Goal: Transaction & Acquisition: Book appointment/travel/reservation

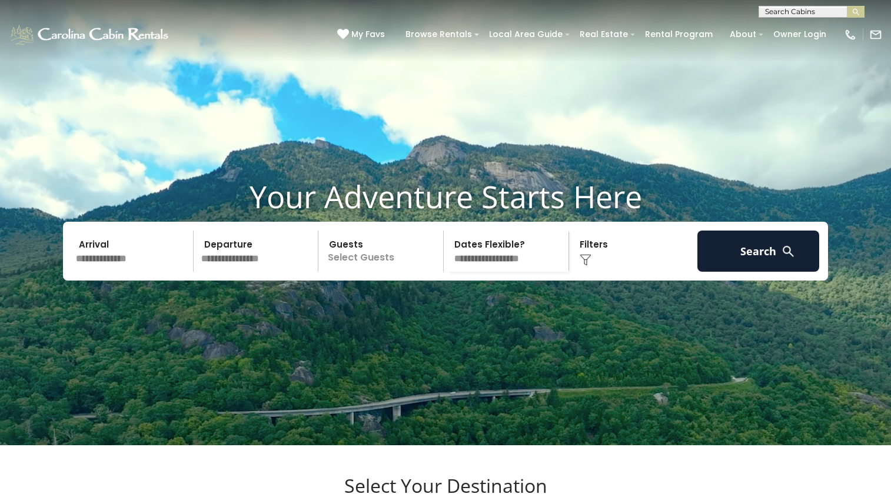
click at [128, 272] on input "text" at bounding box center [133, 251] width 122 height 41
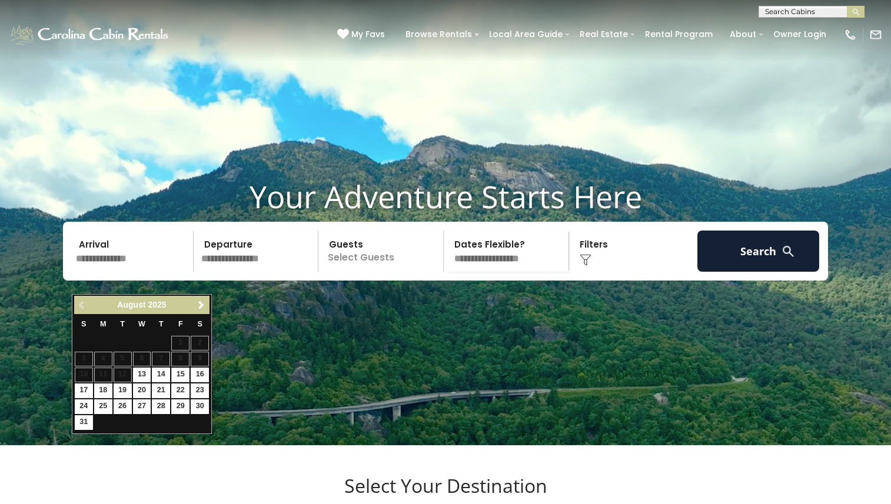
click at [182, 376] on link "15" at bounding box center [180, 375] width 18 height 15
type input "*******"
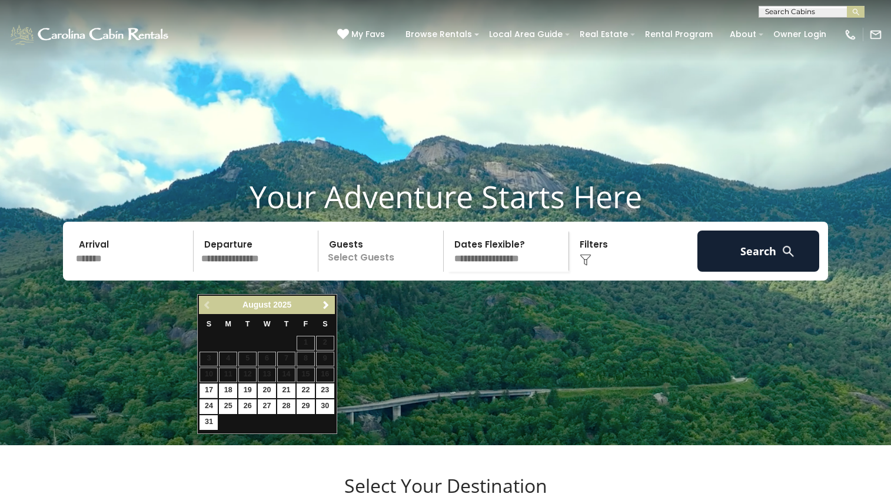
click at [209, 389] on link "17" at bounding box center [208, 391] width 18 height 15
type input "*******"
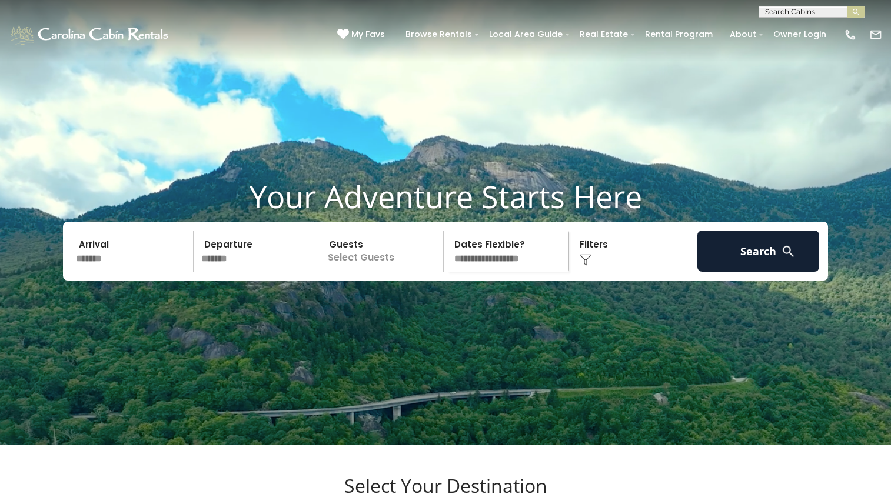
click at [386, 272] on p "Select Guests" at bounding box center [382, 251] width 121 height 41
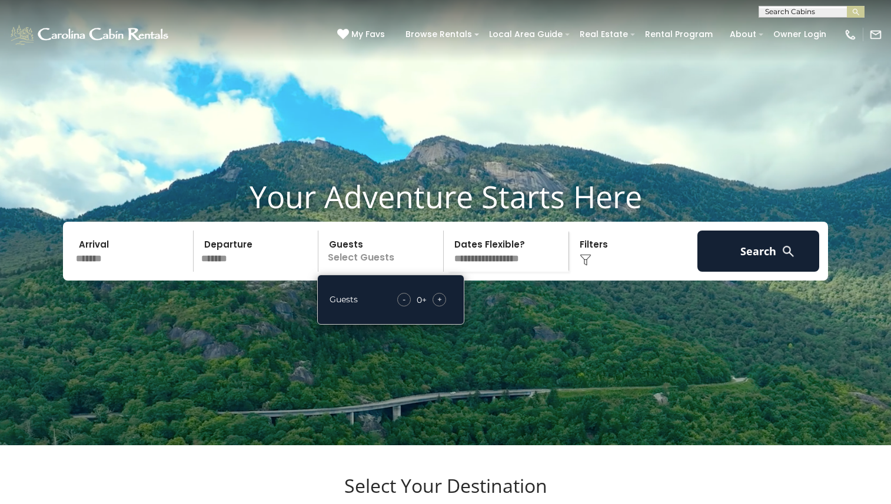
click at [441, 305] on span "+" at bounding box center [439, 300] width 5 height 12
click at [565, 328] on video at bounding box center [445, 222] width 891 height 445
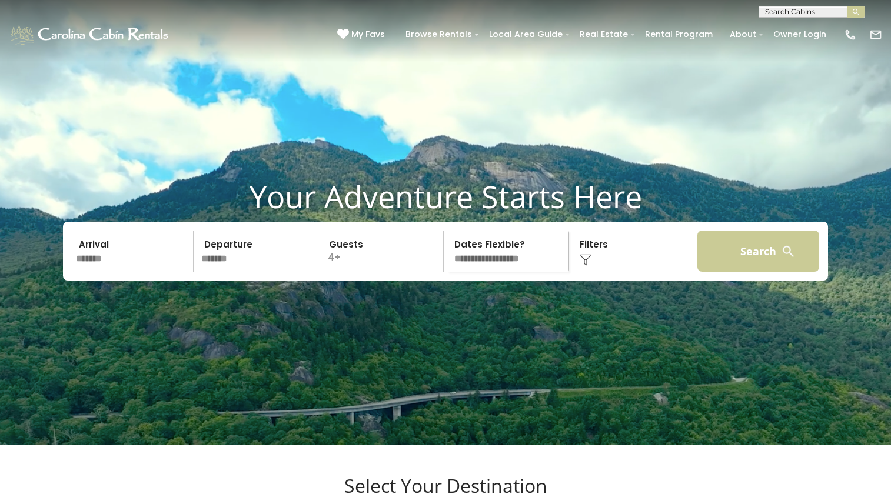
click at [750, 272] on button "Search" at bounding box center [758, 251] width 122 height 41
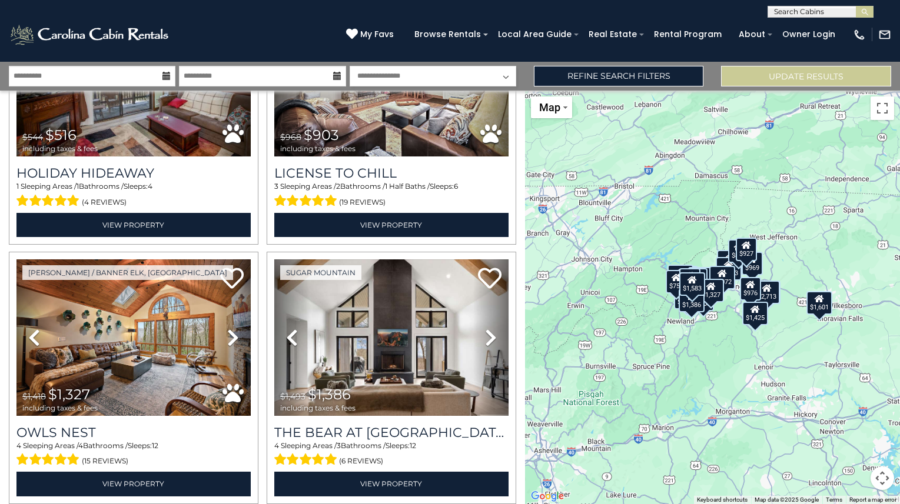
scroll to position [3538, 0]
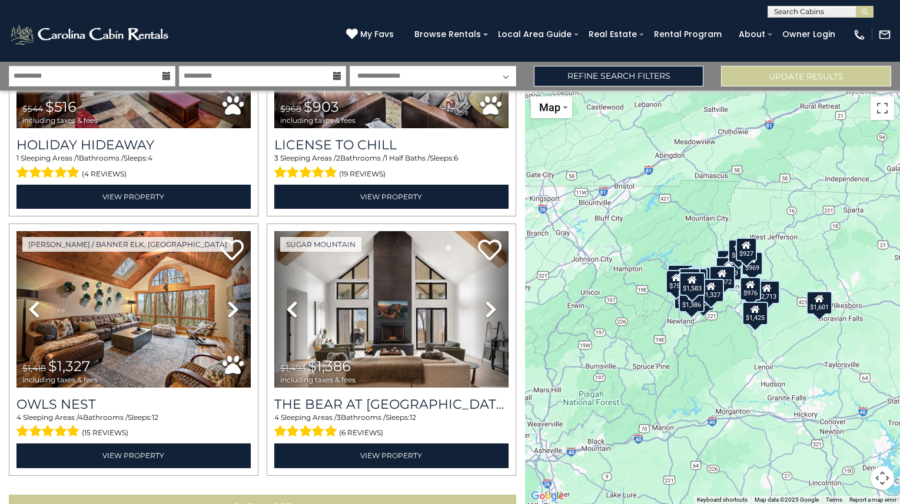
click at [217, 495] on button "Show More" at bounding box center [262, 507] width 507 height 24
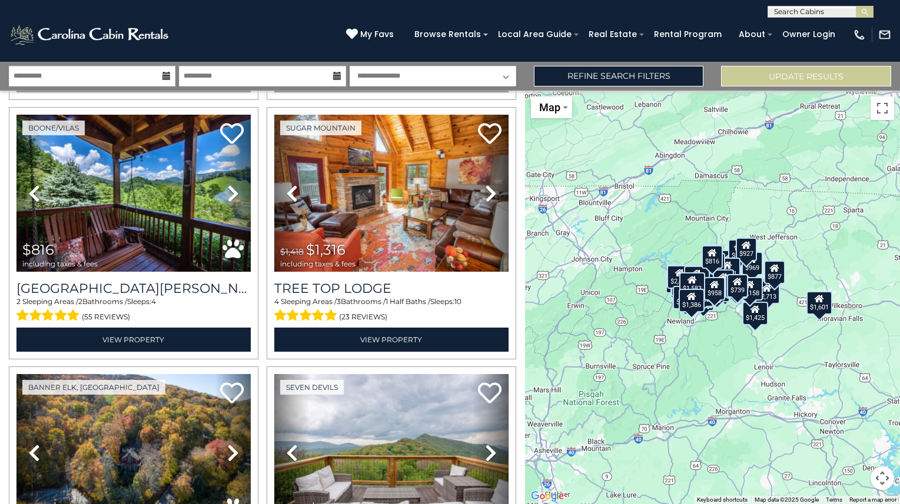
scroll to position [7386, 0]
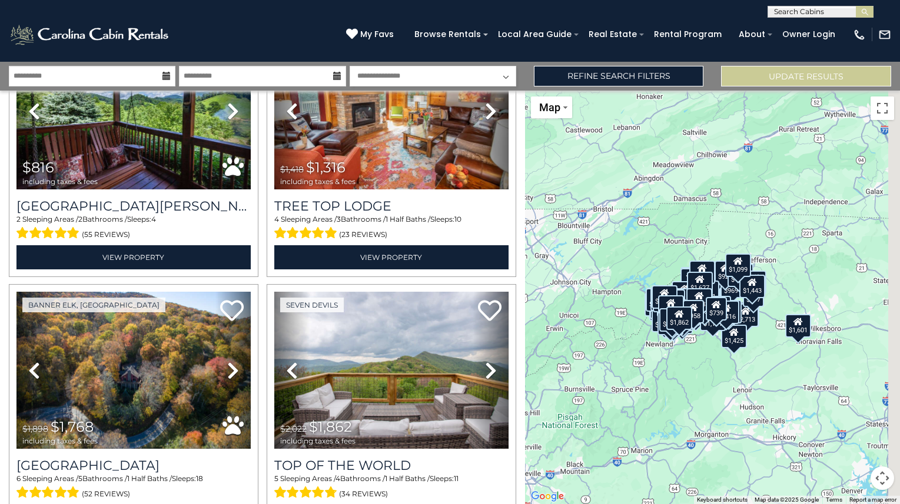
drag, startPoint x: 754, startPoint y: 341, endPoint x: 717, endPoint y: 382, distance: 55.8
click at [717, 382] on div "$2,838 $1,583 $1,695 $1,638 $953 $2,713 $894 $1,203 $2,577 $1,183 $909 $1,525 $…" at bounding box center [712, 298] width 375 height 414
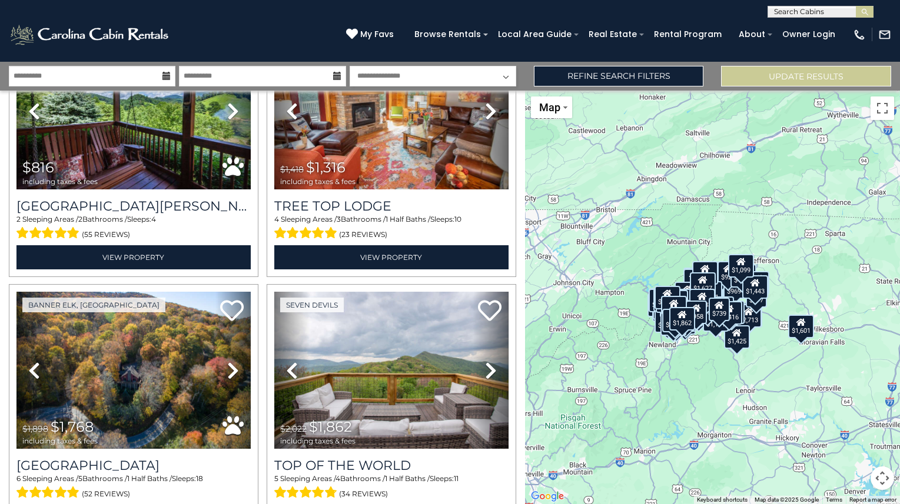
drag, startPoint x: 773, startPoint y: 293, endPoint x: 795, endPoint y: 275, distance: 28.4
click at [795, 275] on div "$2,838 $1,583 $1,695 $1,638 $953 $2,713 $894 $1,203 $2,577 $1,183 $909 $1,525 $…" at bounding box center [712, 298] width 375 height 414
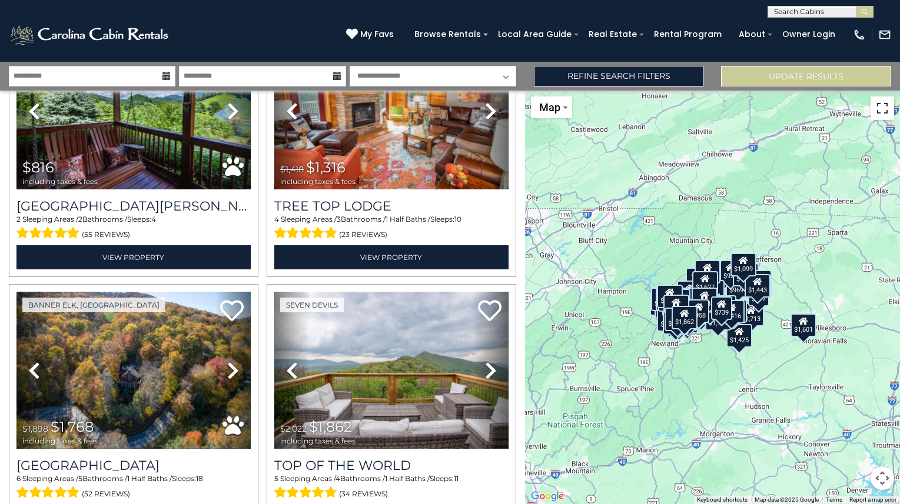
click at [883, 109] on button "Toggle fullscreen view" at bounding box center [882, 108] width 24 height 24
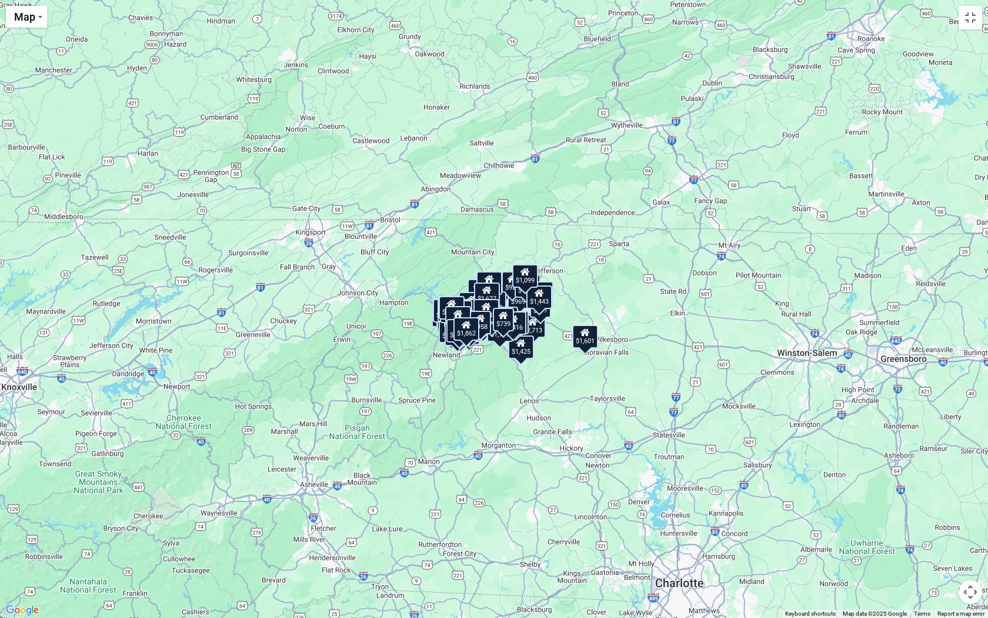
click at [511, 331] on div "$739" at bounding box center [503, 320] width 21 height 24
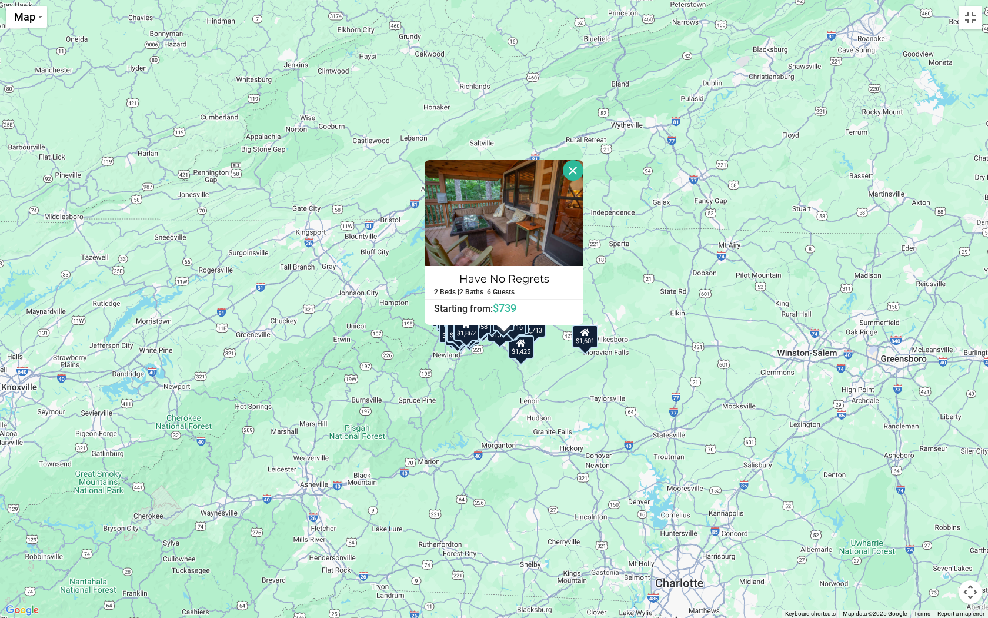
click at [581, 172] on button "Close" at bounding box center [573, 170] width 21 height 21
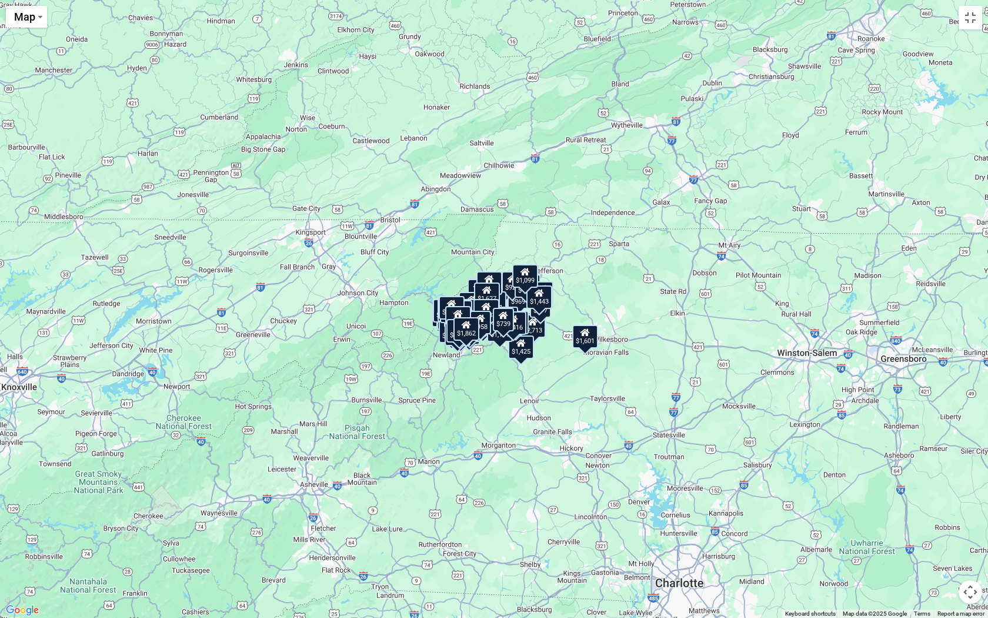
click at [899, 504] on button "Map camera controls" at bounding box center [971, 592] width 24 height 24
click at [899, 504] on button "Zoom in" at bounding box center [942, 533] width 24 height 24
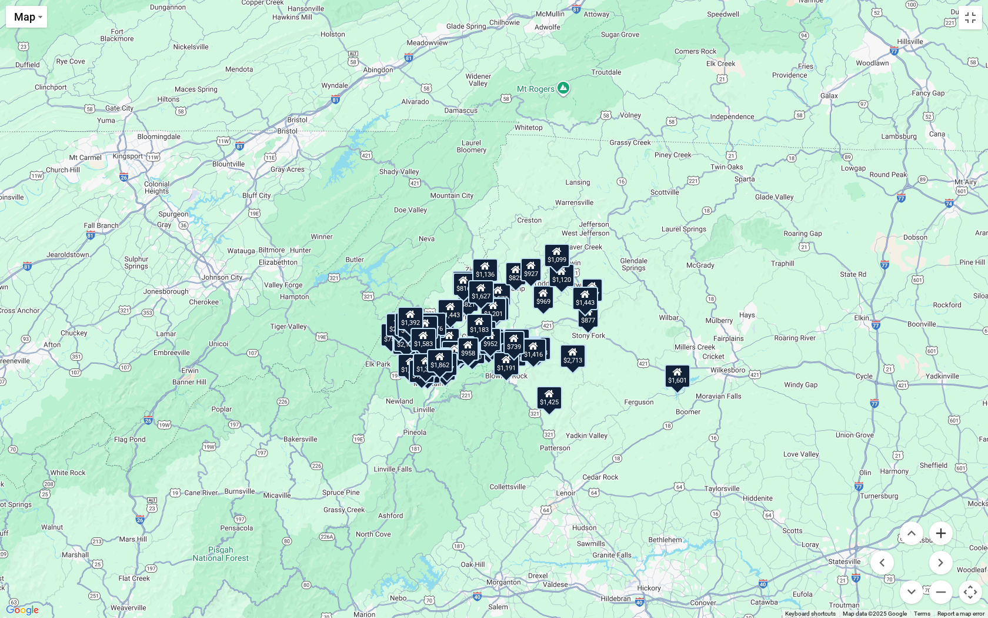
click at [899, 504] on button "Zoom in" at bounding box center [942, 533] width 24 height 24
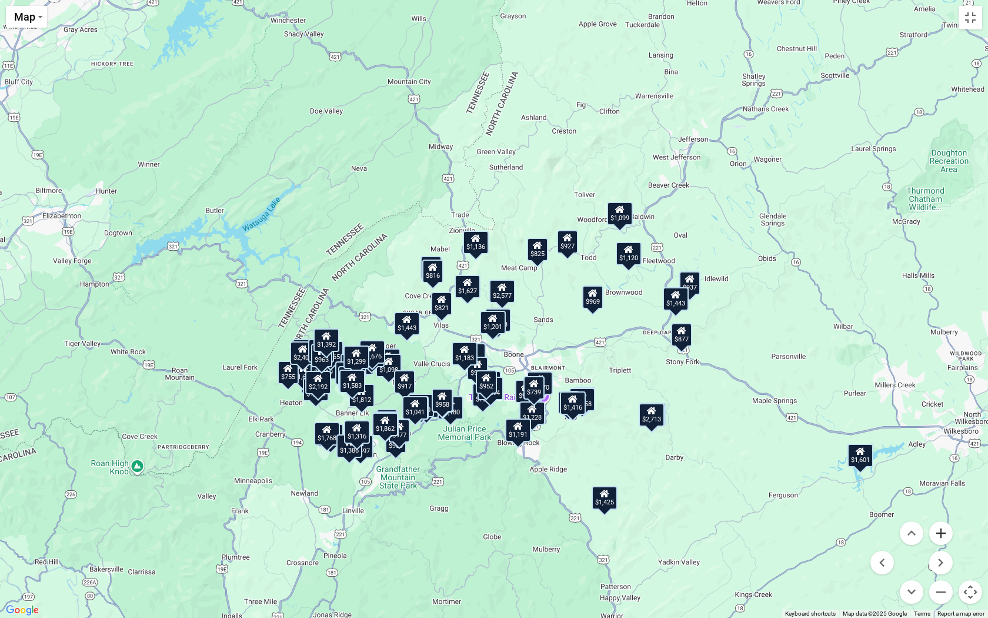
click at [899, 504] on button "Zoom in" at bounding box center [942, 533] width 24 height 24
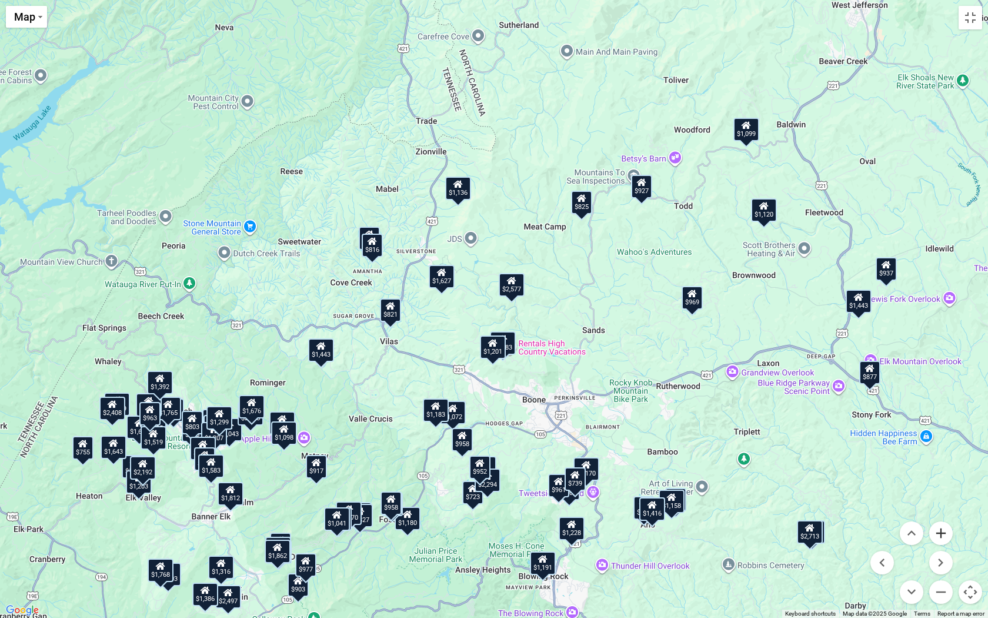
click at [899, 504] on button "Zoom in" at bounding box center [942, 533] width 24 height 24
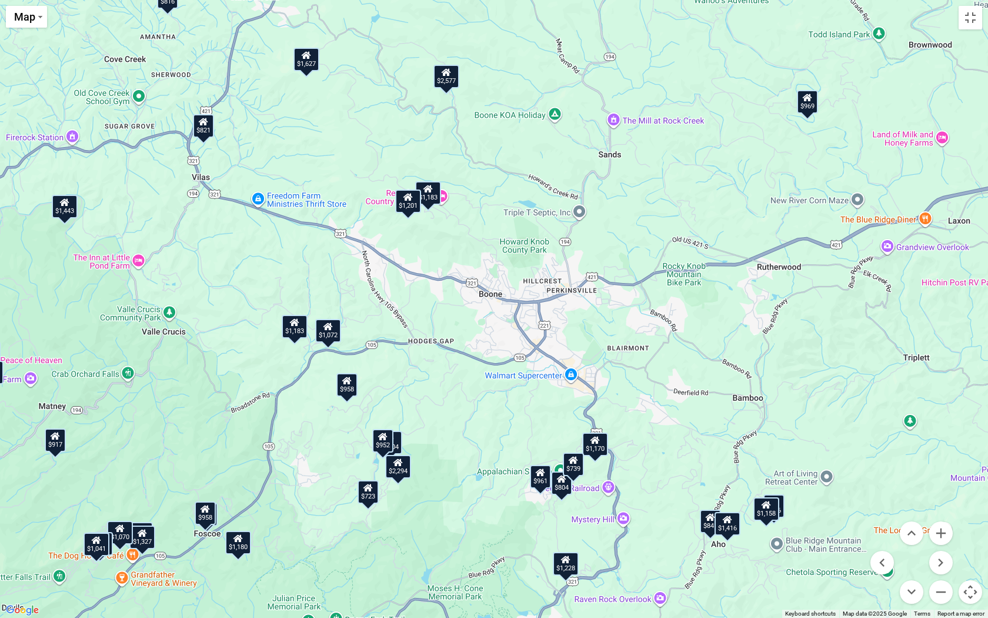
drag, startPoint x: 678, startPoint y: 516, endPoint x: 594, endPoint y: 318, distance: 214.9
click at [594, 318] on div "$2,838 $1,583 $1,695 $1,638 $953 $2,713 $894 $1,203 $2,577 $1,183 $909 $1,525 $…" at bounding box center [494, 309] width 988 height 618
click at [899, 504] on button "Zoom in" at bounding box center [942, 533] width 24 height 24
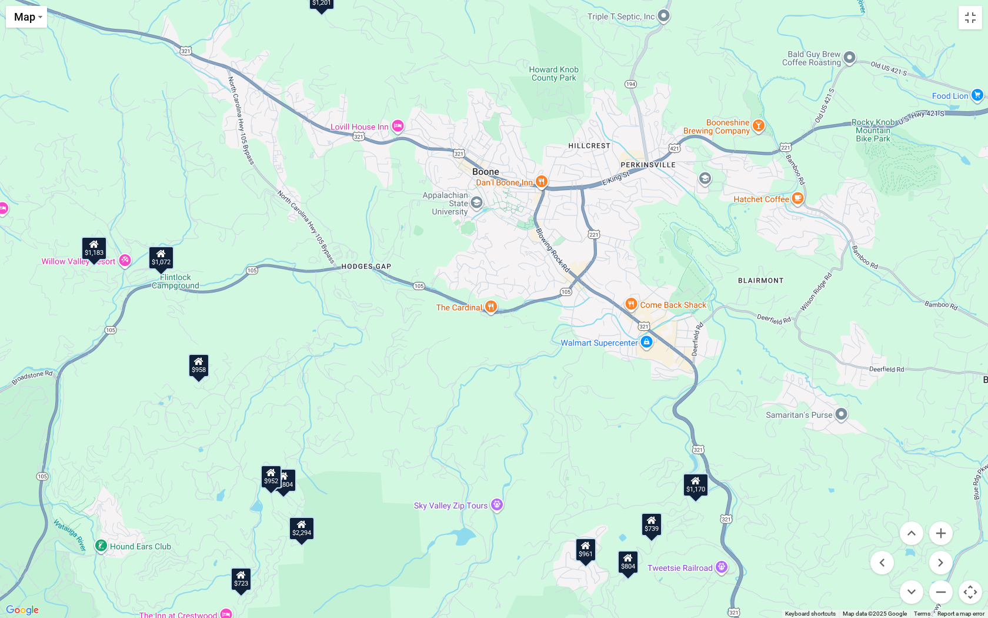
drag, startPoint x: 721, startPoint y: 400, endPoint x: 721, endPoint y: 292, distance: 107.7
click at [721, 292] on div "$2,838 $1,583 $1,695 $1,638 $953 $2,713 $894 $1,203 $2,577 $1,183 $909 $1,525 $…" at bounding box center [494, 309] width 988 height 618
click at [654, 504] on div "$739" at bounding box center [651, 524] width 21 height 24
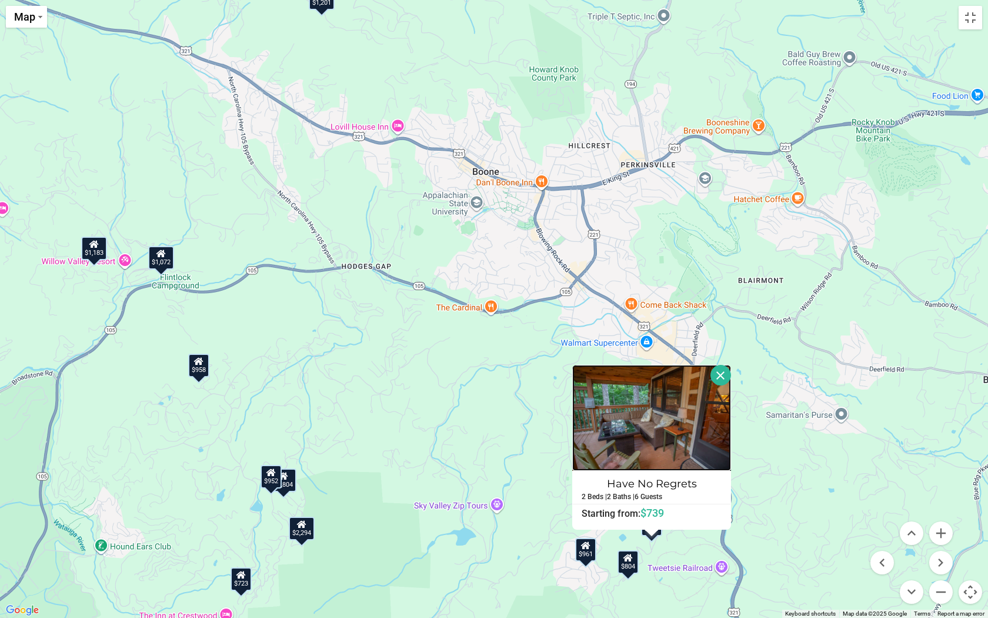
click at [650, 428] on img at bounding box center [651, 418] width 159 height 106
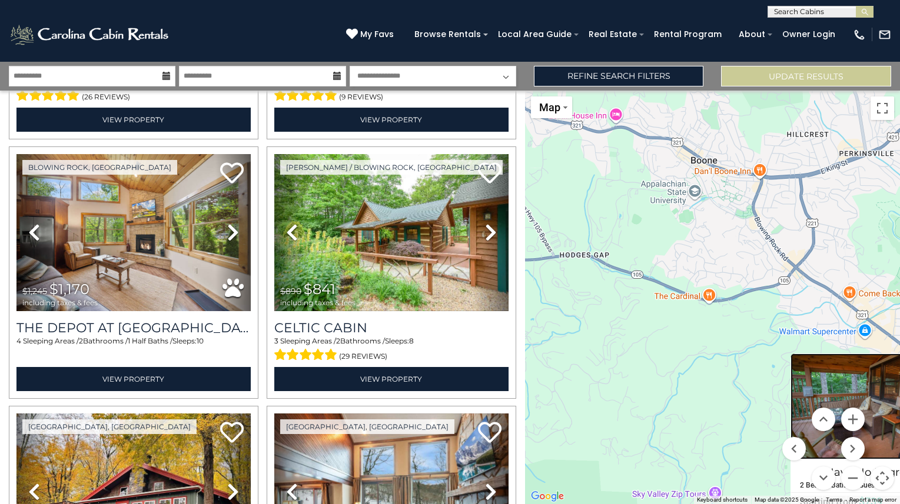
scroll to position [8218, 0]
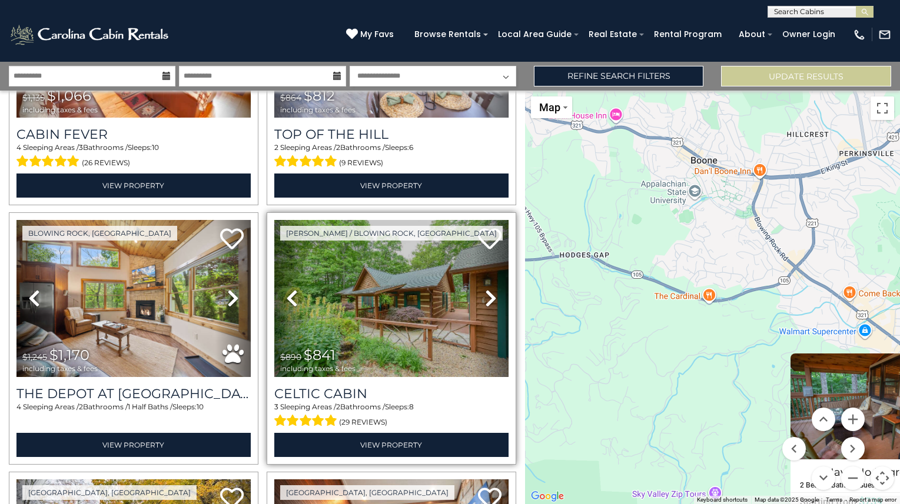
click at [399, 220] on img at bounding box center [391, 298] width 234 height 157
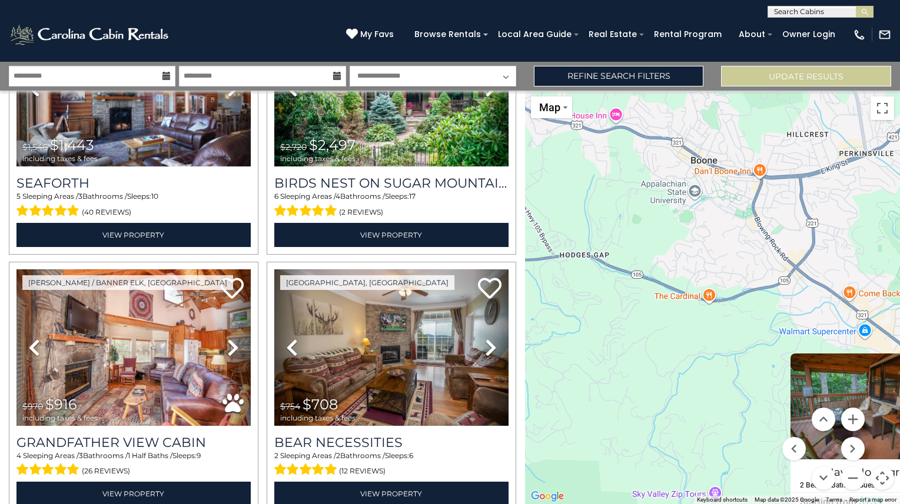
scroll to position [8964, 0]
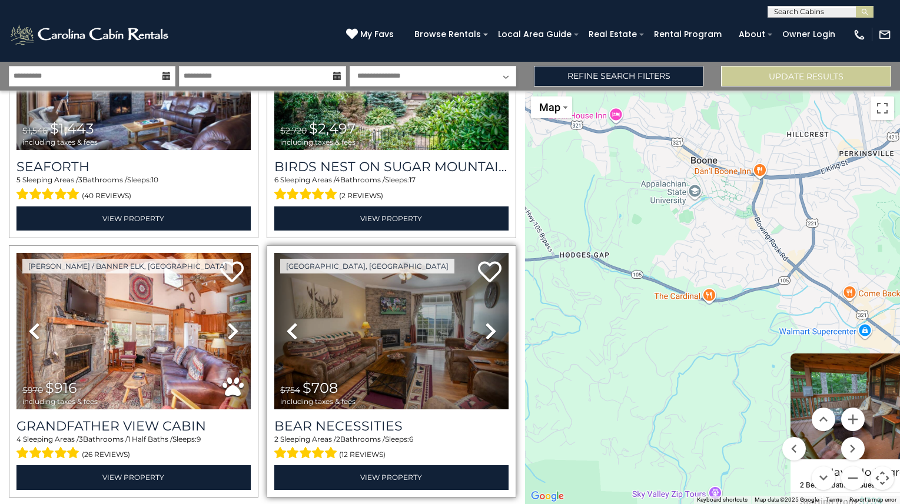
click at [398, 253] on img at bounding box center [391, 331] width 234 height 157
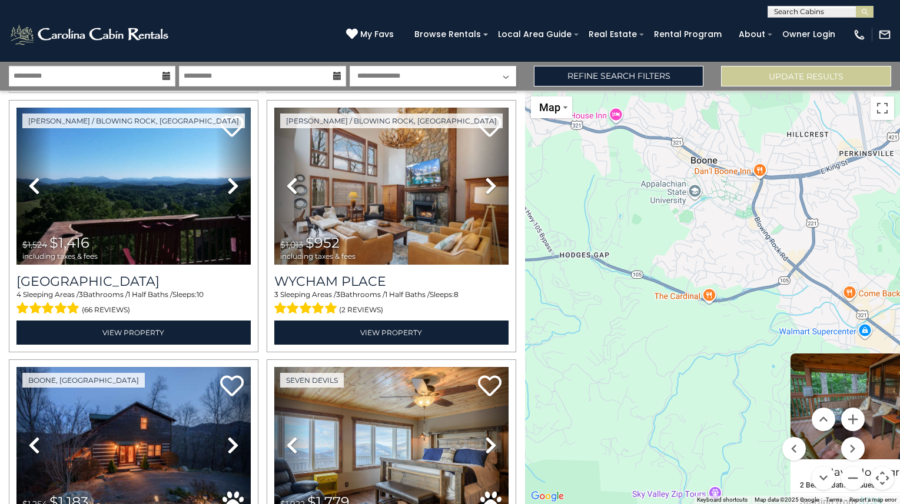
scroll to position [11234, 0]
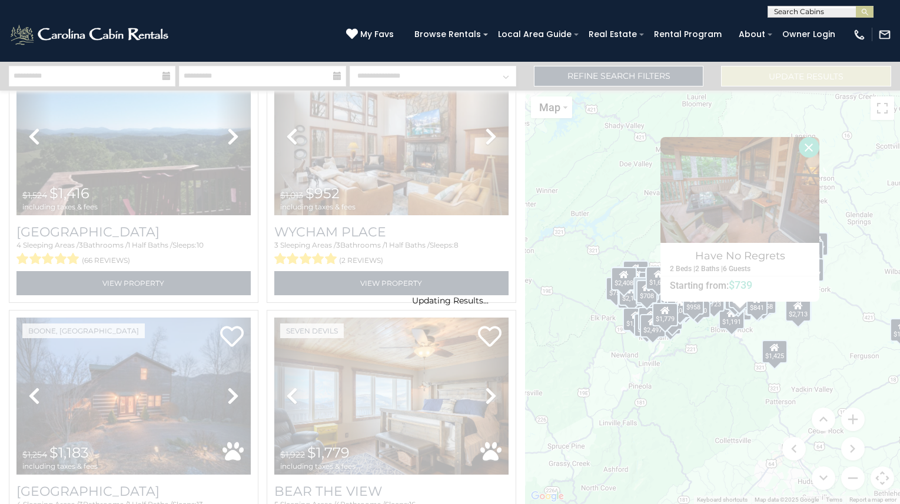
scroll to position [11216, 0]
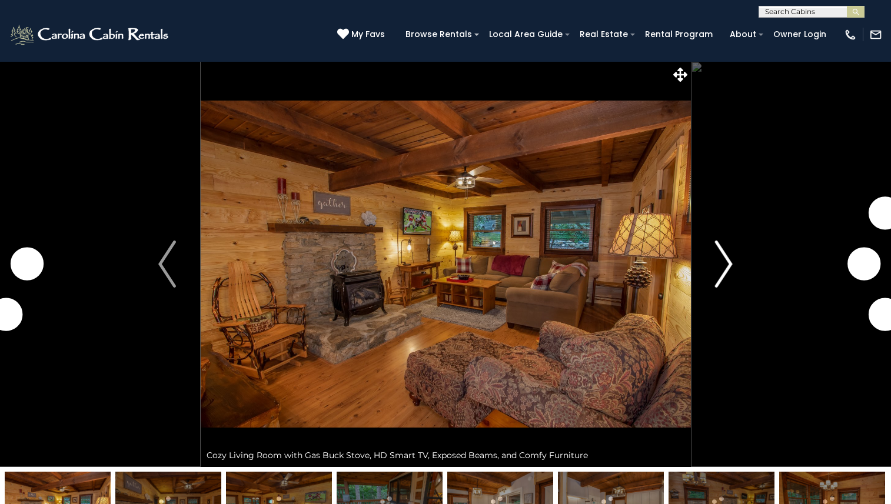
click at [715, 261] on img "Next" at bounding box center [724, 264] width 18 height 47
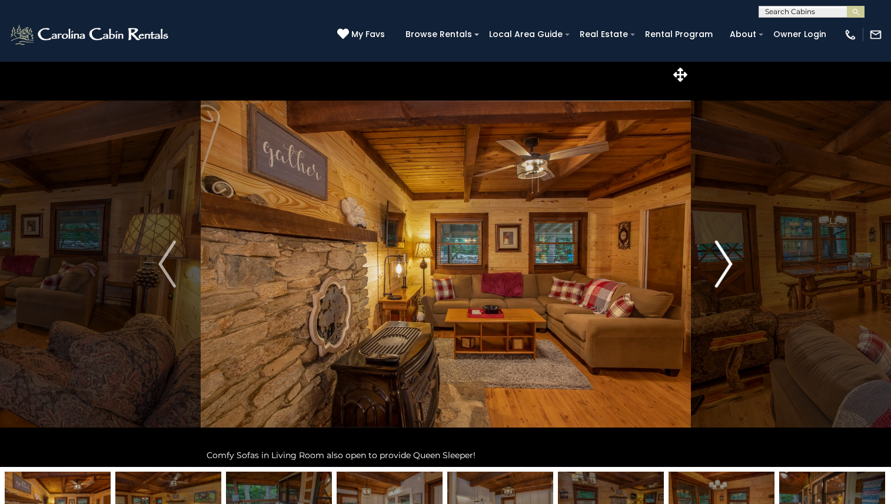
click at [721, 269] on img "Next" at bounding box center [724, 264] width 18 height 47
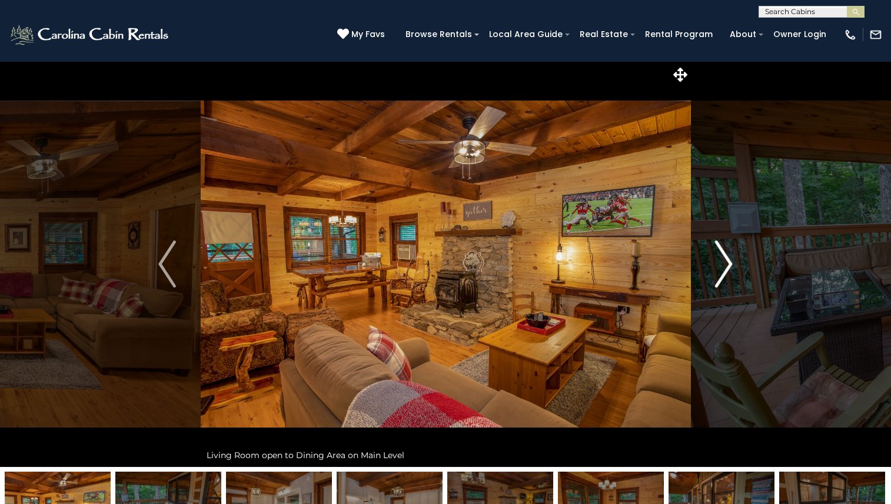
click at [721, 269] on img "Next" at bounding box center [724, 264] width 18 height 47
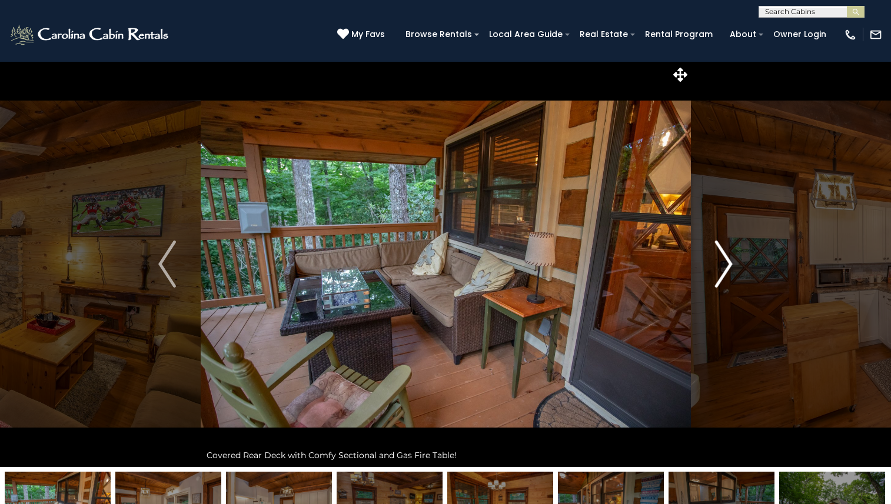
click at [721, 269] on img "Next" at bounding box center [724, 264] width 18 height 47
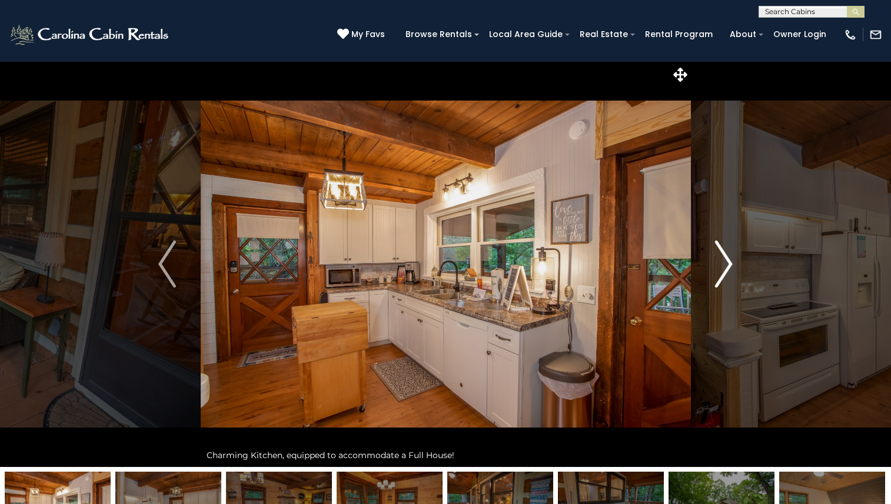
click at [721, 269] on img "Next" at bounding box center [724, 264] width 18 height 47
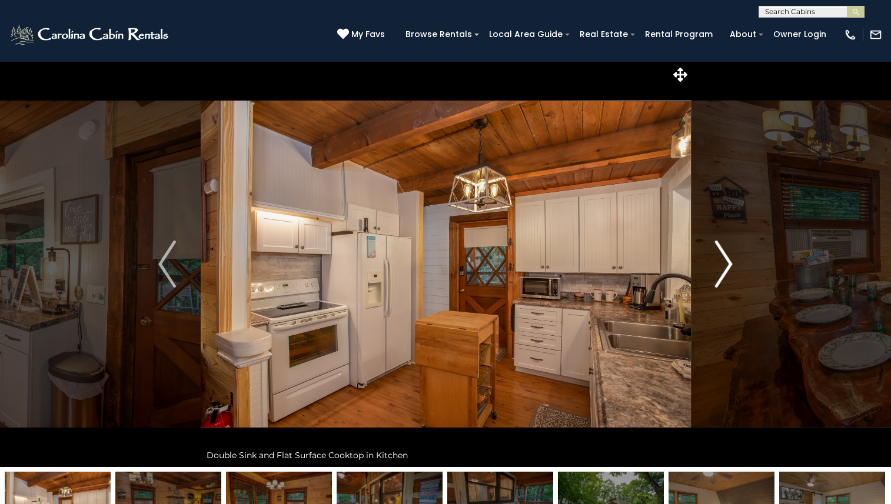
click at [721, 269] on img "Next" at bounding box center [724, 264] width 18 height 47
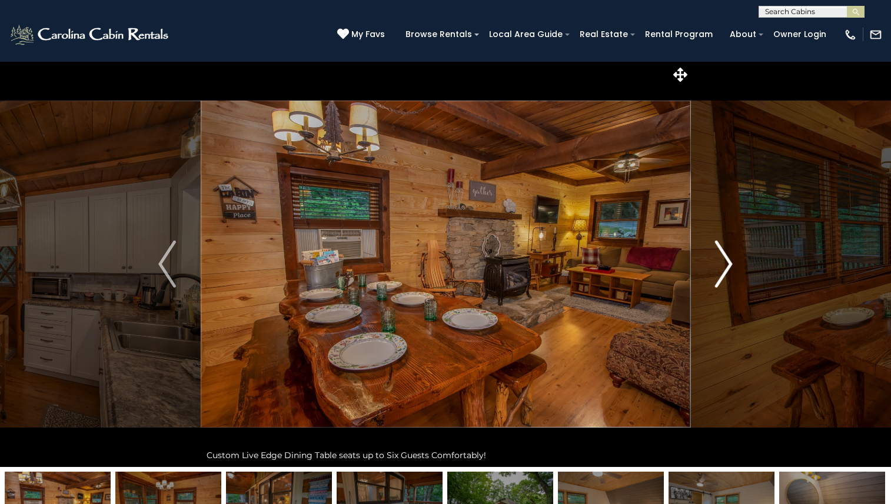
click at [721, 269] on img "Next" at bounding box center [724, 264] width 18 height 47
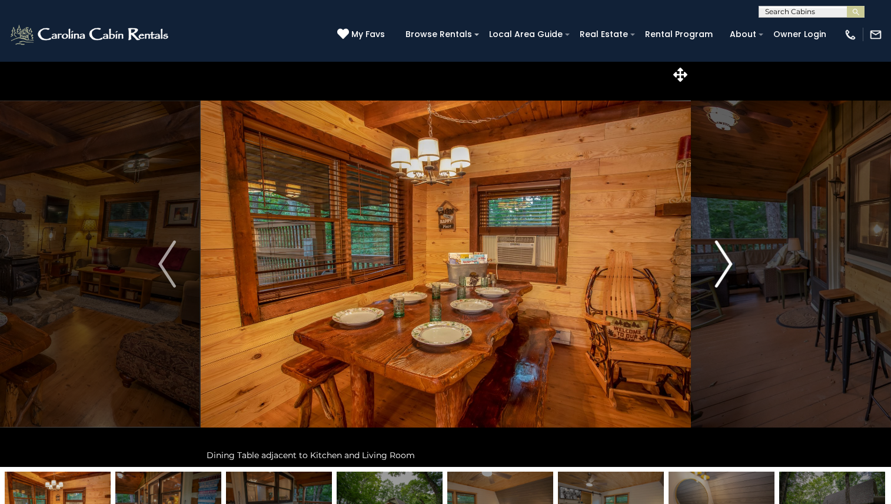
click at [721, 269] on img "Next" at bounding box center [724, 264] width 18 height 47
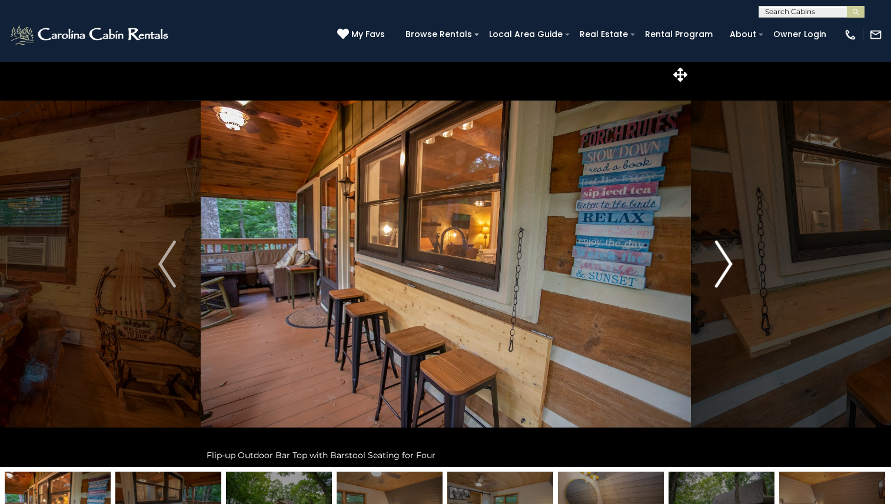
click at [721, 269] on img "Next" at bounding box center [724, 264] width 18 height 47
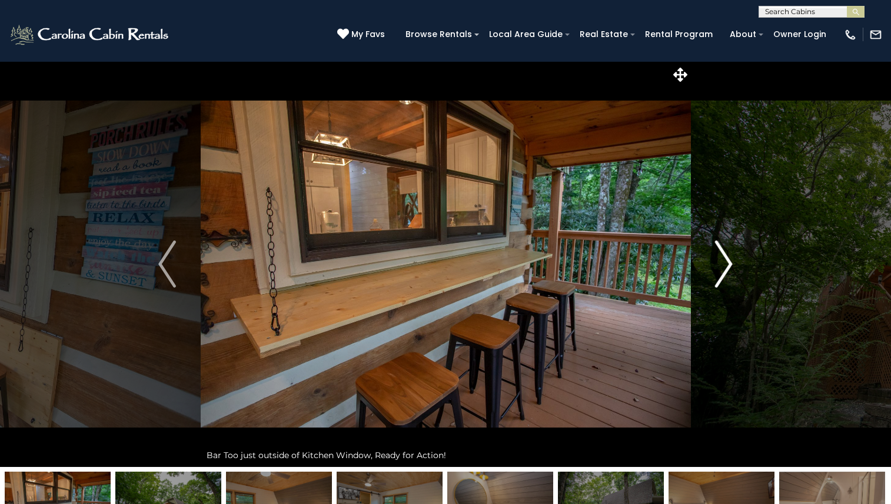
click at [721, 269] on img "Next" at bounding box center [724, 264] width 18 height 47
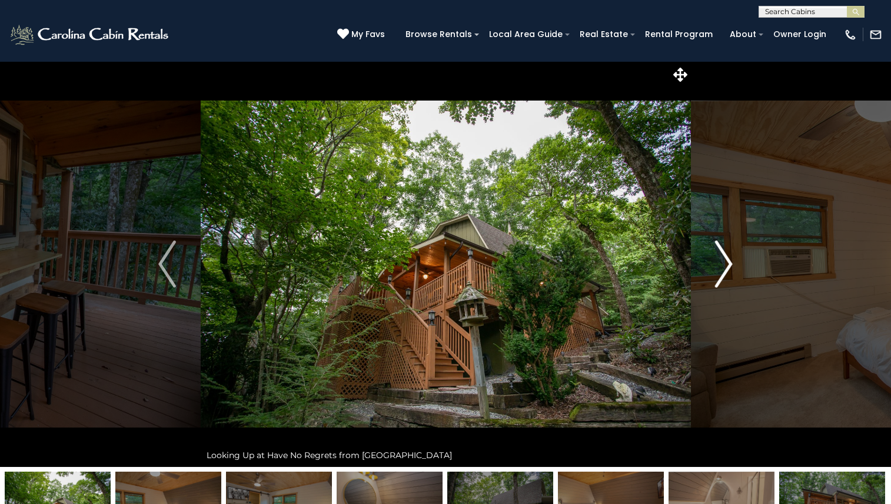
click at [721, 269] on img "Next" at bounding box center [724, 264] width 18 height 47
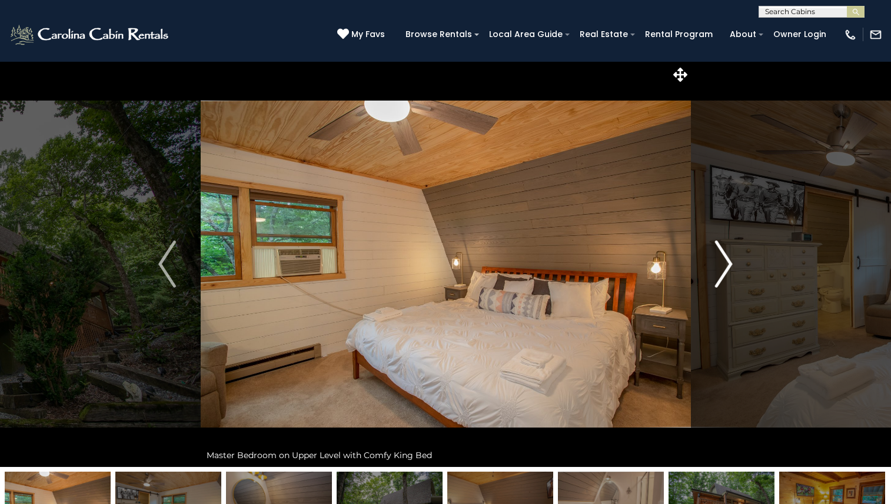
click at [721, 269] on img "Next" at bounding box center [724, 264] width 18 height 47
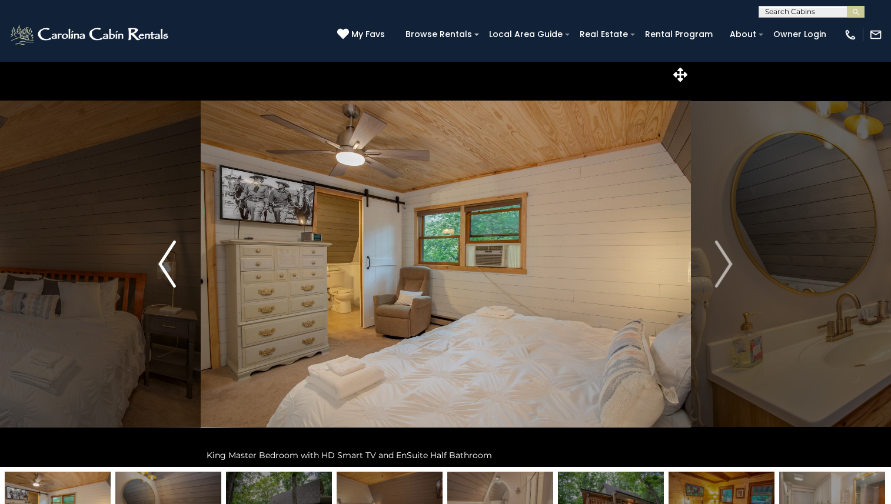
click at [174, 273] on img "Previous" at bounding box center [167, 264] width 18 height 47
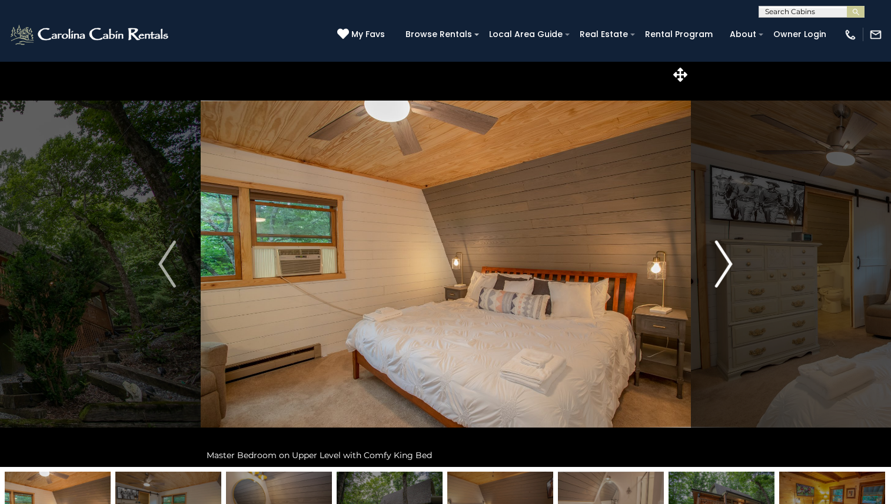
click at [727, 262] on img "Next" at bounding box center [724, 264] width 18 height 47
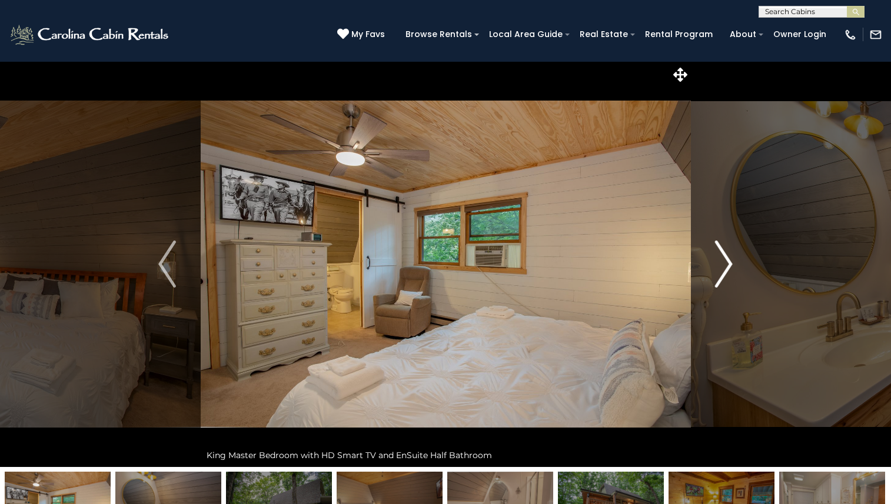
click at [727, 262] on img "Next" at bounding box center [724, 264] width 18 height 47
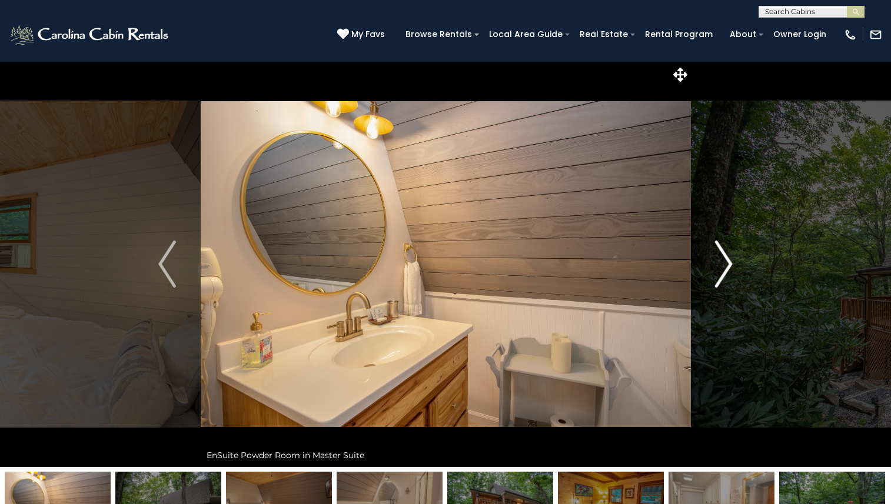
click at [727, 262] on img "Next" at bounding box center [724, 264] width 18 height 47
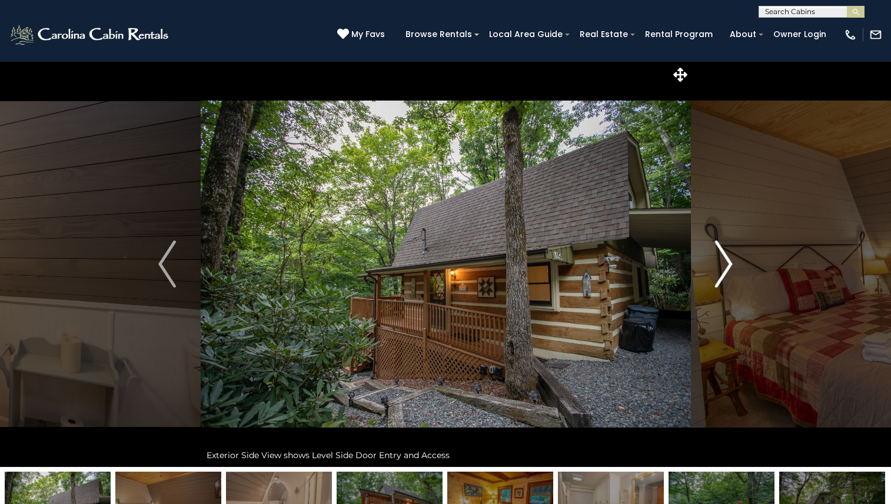
click at [727, 262] on img "Next" at bounding box center [724, 264] width 18 height 47
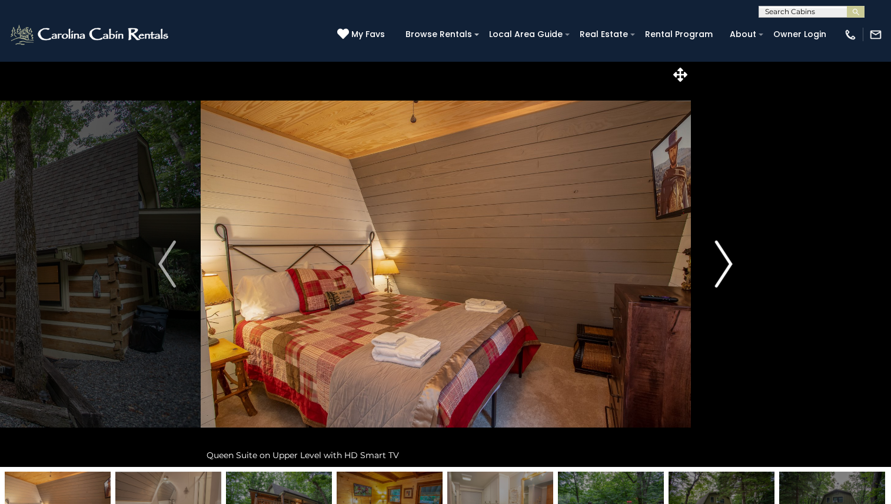
click at [727, 262] on img "Next" at bounding box center [724, 264] width 18 height 47
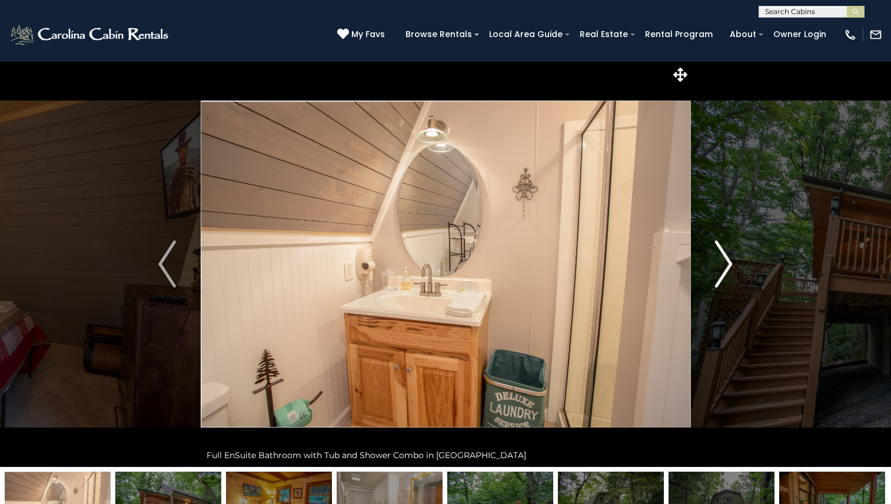
click at [727, 262] on img "Next" at bounding box center [724, 264] width 18 height 47
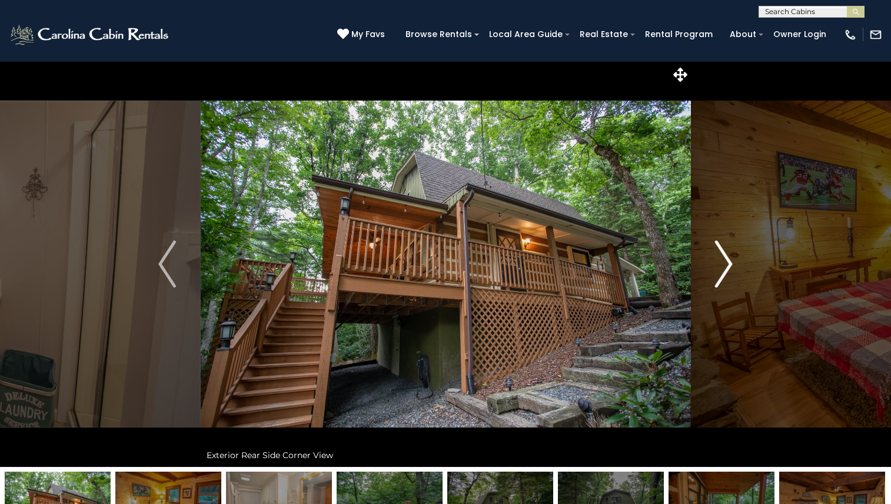
click at [727, 262] on img "Next" at bounding box center [724, 264] width 18 height 47
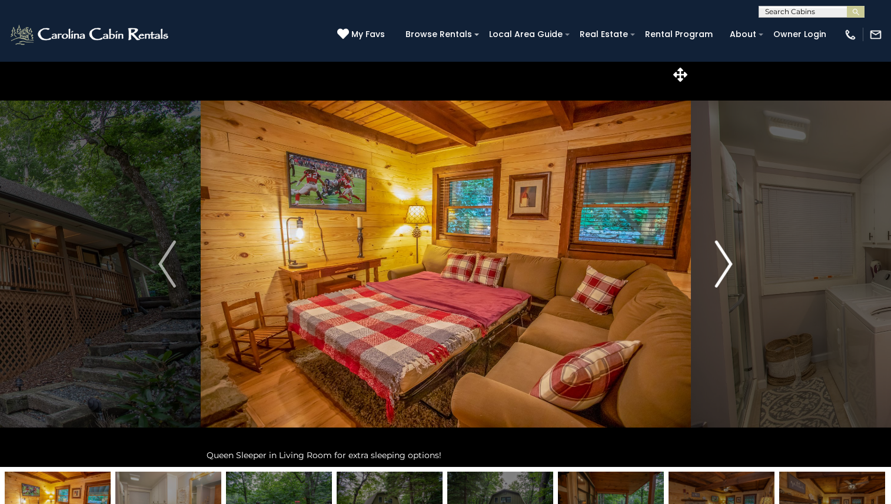
click at [727, 262] on img "Next" at bounding box center [724, 264] width 18 height 47
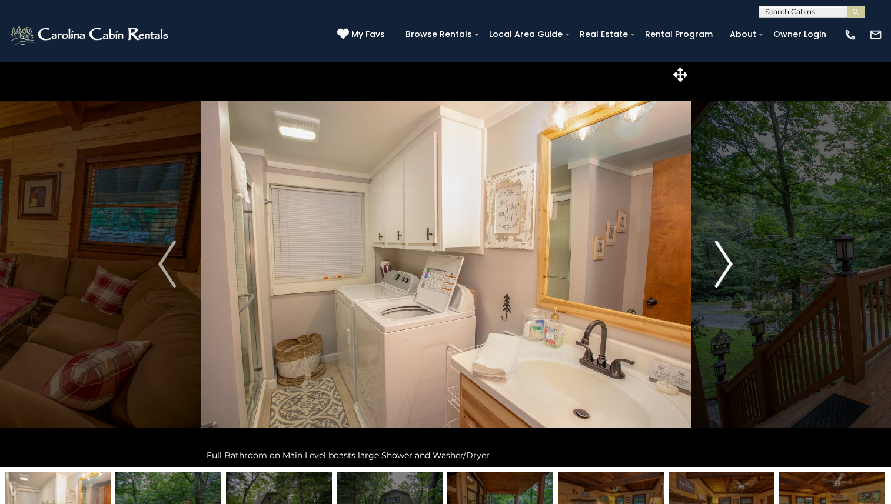
click at [727, 262] on img "Next" at bounding box center [724, 264] width 18 height 47
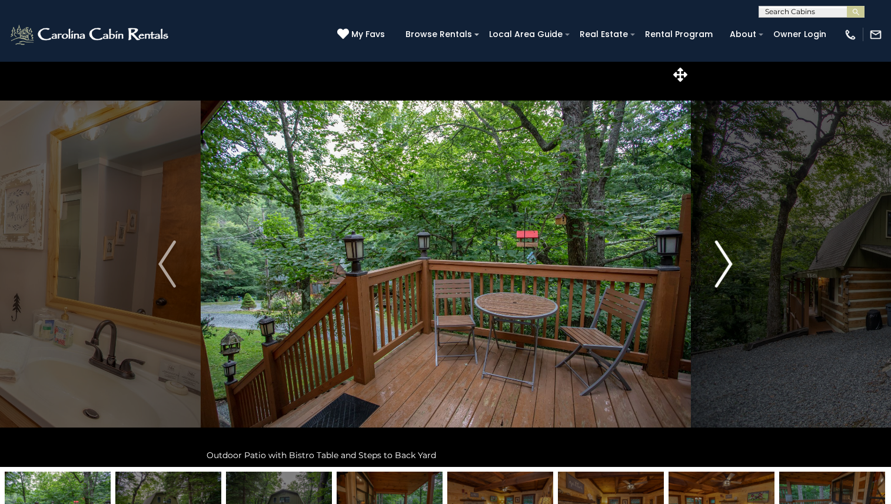
click at [727, 262] on img "Next" at bounding box center [724, 264] width 18 height 47
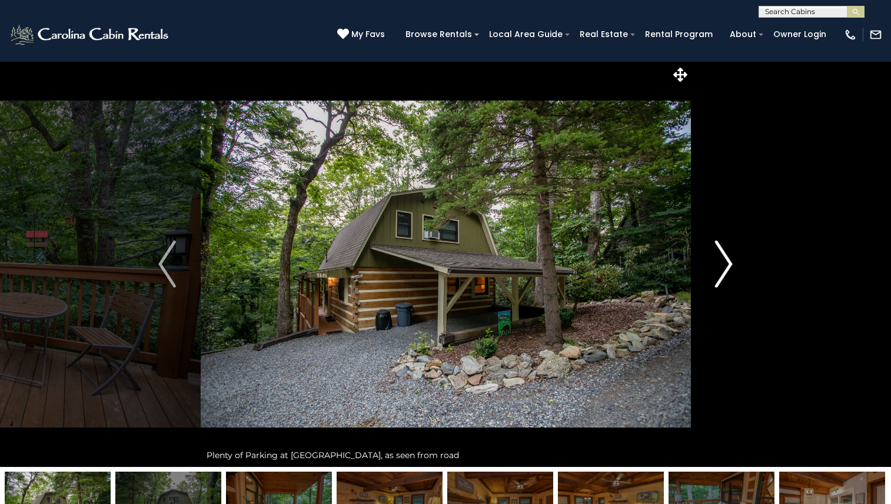
click at [727, 262] on img "Next" at bounding box center [724, 264] width 18 height 47
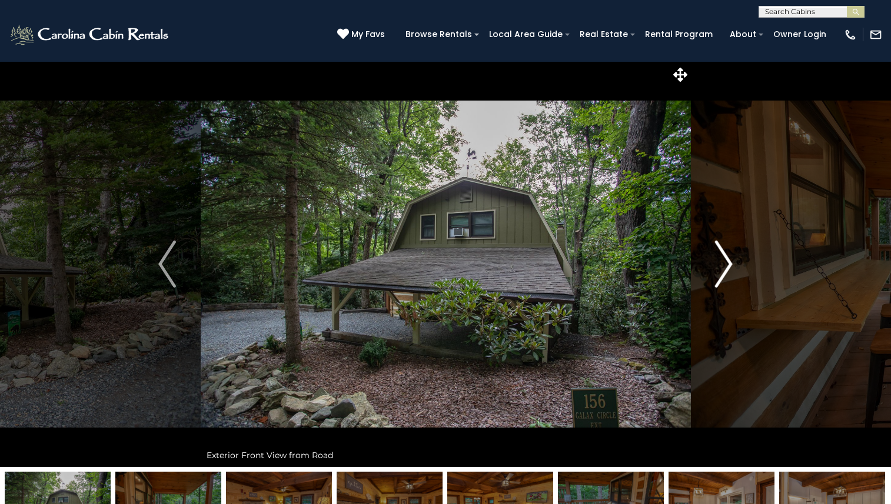
click at [727, 262] on img "Next" at bounding box center [724, 264] width 18 height 47
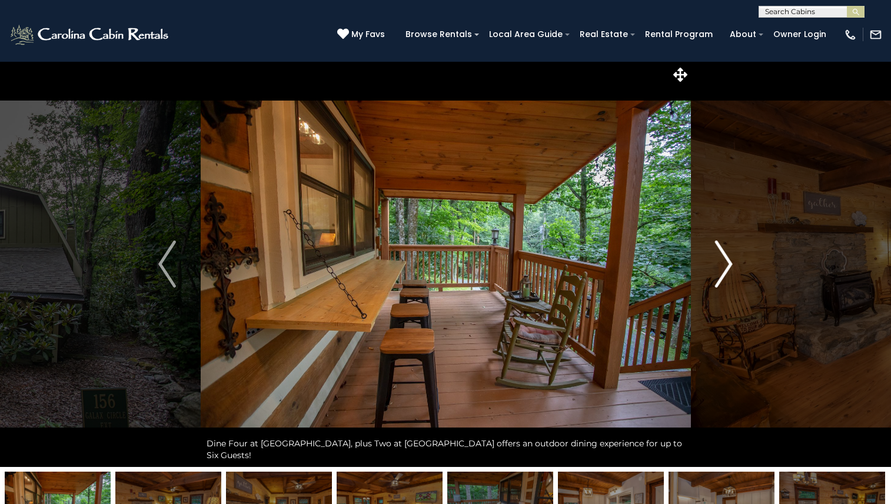
click at [727, 262] on img "Next" at bounding box center [724, 264] width 18 height 47
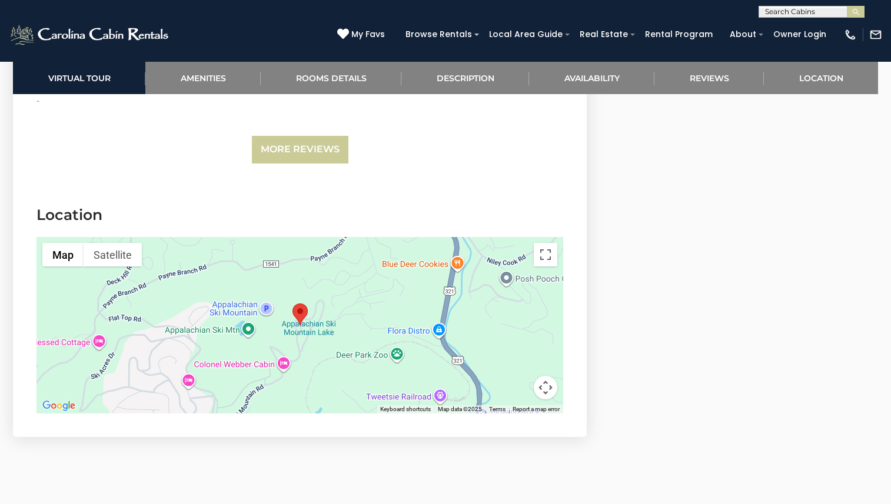
scroll to position [2812, 0]
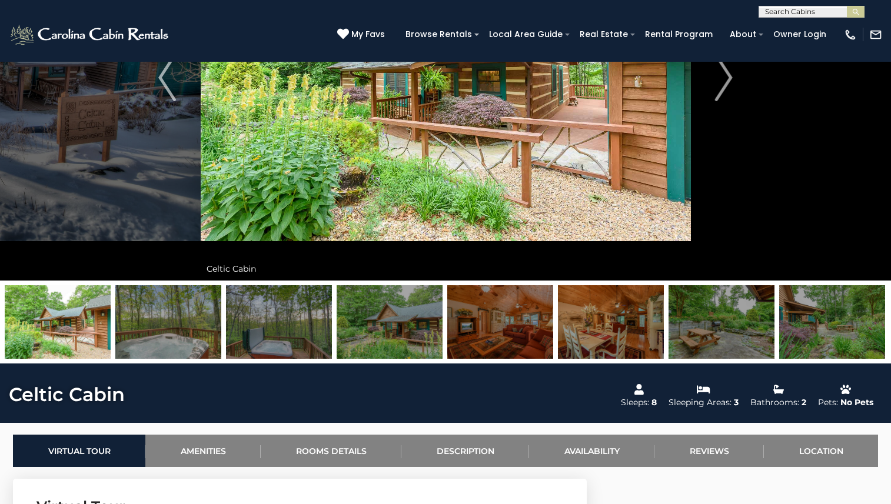
scroll to position [77, 0]
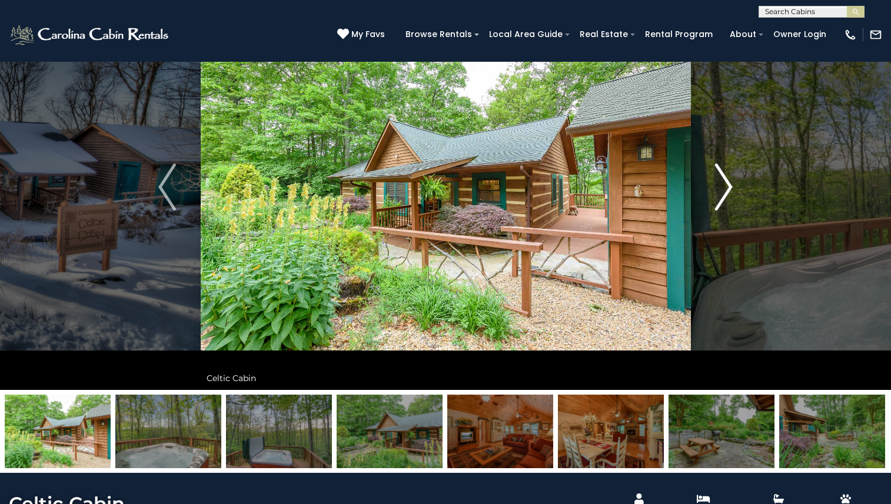
click at [729, 183] on img "Next" at bounding box center [724, 187] width 18 height 47
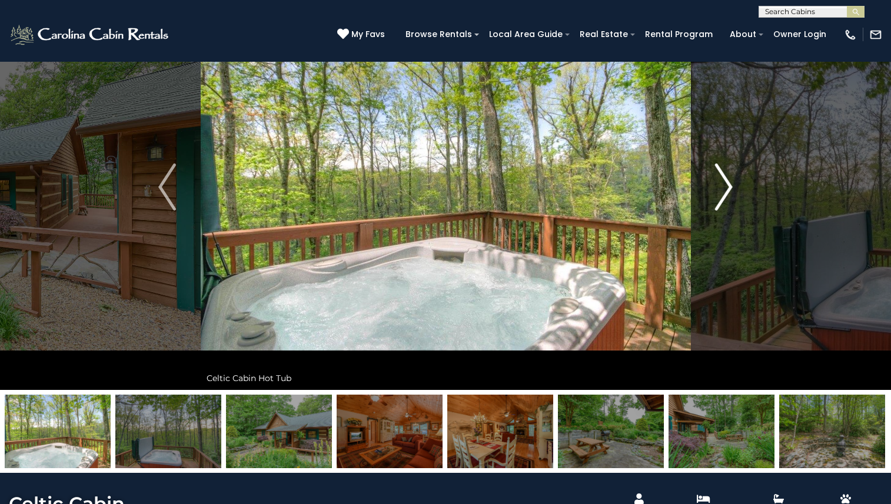
click at [729, 183] on img "Next" at bounding box center [724, 187] width 18 height 47
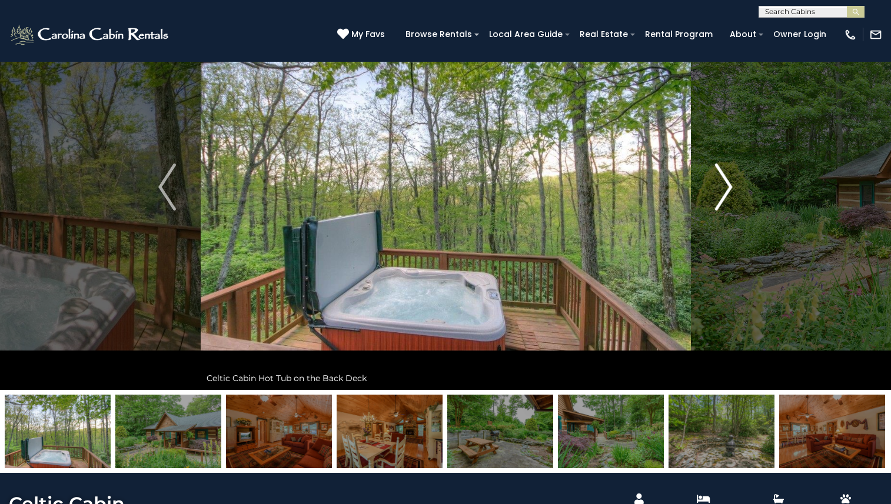
click at [729, 183] on img "Next" at bounding box center [724, 187] width 18 height 47
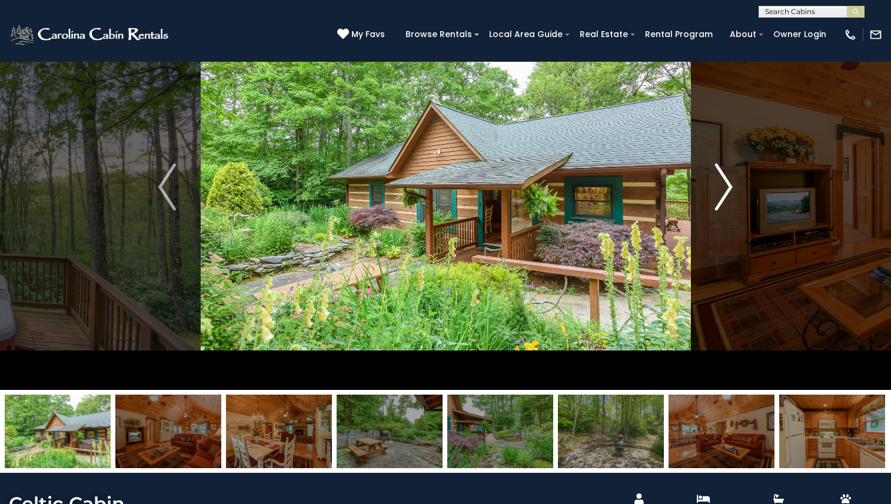
click at [729, 183] on img "Next" at bounding box center [724, 187] width 18 height 47
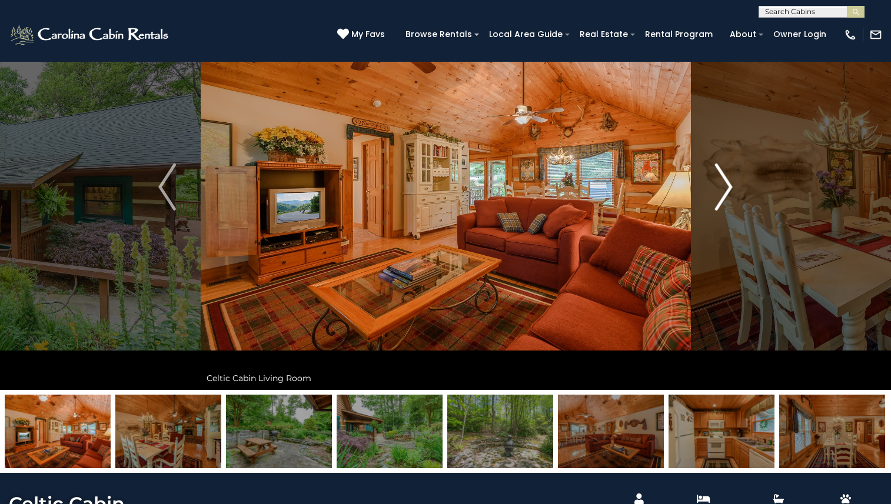
click at [729, 183] on img "Next" at bounding box center [724, 187] width 18 height 47
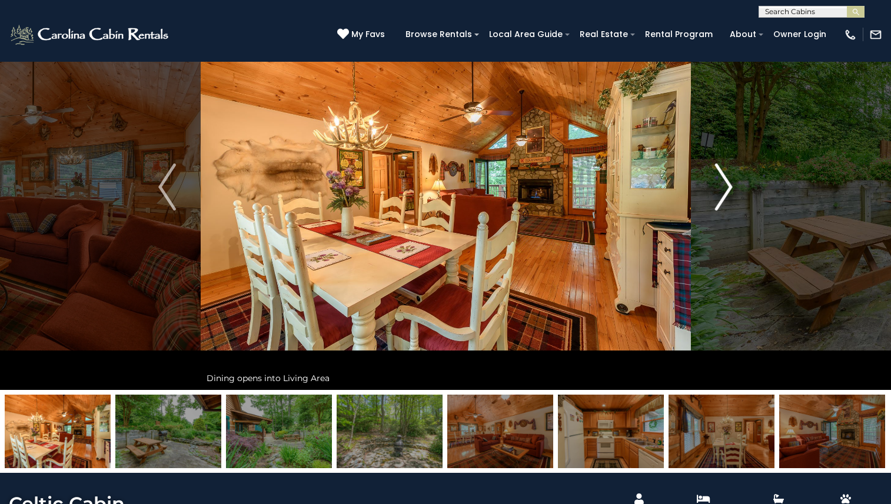
click at [729, 183] on img "Next" at bounding box center [724, 187] width 18 height 47
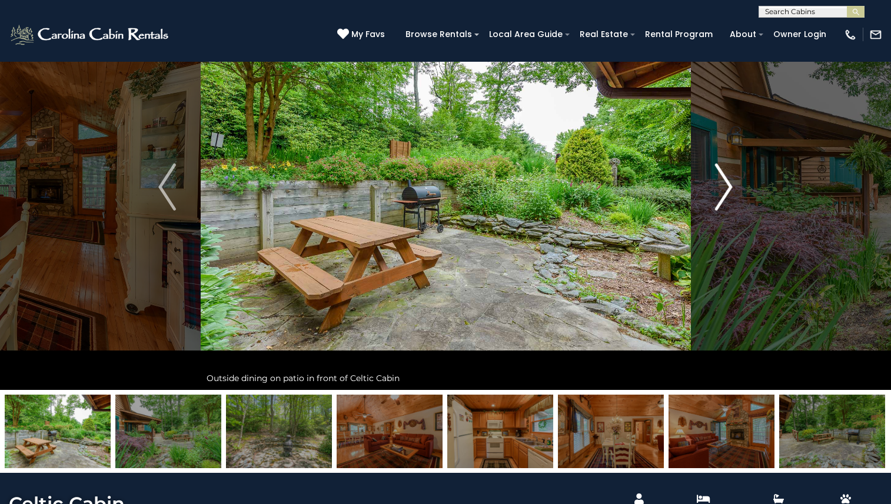
click at [728, 183] on img "Next" at bounding box center [724, 187] width 18 height 47
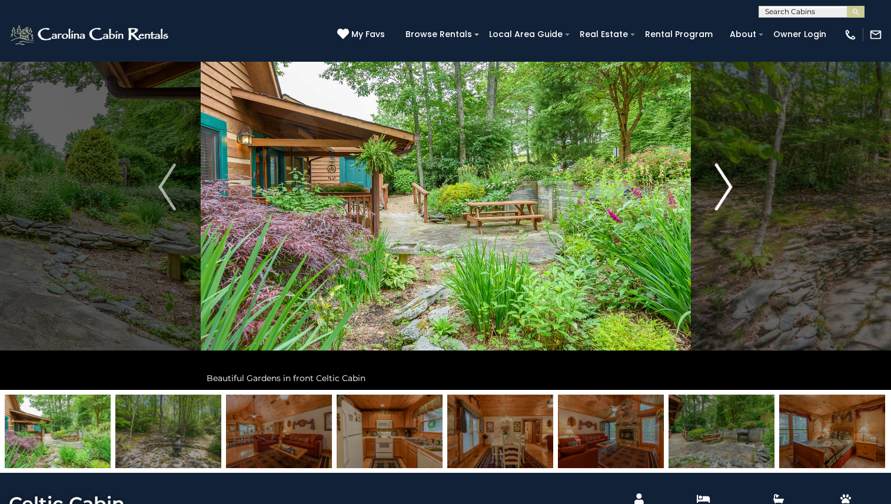
click at [728, 183] on img "Next" at bounding box center [724, 187] width 18 height 47
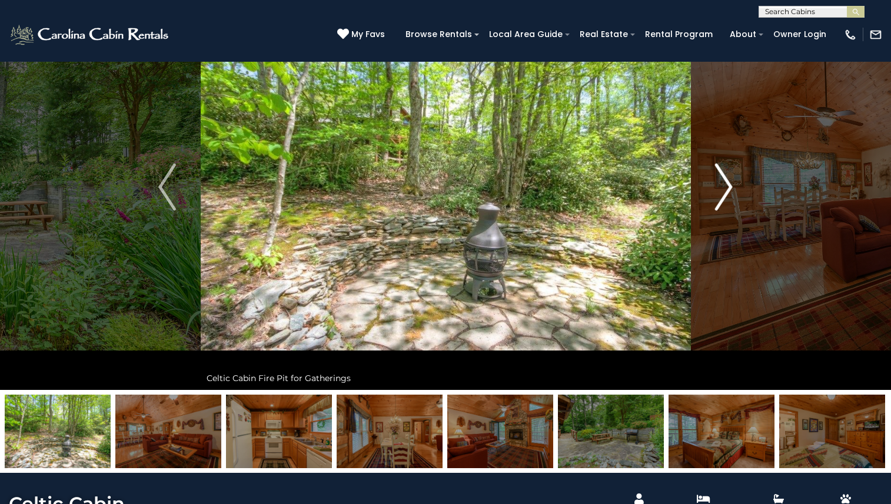
click at [728, 183] on img "Next" at bounding box center [724, 187] width 18 height 47
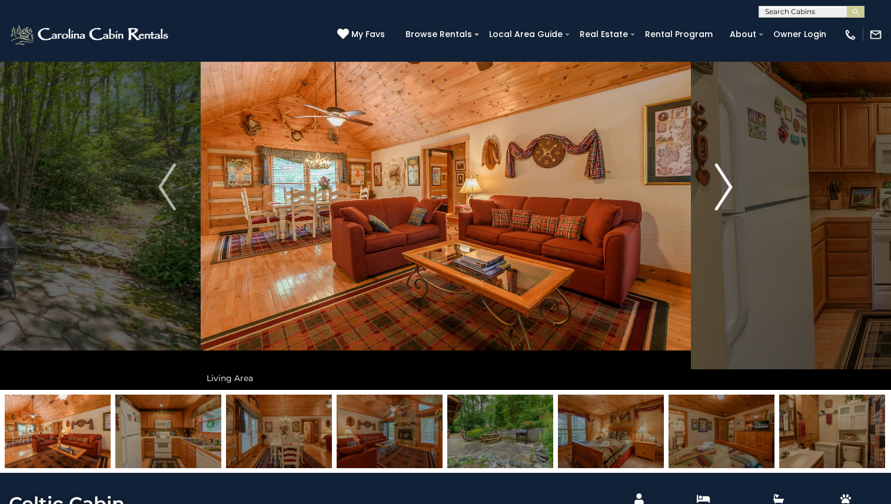
click at [728, 183] on img "Next" at bounding box center [724, 187] width 18 height 47
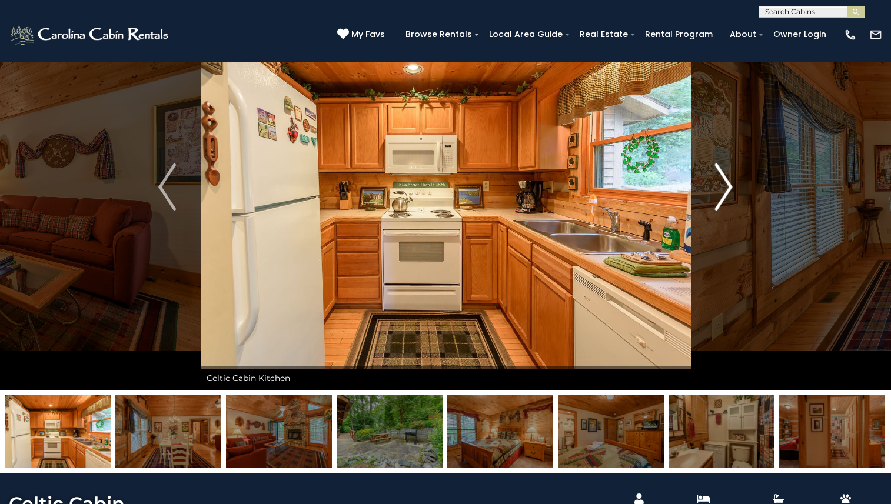
click at [728, 183] on img "Next" at bounding box center [724, 187] width 18 height 47
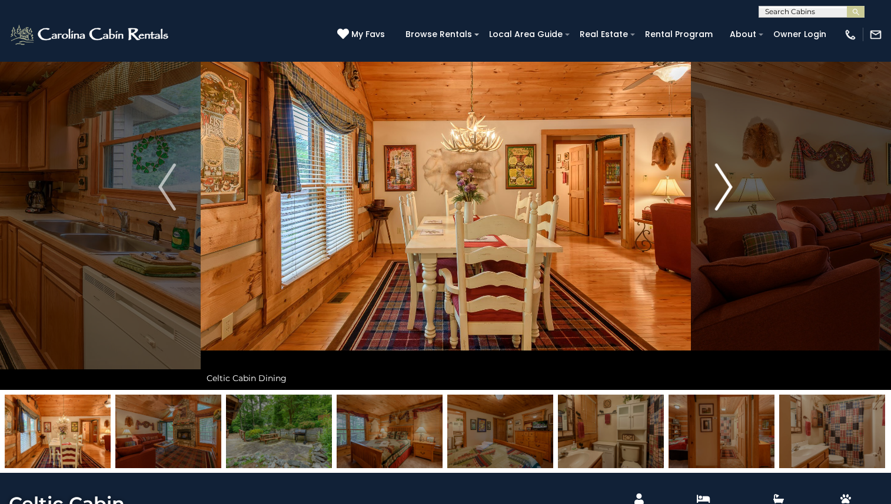
click at [728, 183] on img "Next" at bounding box center [724, 187] width 18 height 47
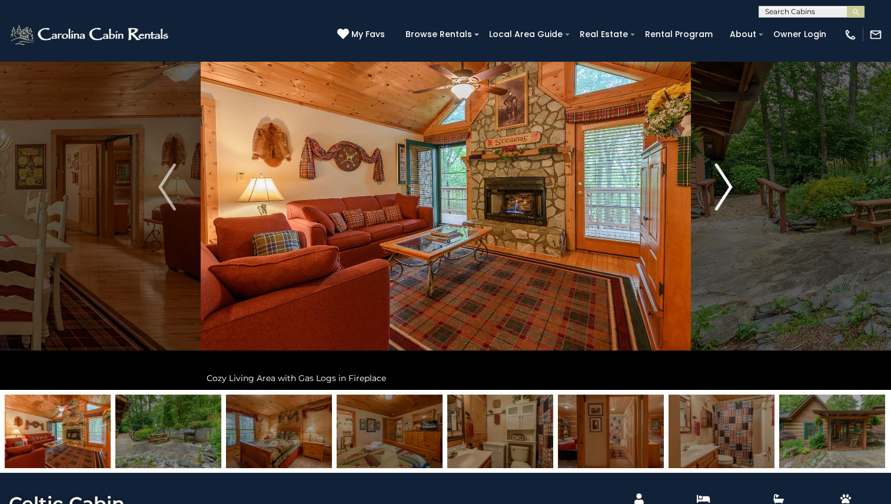
click at [728, 183] on img "Next" at bounding box center [724, 187] width 18 height 47
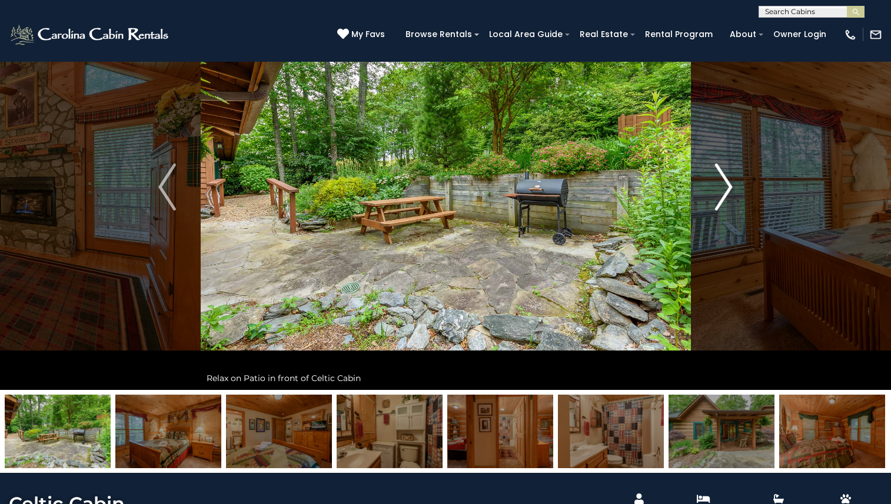
click at [728, 183] on img "Next" at bounding box center [724, 187] width 18 height 47
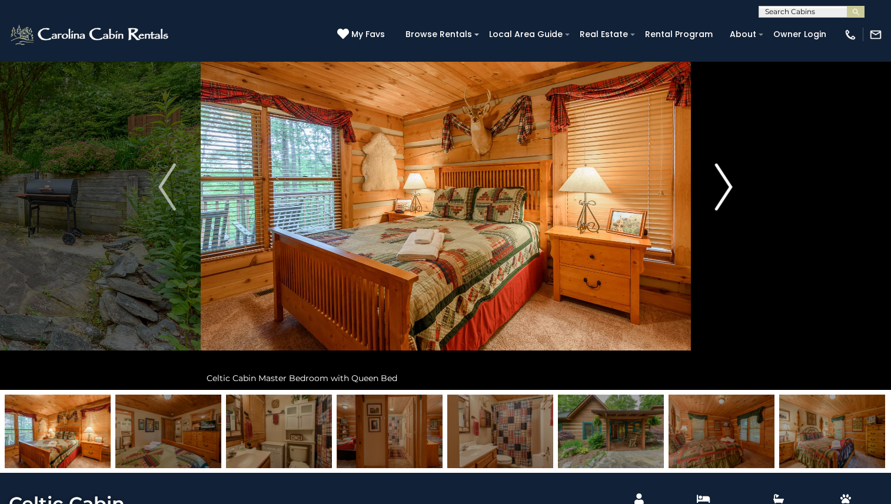
click at [728, 183] on img "Next" at bounding box center [724, 187] width 18 height 47
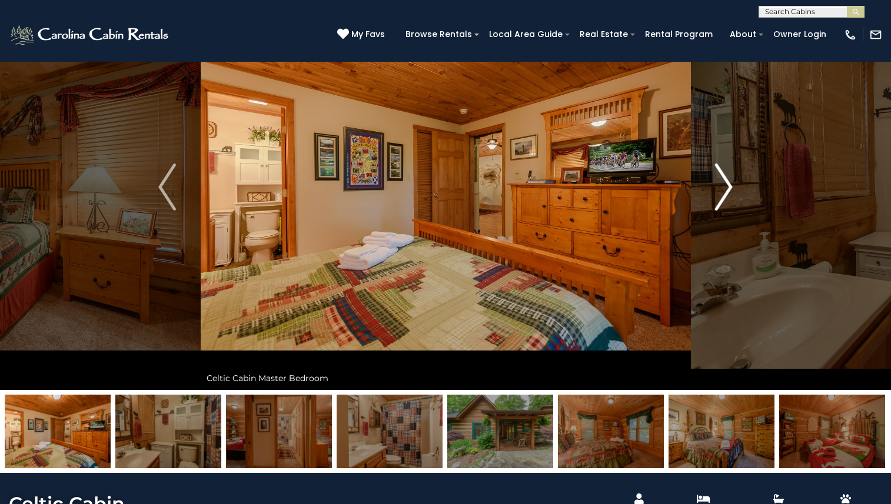
click at [728, 183] on img "Next" at bounding box center [724, 187] width 18 height 47
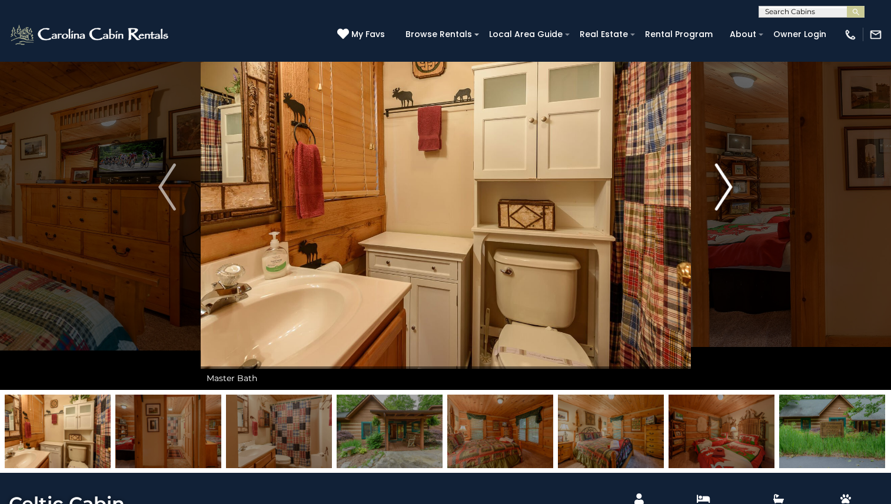
click at [728, 183] on img "Next" at bounding box center [724, 187] width 18 height 47
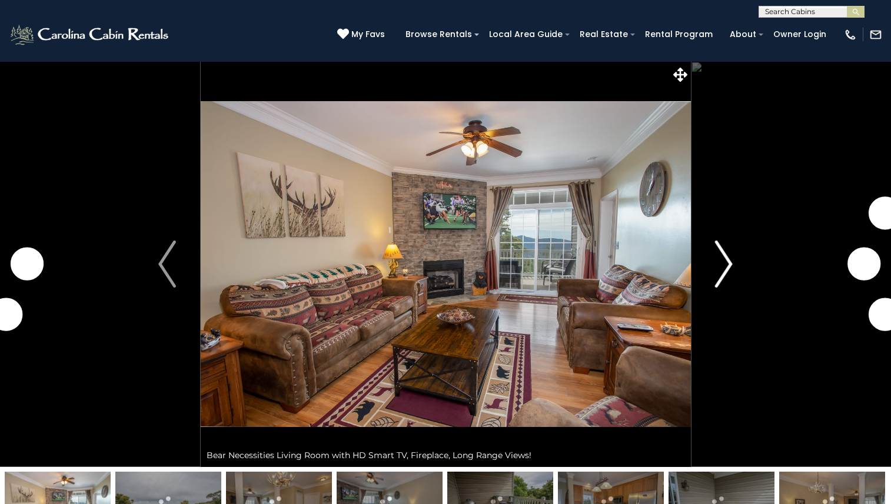
click at [725, 264] on img "Next" at bounding box center [724, 264] width 18 height 47
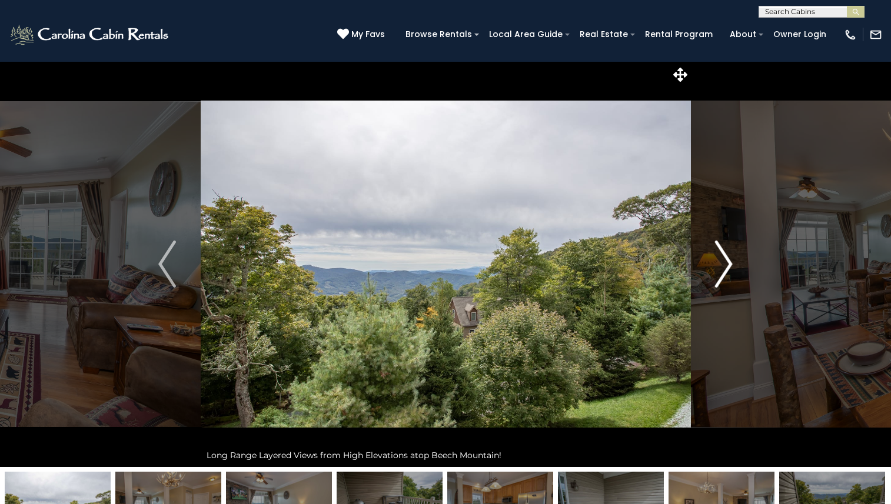
click at [725, 264] on img "Next" at bounding box center [724, 264] width 18 height 47
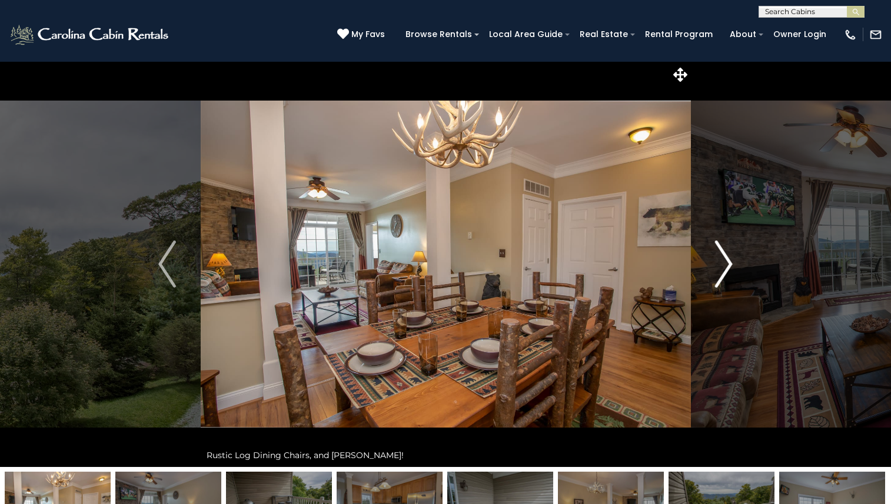
click at [725, 264] on img "Next" at bounding box center [724, 264] width 18 height 47
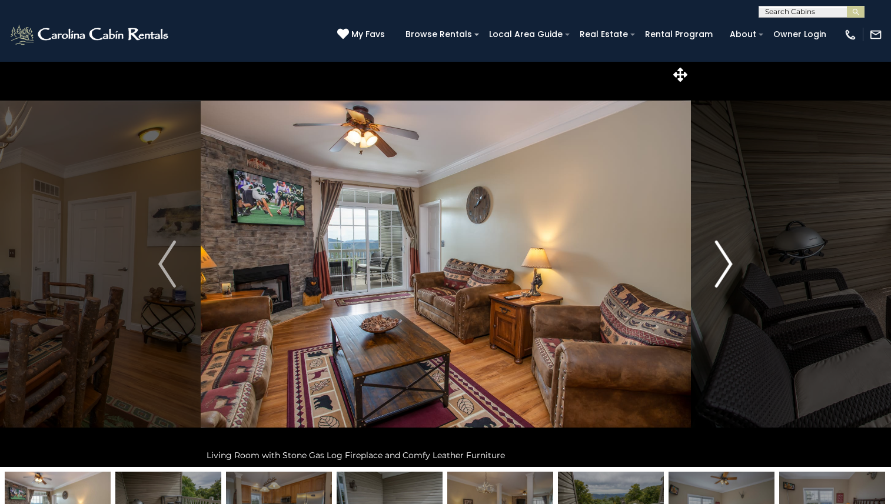
click at [725, 264] on img "Next" at bounding box center [724, 264] width 18 height 47
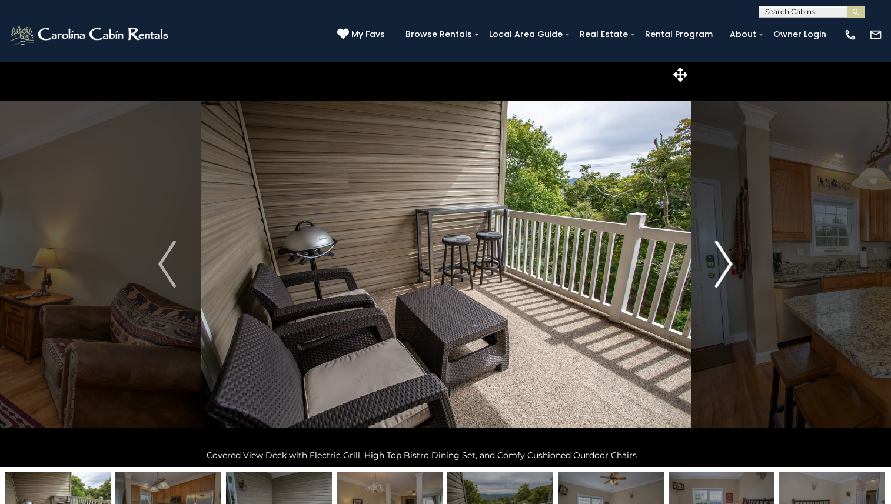
click at [725, 264] on img "Next" at bounding box center [724, 264] width 18 height 47
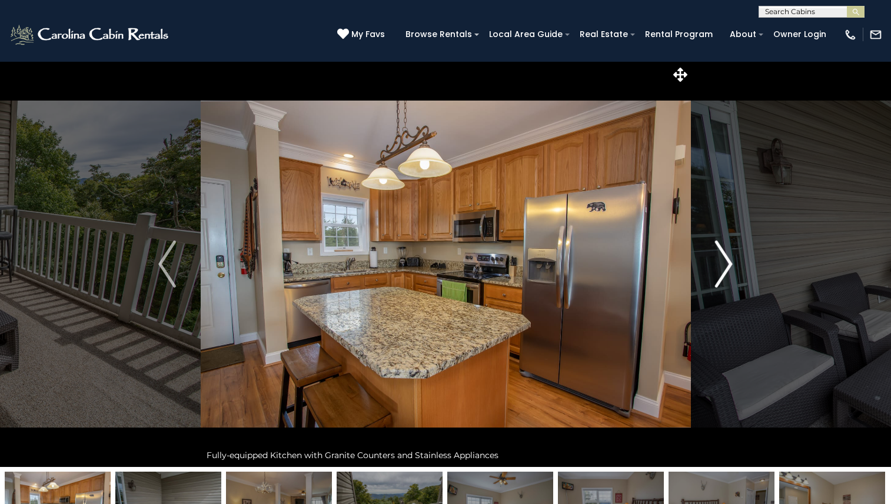
click at [725, 264] on img "Next" at bounding box center [724, 264] width 18 height 47
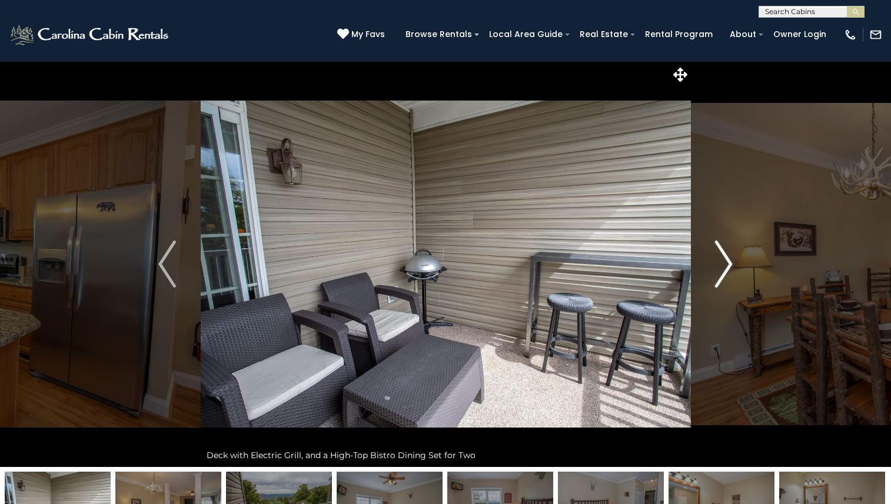
click at [725, 264] on img "Next" at bounding box center [724, 264] width 18 height 47
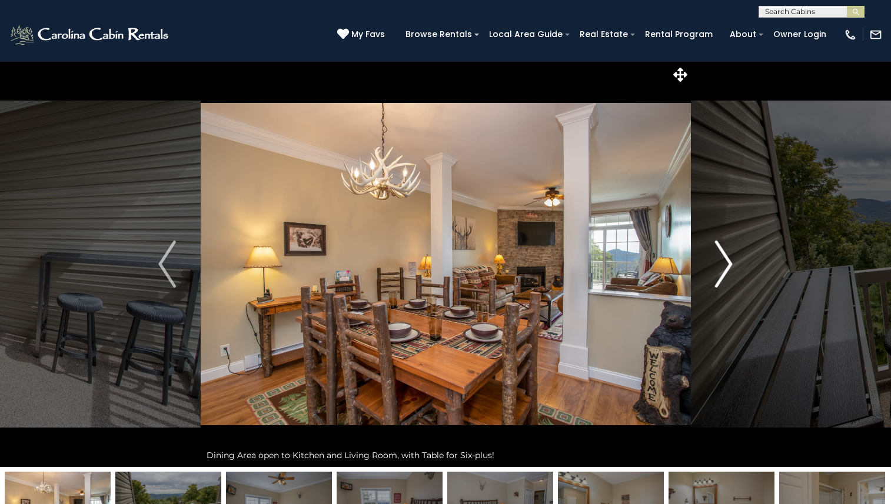
click at [725, 264] on img "Next" at bounding box center [724, 264] width 18 height 47
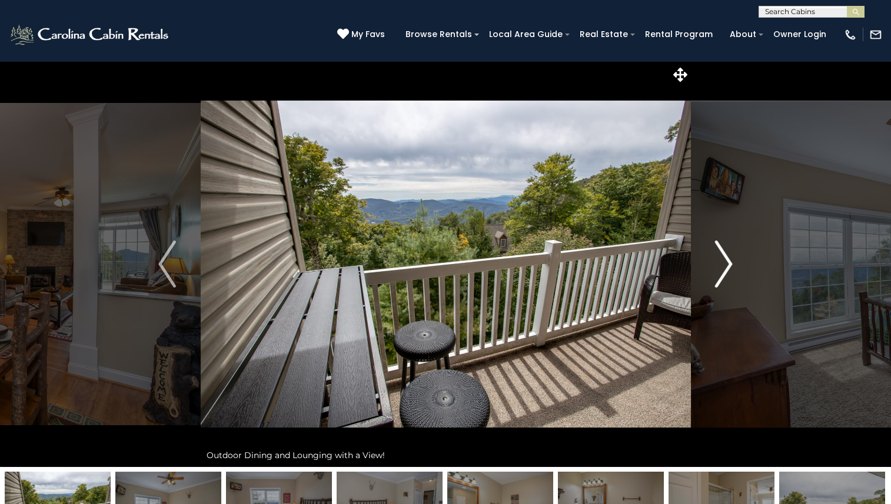
click at [725, 264] on img "Next" at bounding box center [724, 264] width 18 height 47
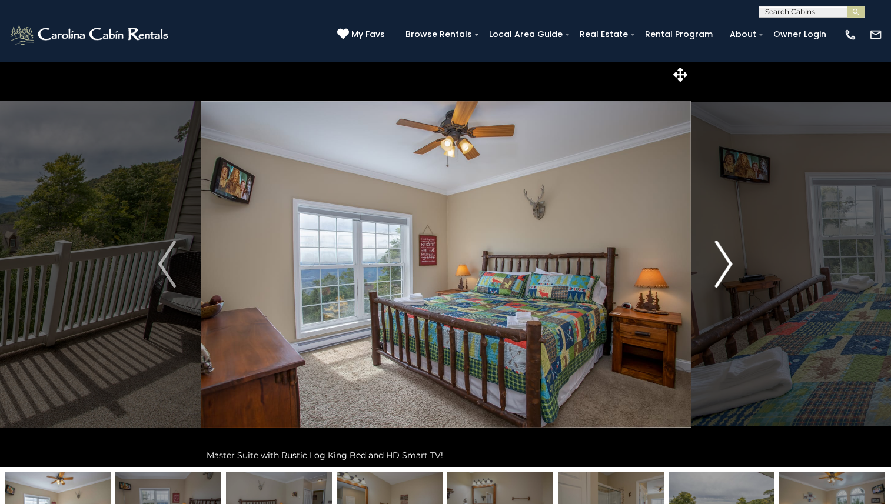
click at [725, 264] on img "Next" at bounding box center [724, 264] width 18 height 47
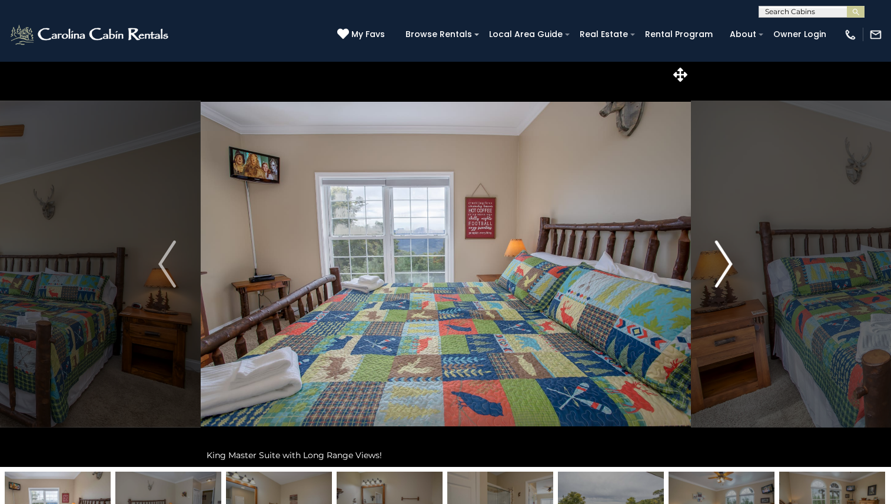
click at [725, 264] on img "Next" at bounding box center [724, 264] width 18 height 47
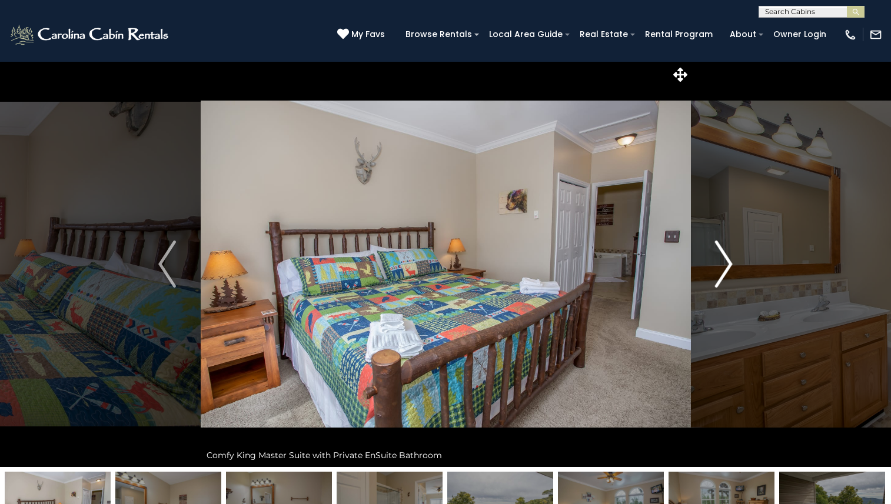
click at [725, 264] on img "Next" at bounding box center [724, 264] width 18 height 47
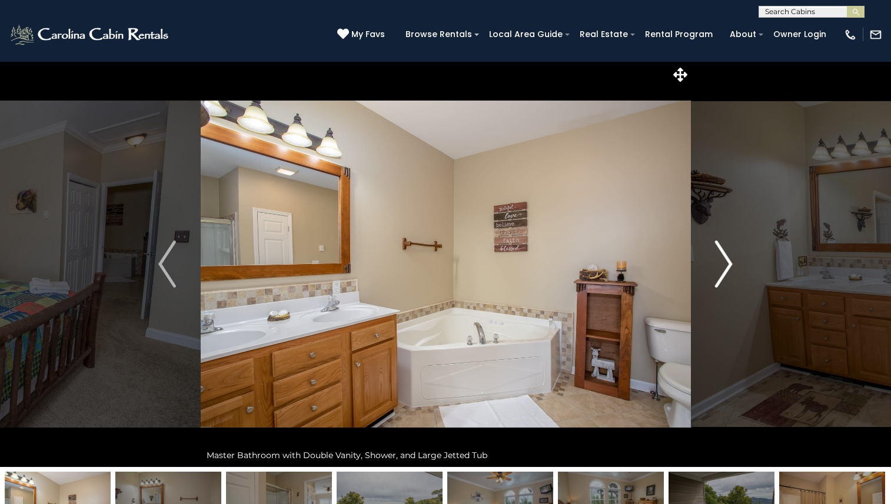
click at [725, 264] on img "Next" at bounding box center [724, 264] width 18 height 47
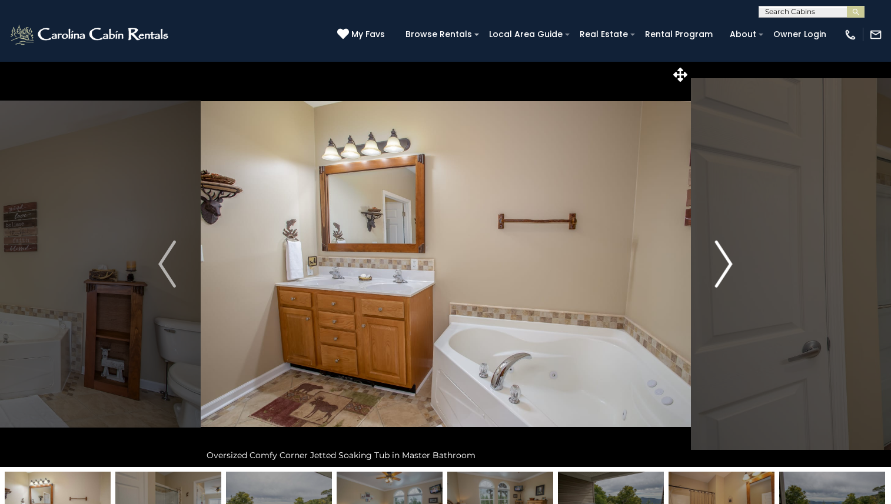
click at [725, 264] on img "Next" at bounding box center [724, 264] width 18 height 47
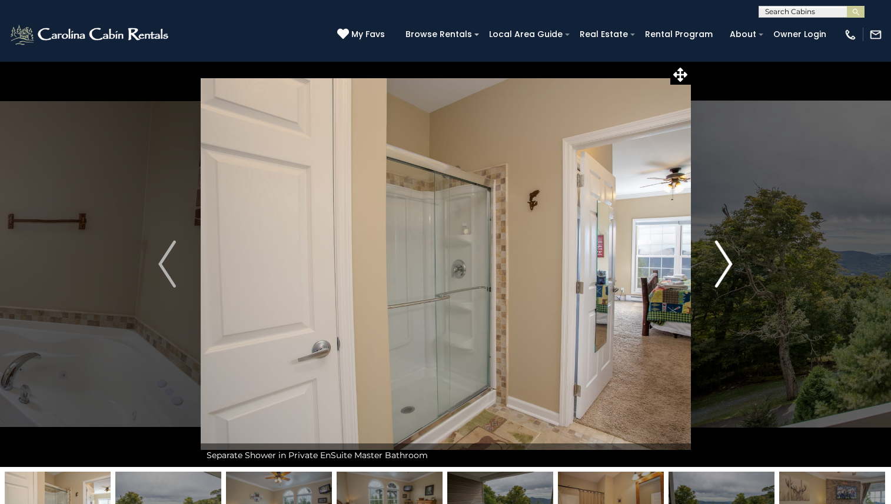
click at [725, 264] on img "Next" at bounding box center [724, 264] width 18 height 47
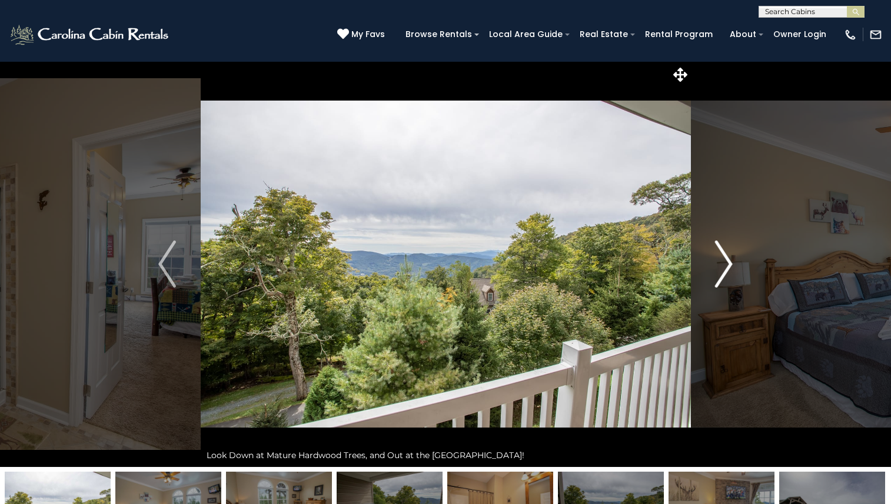
click at [725, 264] on img "Next" at bounding box center [724, 264] width 18 height 47
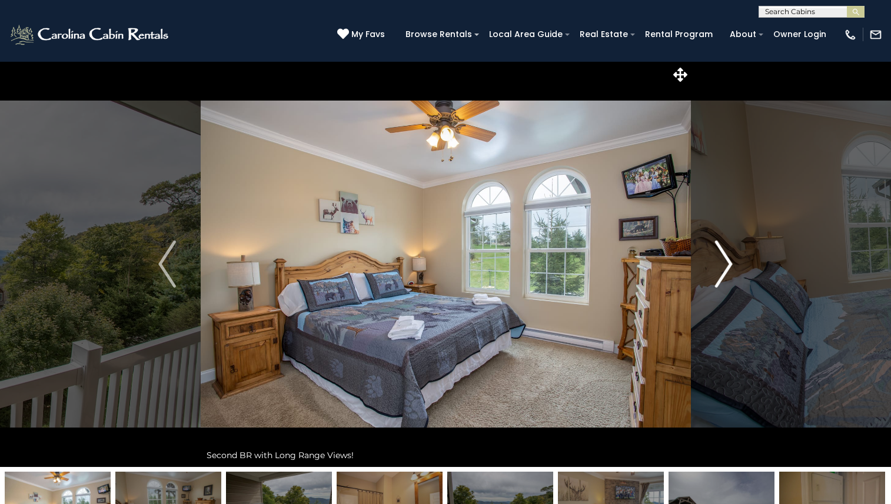
click at [725, 264] on img "Next" at bounding box center [724, 264] width 18 height 47
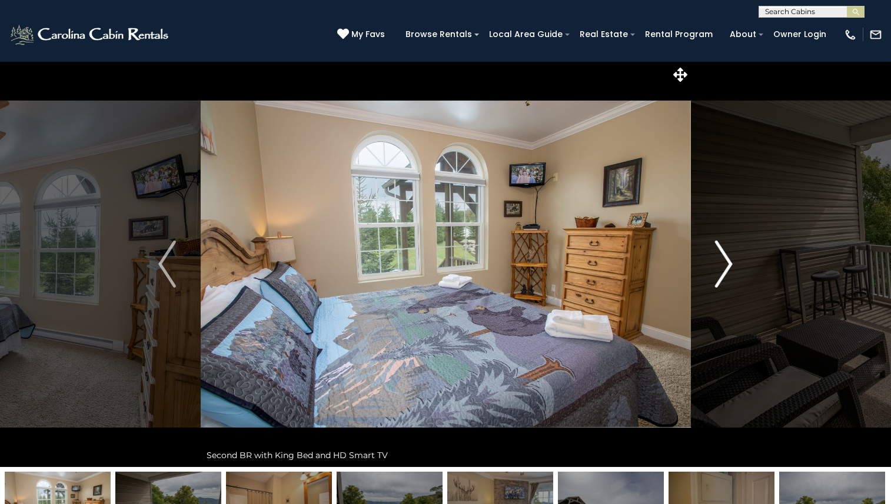
click at [725, 264] on img "Next" at bounding box center [724, 264] width 18 height 47
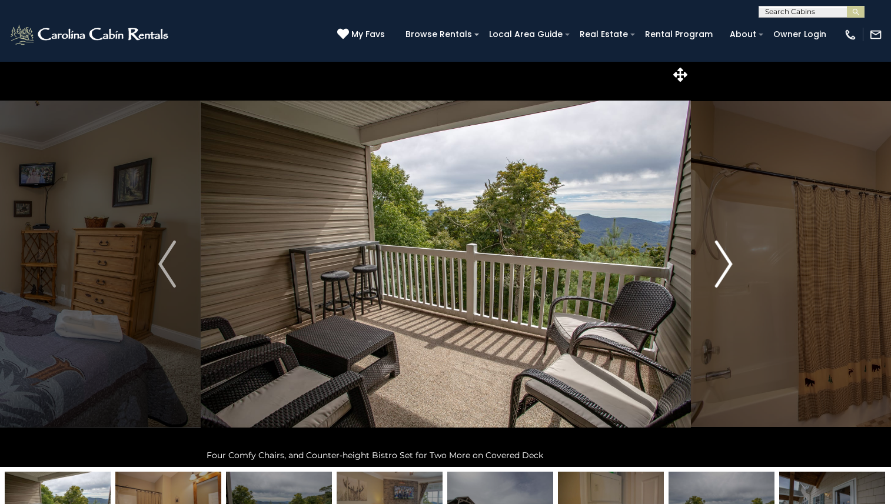
click at [725, 264] on img "Next" at bounding box center [724, 264] width 18 height 47
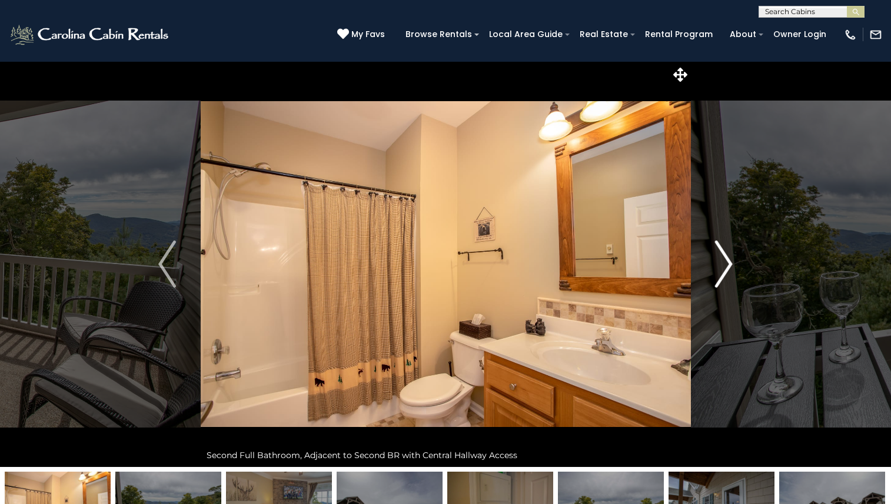
click at [725, 264] on img "Next" at bounding box center [724, 264] width 18 height 47
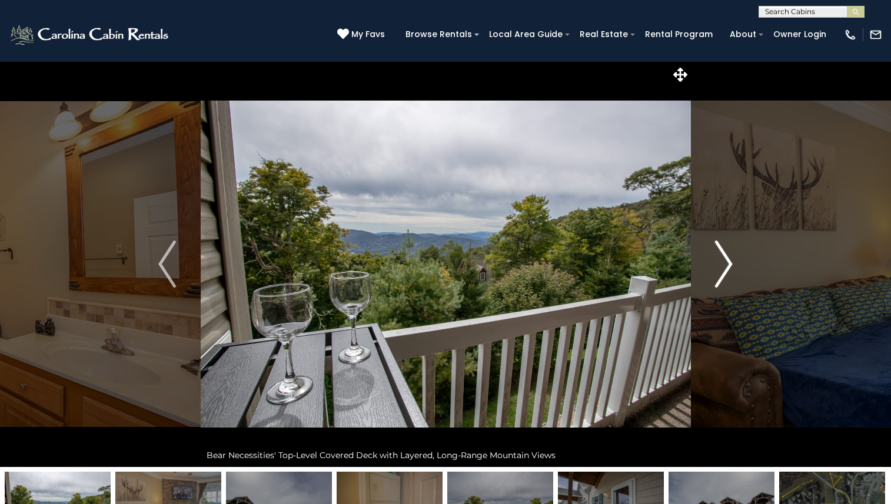
click at [725, 264] on img "Next" at bounding box center [724, 264] width 18 height 47
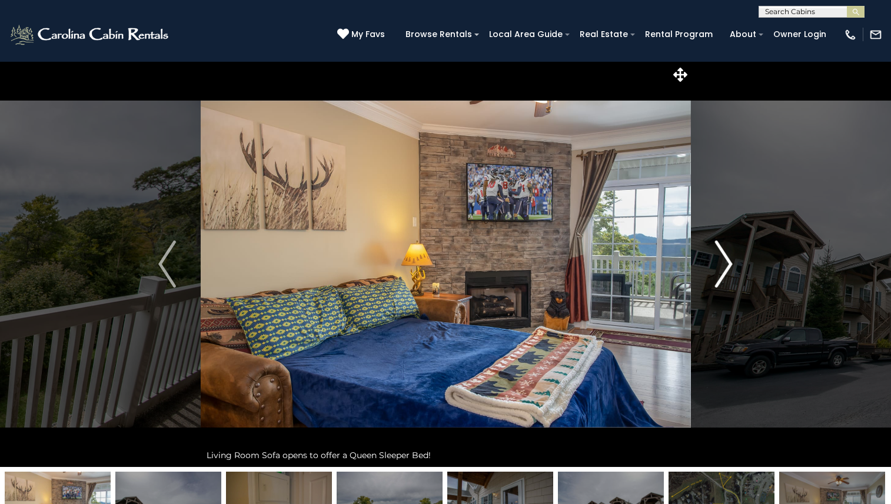
click at [725, 264] on img "Next" at bounding box center [724, 264] width 18 height 47
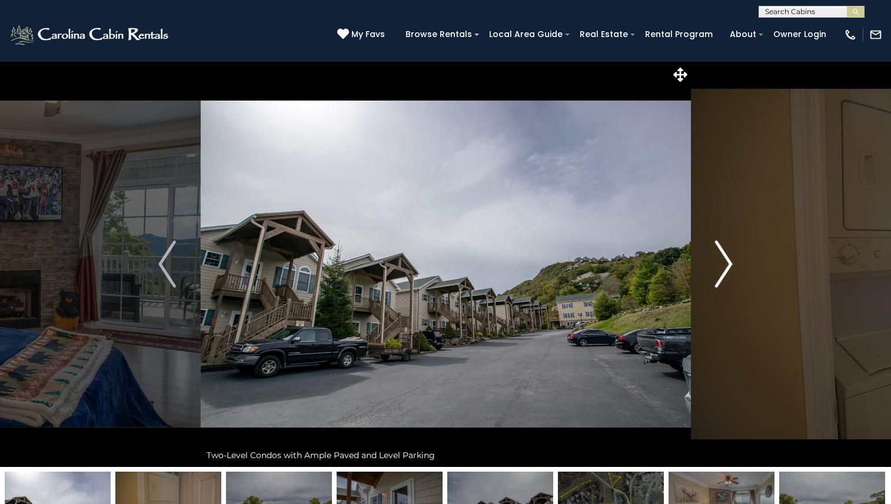
click at [725, 264] on img "Next" at bounding box center [724, 264] width 18 height 47
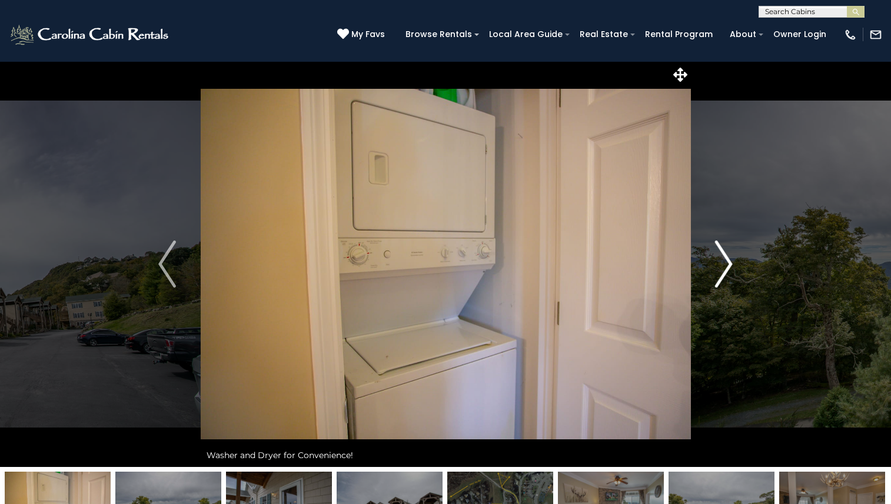
click at [725, 264] on img "Next" at bounding box center [724, 264] width 18 height 47
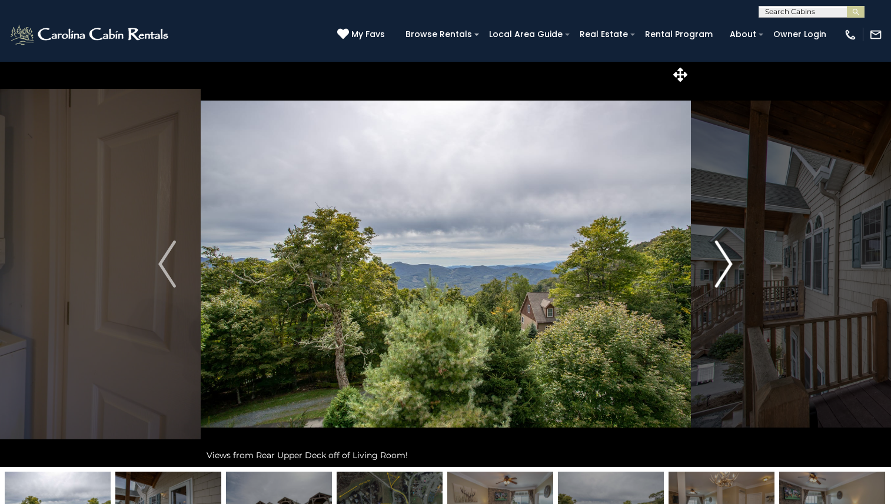
click at [725, 264] on img "Next" at bounding box center [724, 264] width 18 height 47
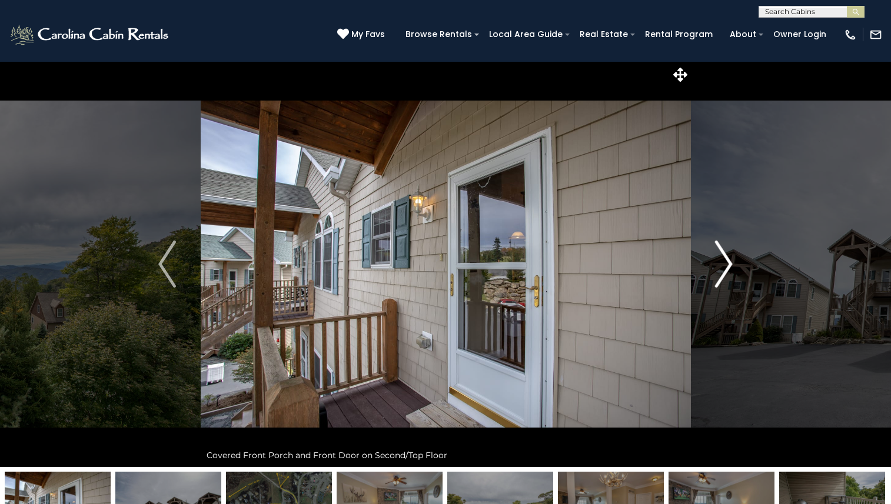
click at [725, 264] on img "Next" at bounding box center [724, 264] width 18 height 47
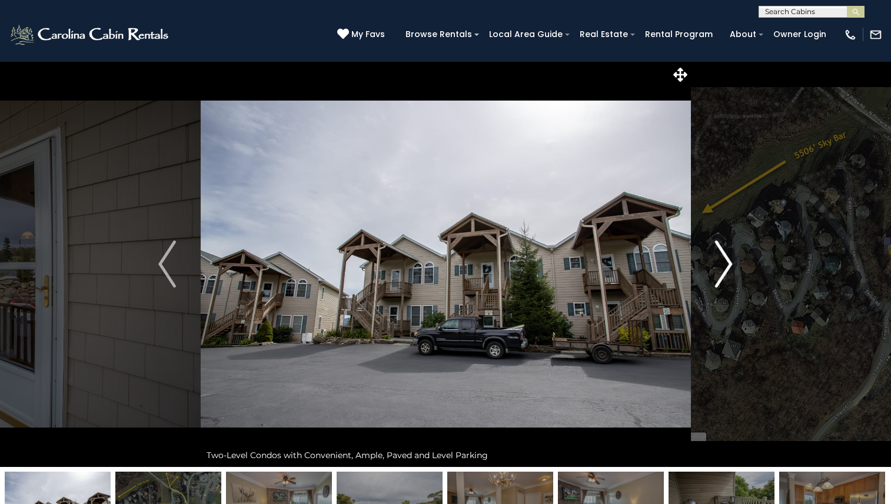
click at [725, 264] on img "Next" at bounding box center [724, 264] width 18 height 47
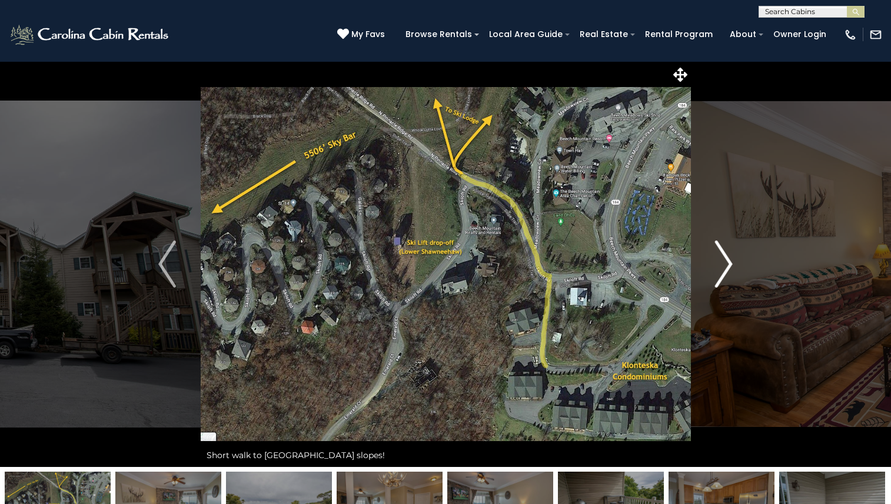
click at [725, 264] on img "Next" at bounding box center [724, 264] width 18 height 47
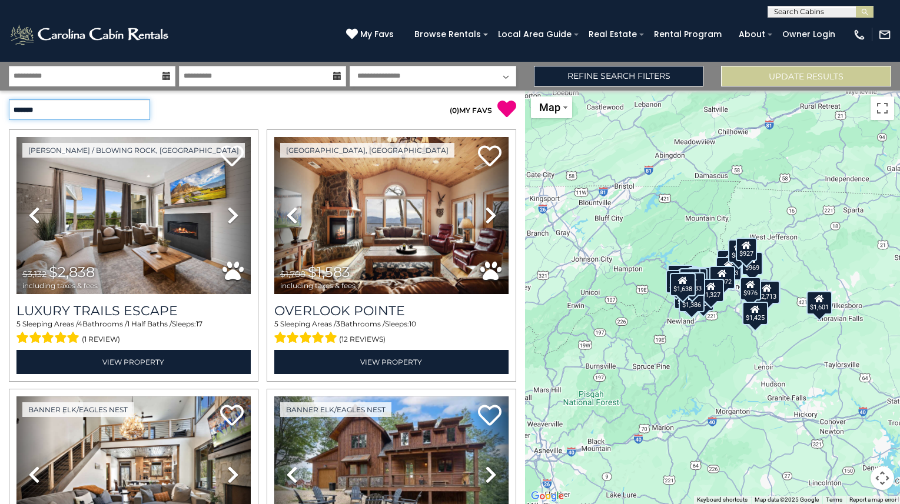
select select "*********"
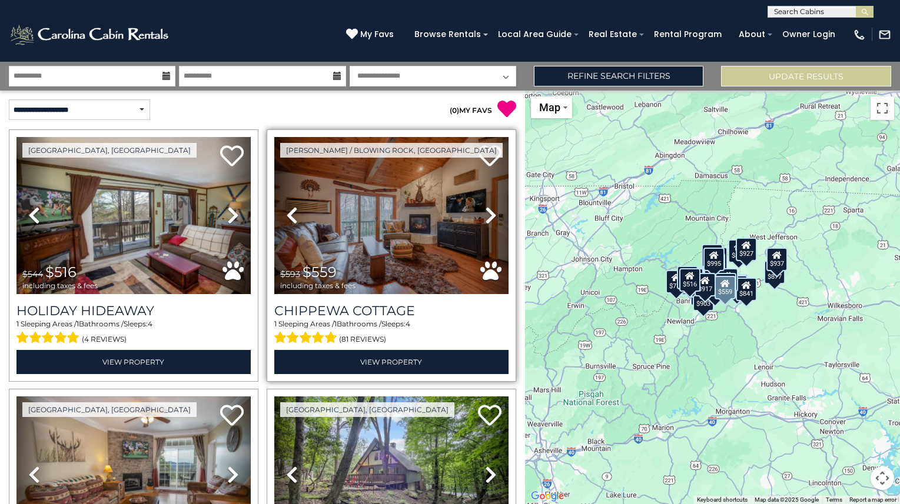
click at [352, 228] on img at bounding box center [391, 215] width 234 height 157
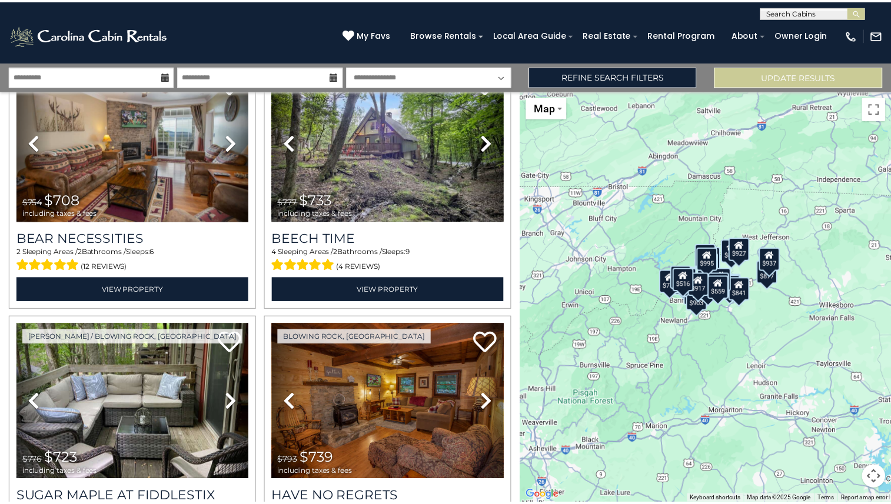
scroll to position [343, 0]
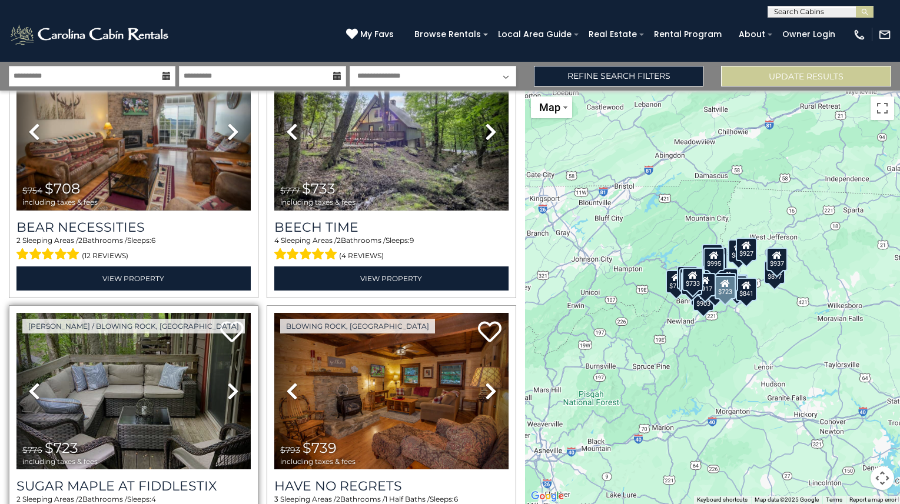
click at [118, 385] on img at bounding box center [133, 391] width 234 height 157
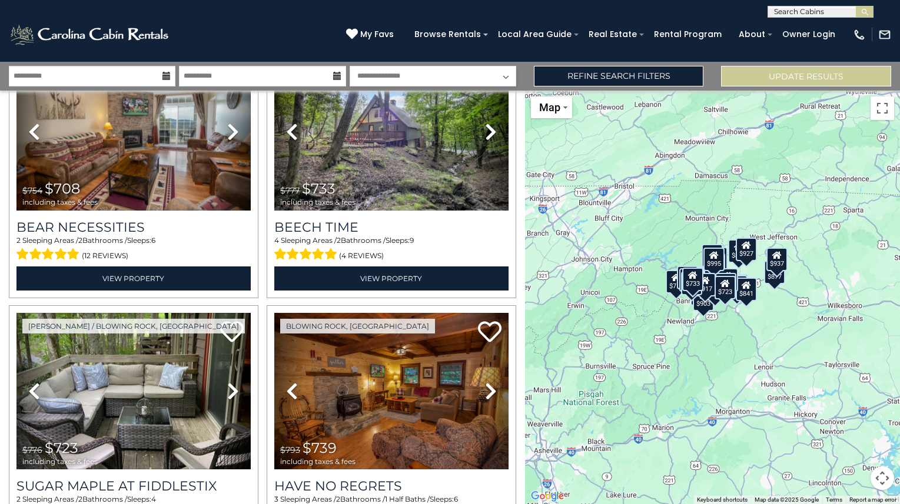
click at [883, 484] on button "Map camera controls" at bounding box center [882, 479] width 24 height 24
click at [851, 412] on button "Zoom in" at bounding box center [853, 420] width 24 height 24
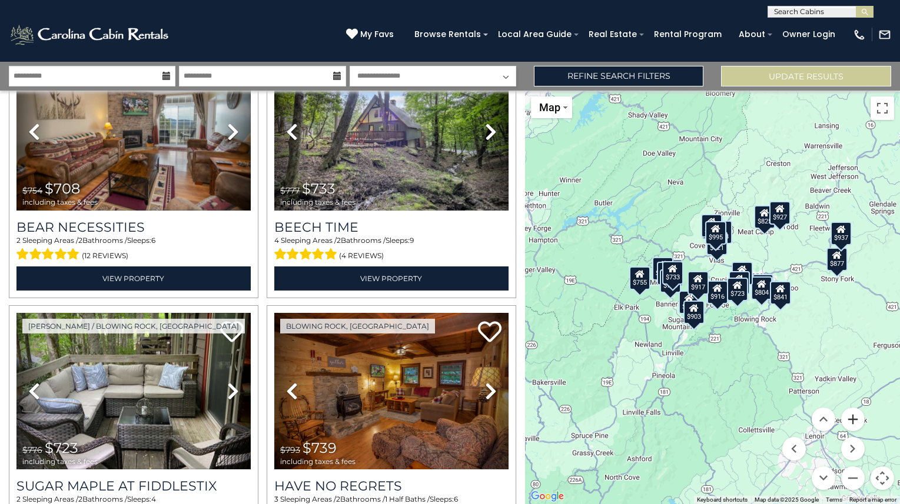
click at [851, 412] on button "Zoom in" at bounding box center [853, 420] width 24 height 24
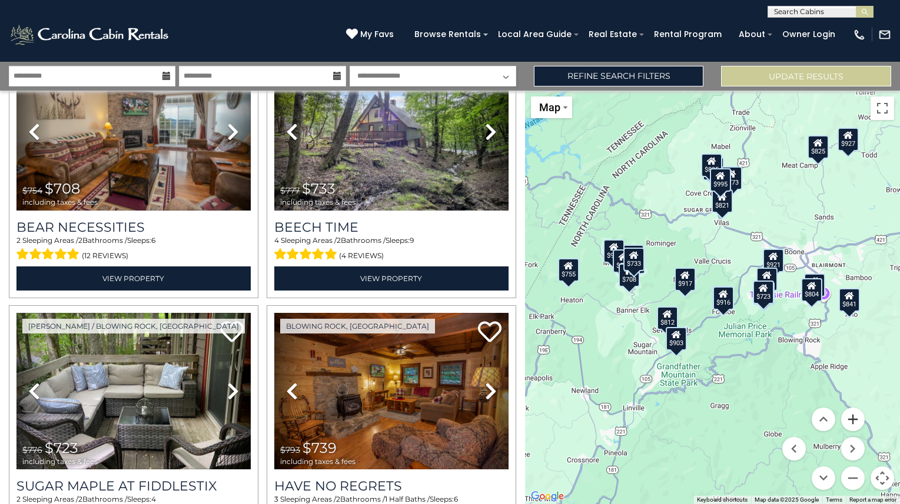
click at [851, 412] on button "Zoom in" at bounding box center [853, 420] width 24 height 24
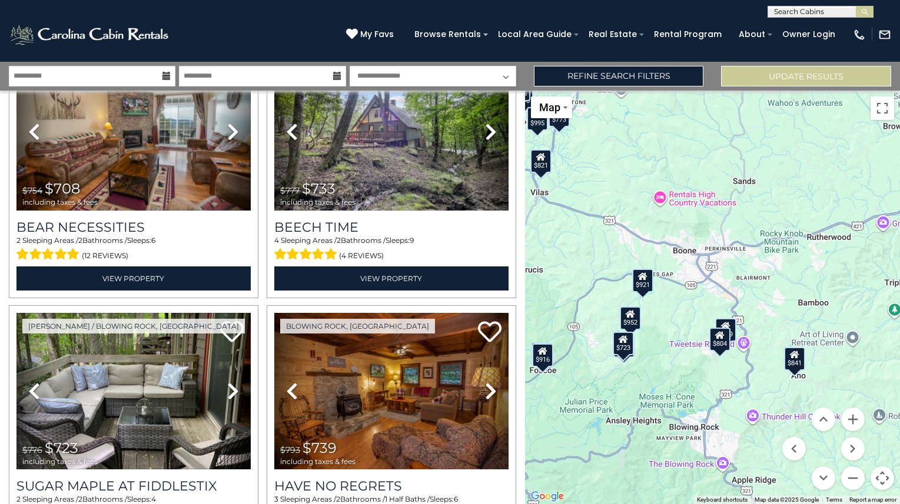
drag, startPoint x: 786, startPoint y: 348, endPoint x: 593, endPoint y: 392, distance: 198.1
click at [593, 392] on div "$516 $559 $708 $733 $723 $739 $755 $816 $773 $821 $825 $803 $804 $812 $841 $927…" at bounding box center [712, 298] width 375 height 414
click at [851, 420] on button "Zoom in" at bounding box center [853, 420] width 24 height 24
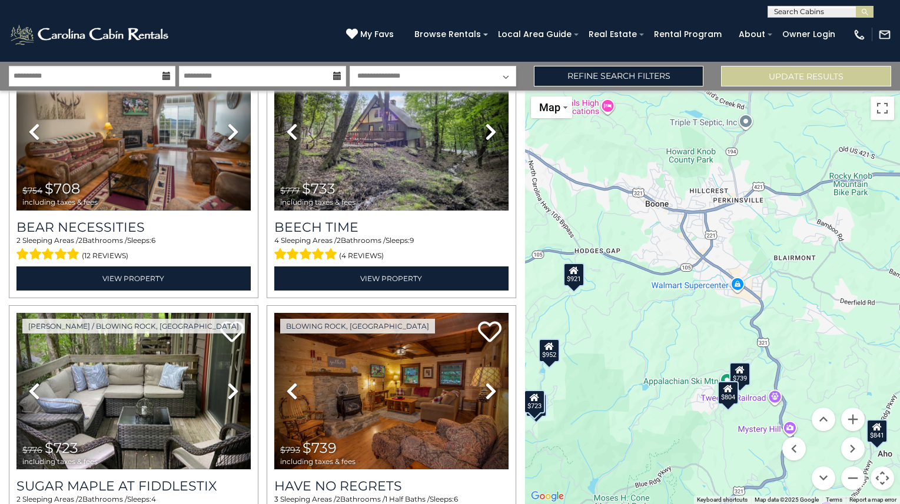
click at [574, 277] on div "$921" at bounding box center [574, 275] width 21 height 24
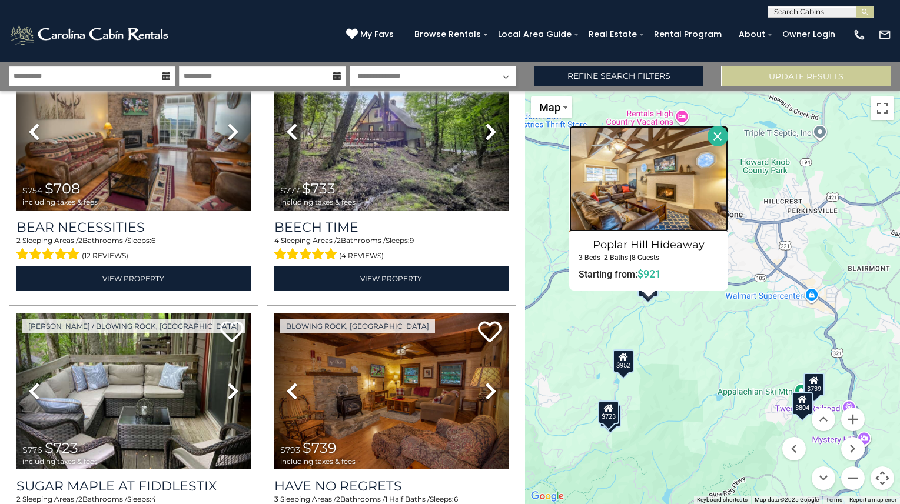
click at [629, 204] on img at bounding box center [648, 179] width 159 height 106
click at [737, 312] on div "$516 $559 $708 $733 $723 $739 $755 $816 $773 $821 $825 $803 $804 $812 $841 $927…" at bounding box center [712, 298] width 375 height 414
click at [724, 128] on button "Close" at bounding box center [717, 136] width 21 height 21
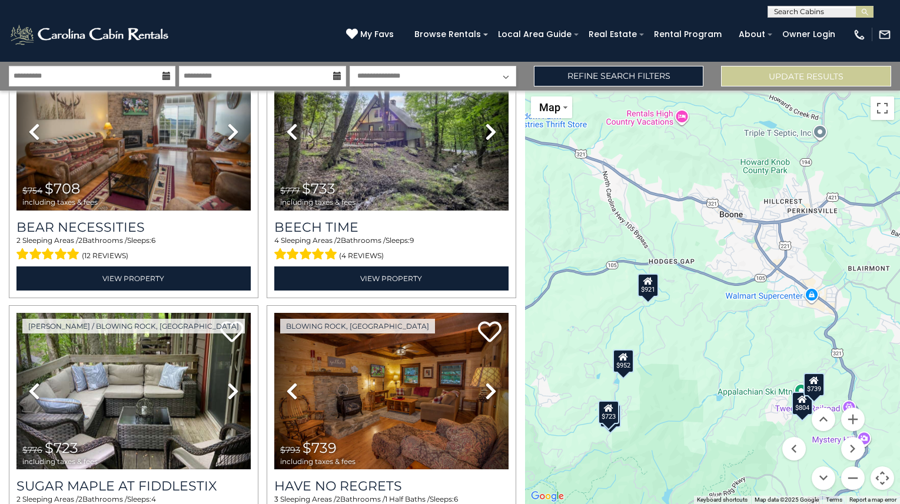
click at [651, 288] on div "$921" at bounding box center [648, 286] width 21 height 24
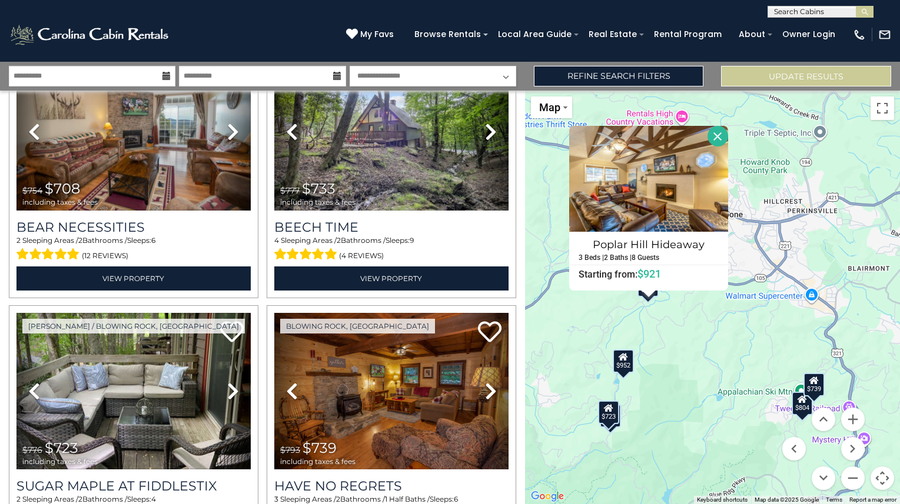
click at [665, 311] on div "$516 $559 $708 $733 $723 $739 $755 $816 $773 $821 $825 $803 $804 $812 $841 $927…" at bounding box center [712, 298] width 375 height 414
click at [727, 135] on button "Close" at bounding box center [717, 136] width 21 height 21
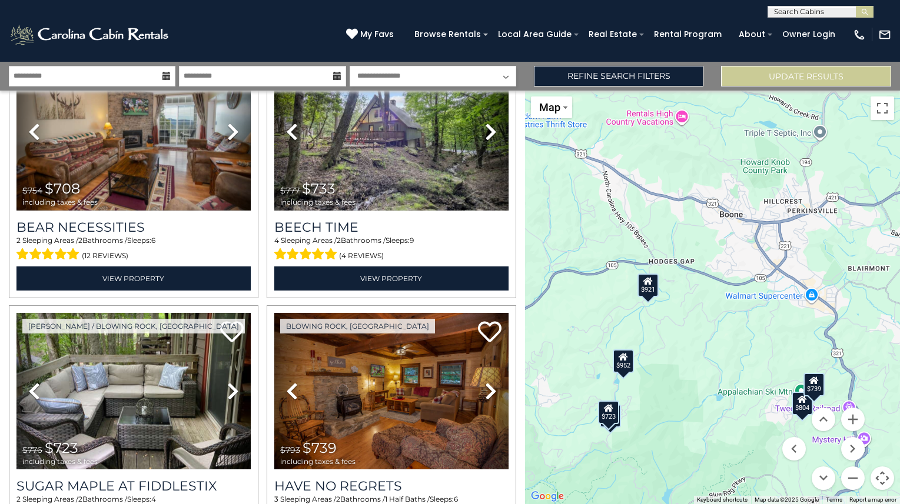
click at [335, 76] on icon at bounding box center [337, 76] width 8 height 8
click at [337, 72] on icon at bounding box center [337, 76] width 8 height 8
click at [568, 74] on link "Refine Search Filters" at bounding box center [619, 76] width 170 height 21
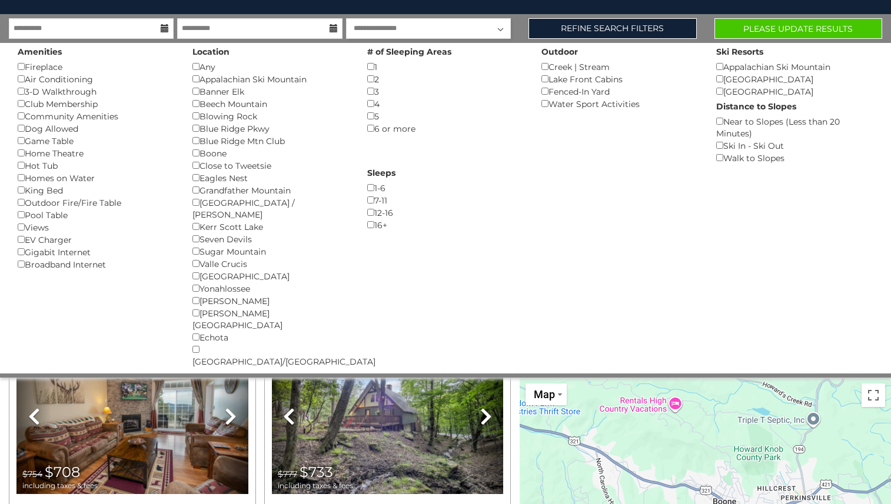
scroll to position [20, 0]
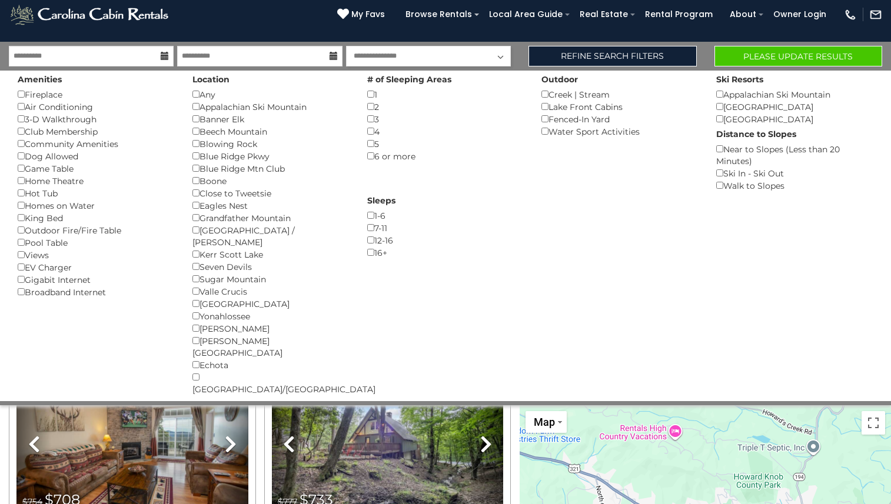
click at [744, 58] on button "Please Update Results" at bounding box center [798, 56] width 168 height 21
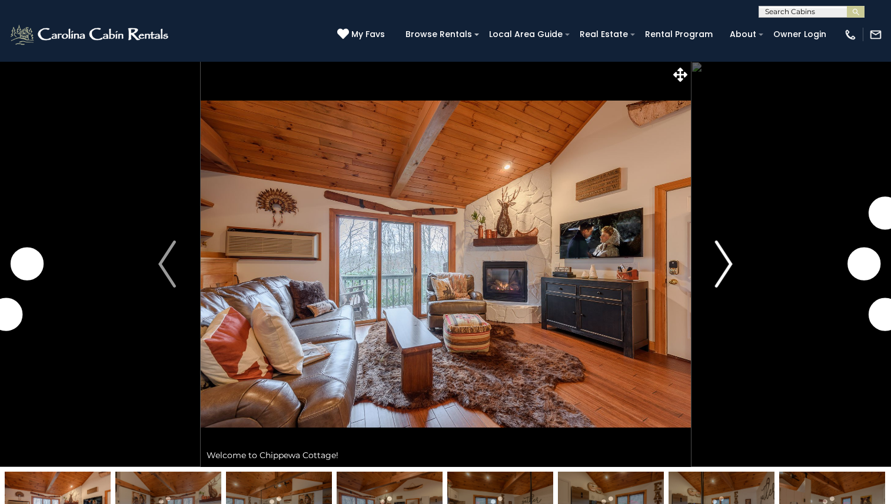
click at [724, 266] on img "Next" at bounding box center [724, 264] width 18 height 47
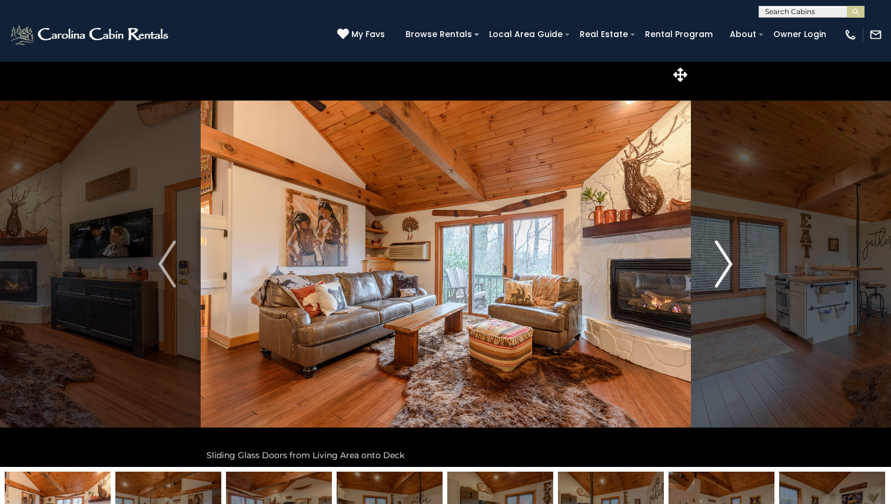
click at [724, 266] on img "Next" at bounding box center [724, 264] width 18 height 47
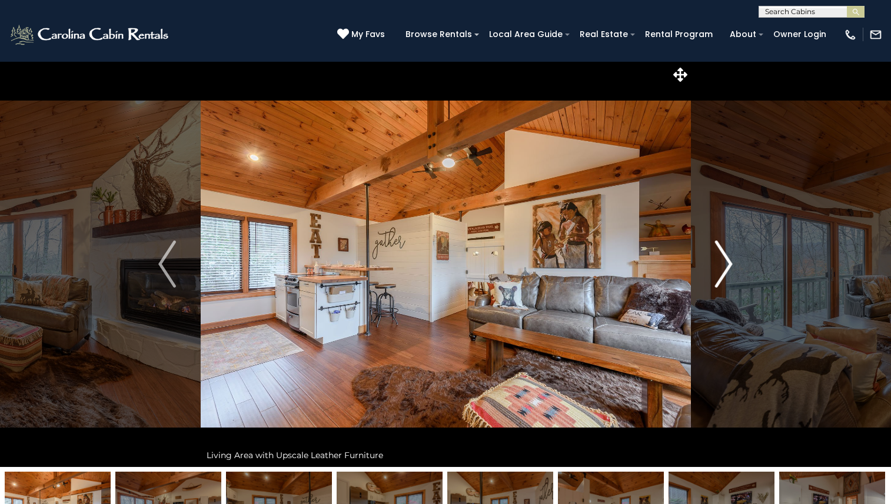
click at [724, 266] on img "Next" at bounding box center [724, 264] width 18 height 47
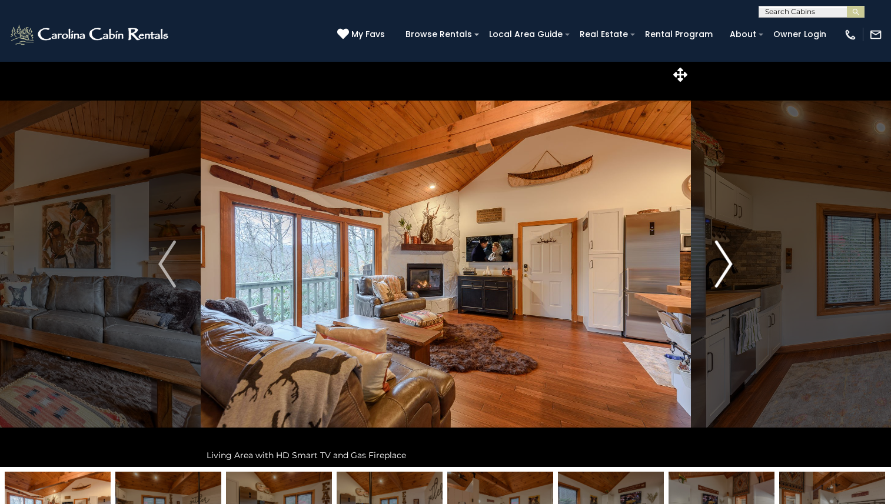
click at [724, 266] on img "Next" at bounding box center [724, 264] width 18 height 47
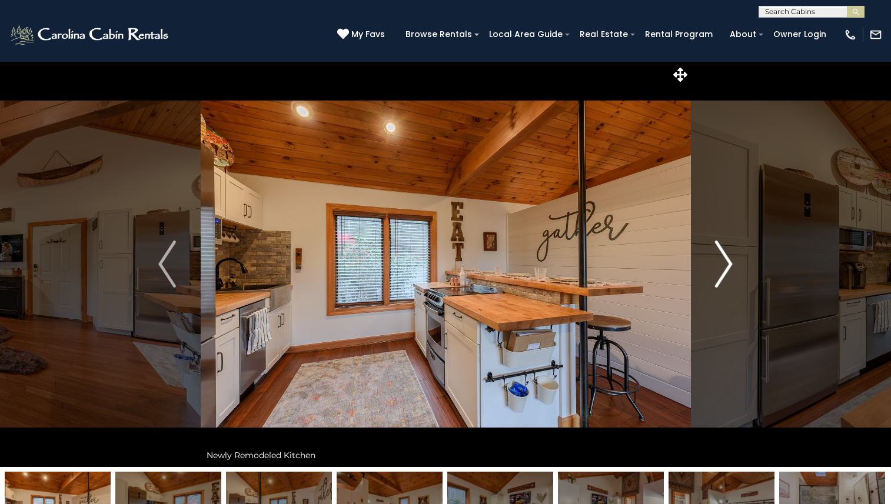
click at [724, 266] on img "Next" at bounding box center [724, 264] width 18 height 47
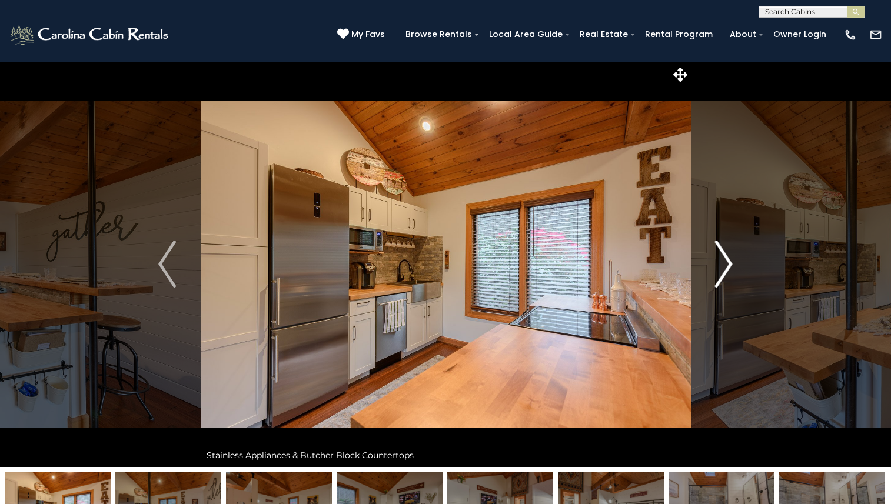
click at [724, 266] on img "Next" at bounding box center [724, 264] width 18 height 47
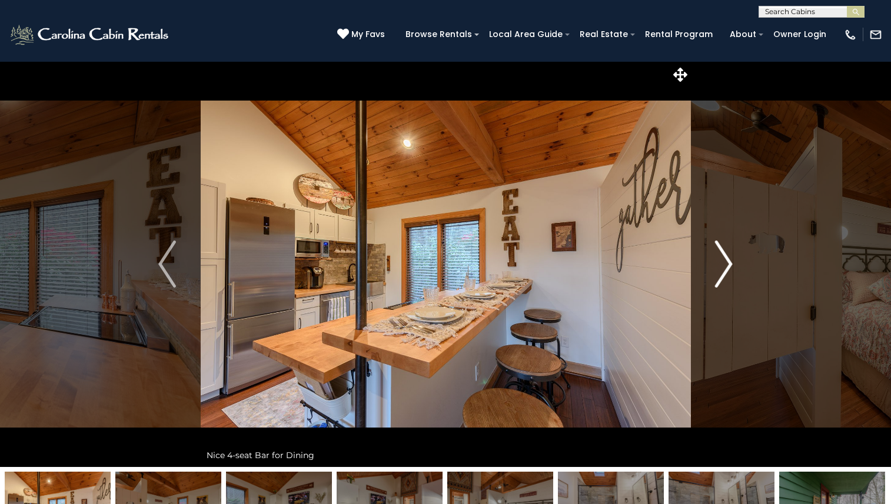
click at [724, 266] on img "Next" at bounding box center [724, 264] width 18 height 47
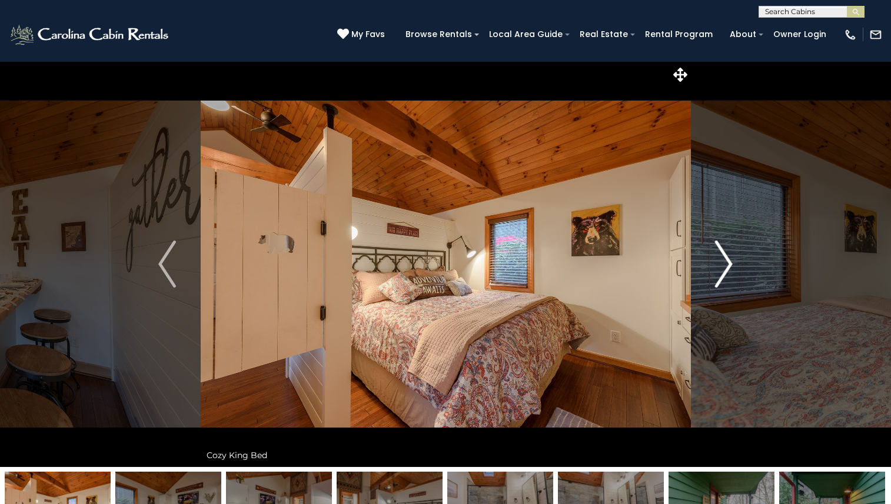
click at [724, 266] on img "Next" at bounding box center [724, 264] width 18 height 47
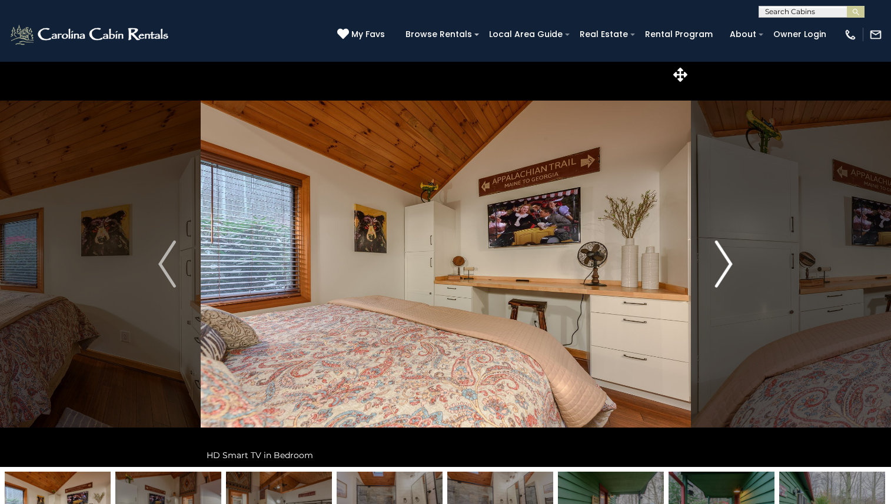
click at [724, 266] on img "Next" at bounding box center [724, 264] width 18 height 47
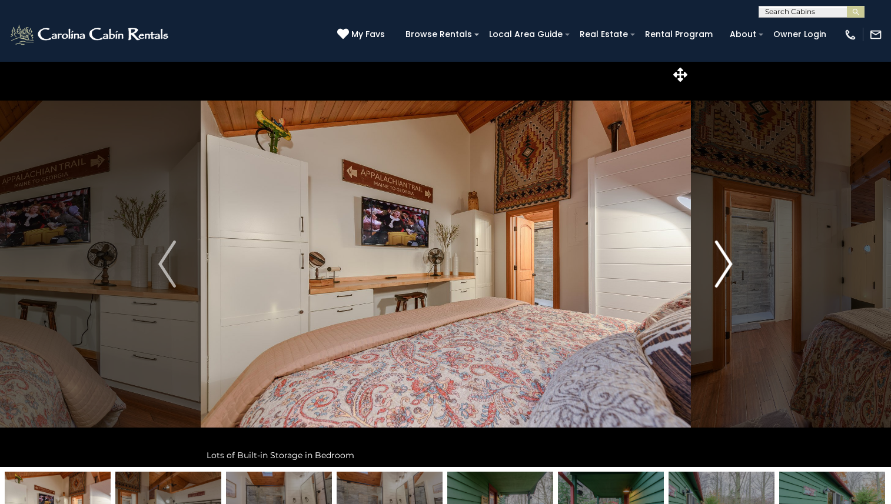
click at [724, 266] on img "Next" at bounding box center [724, 264] width 18 height 47
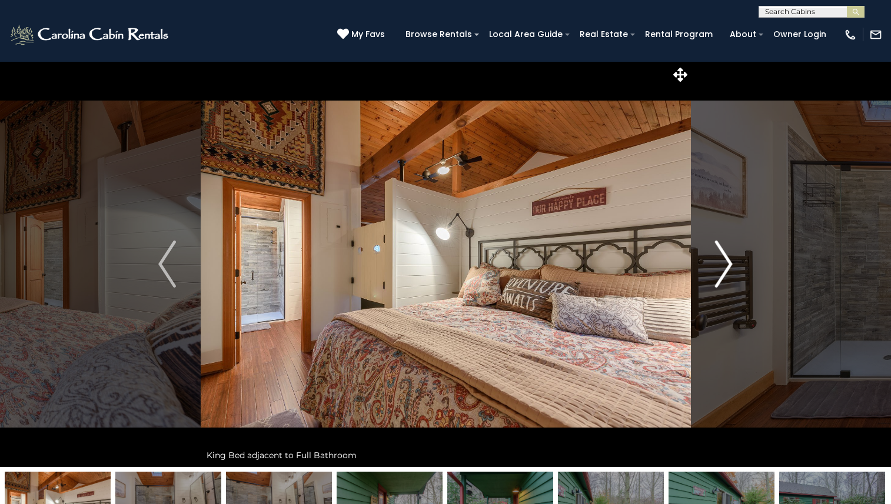
click at [724, 266] on img "Next" at bounding box center [724, 264] width 18 height 47
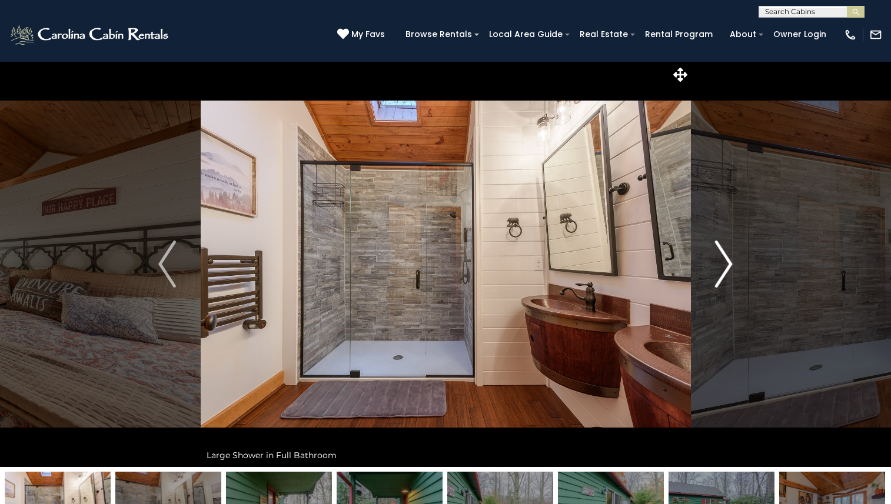
click at [724, 266] on img "Next" at bounding box center [724, 264] width 18 height 47
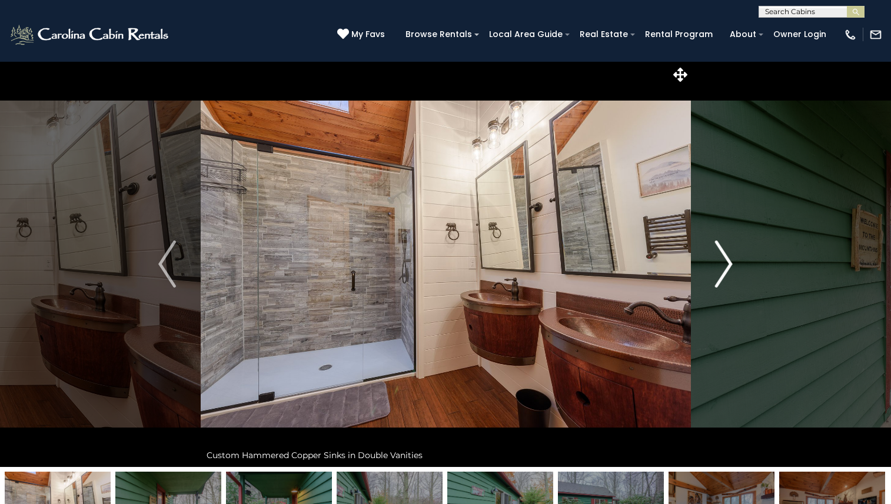
click at [724, 266] on img "Next" at bounding box center [724, 264] width 18 height 47
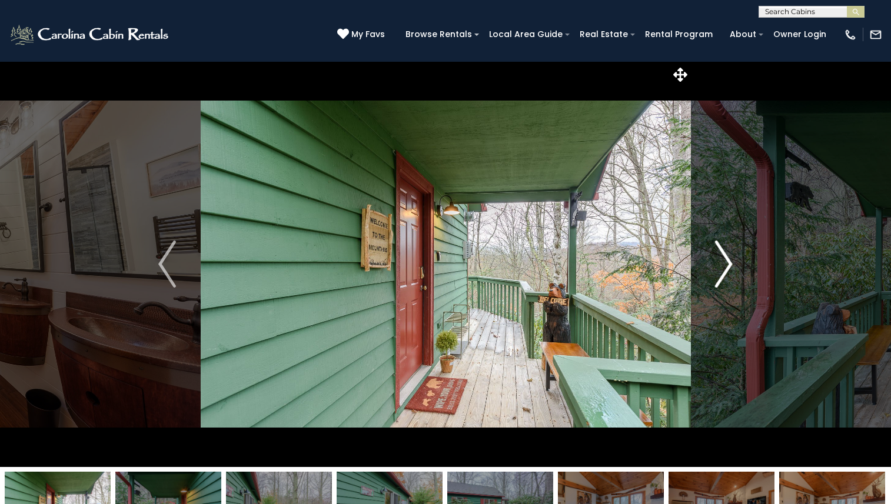
click at [724, 266] on img "Next" at bounding box center [724, 264] width 18 height 47
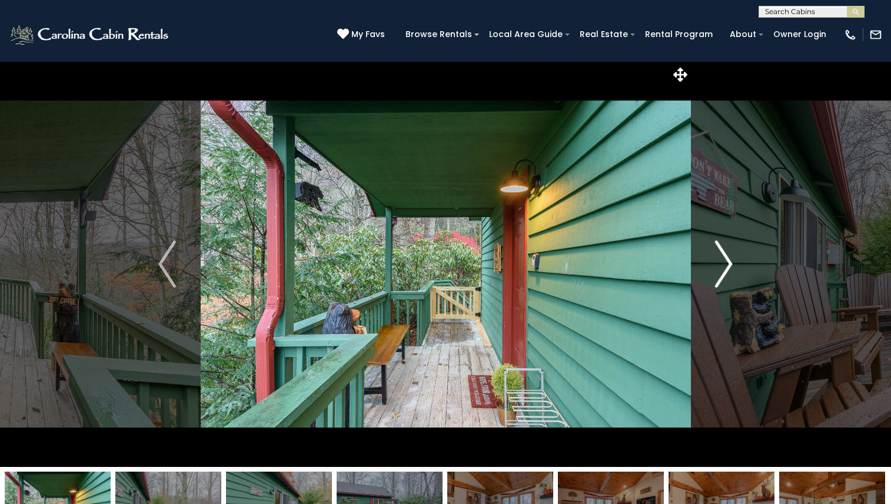
click at [724, 266] on img "Next" at bounding box center [724, 264] width 18 height 47
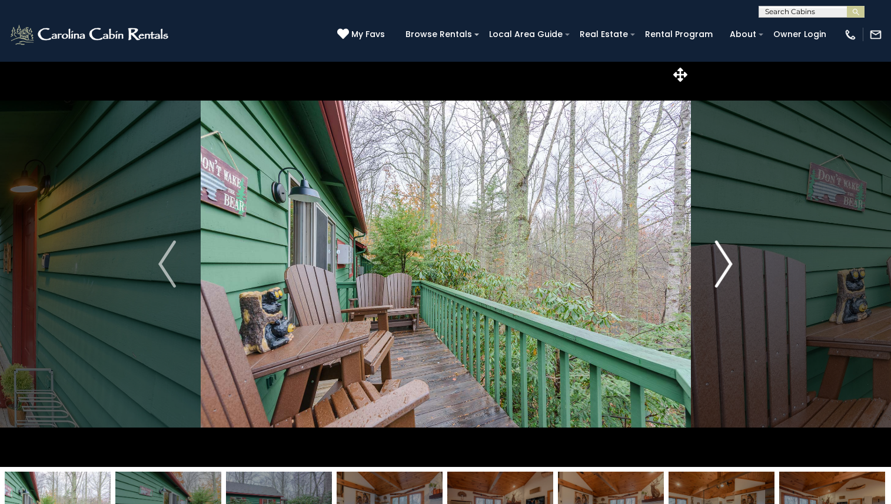
click at [724, 266] on img "Next" at bounding box center [724, 264] width 18 height 47
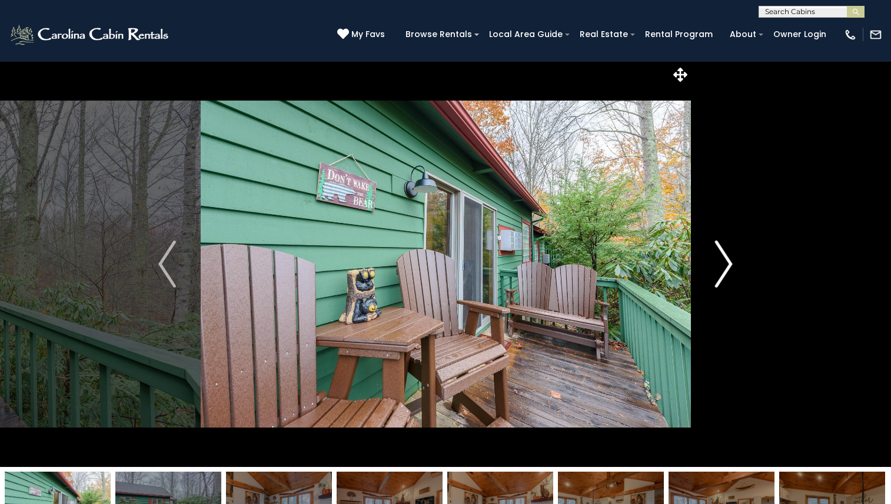
click at [724, 266] on img "Next" at bounding box center [724, 264] width 18 height 47
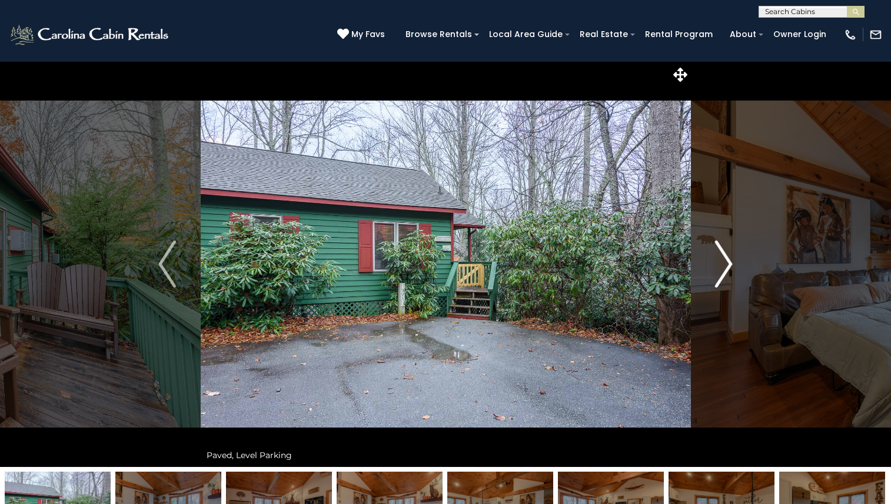
click at [724, 266] on img "Next" at bounding box center [724, 264] width 18 height 47
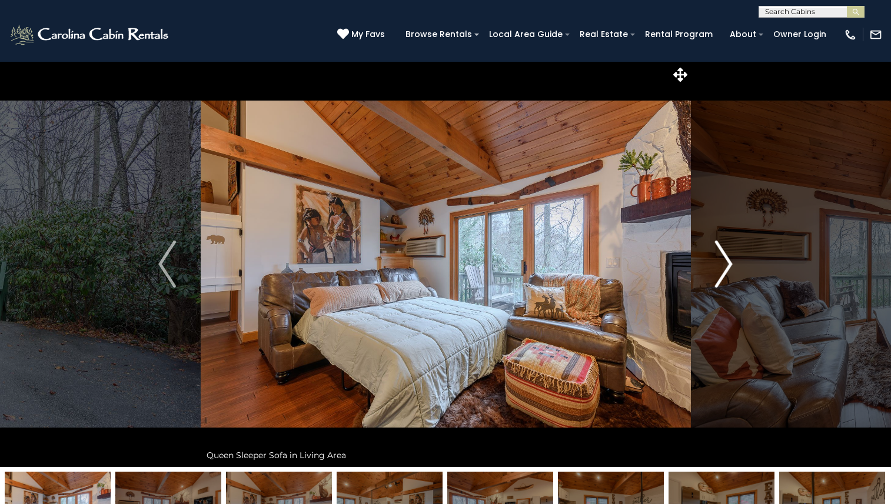
click at [724, 266] on img "Next" at bounding box center [724, 264] width 18 height 47
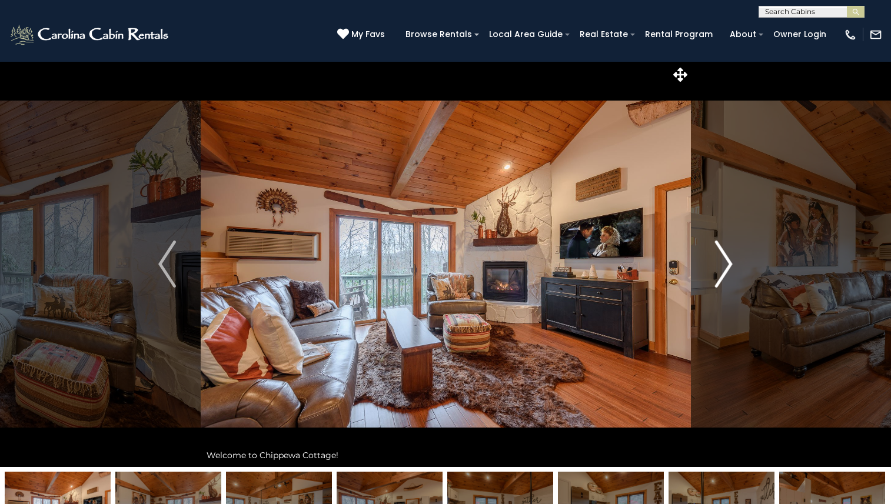
click at [724, 266] on img "Next" at bounding box center [724, 264] width 18 height 47
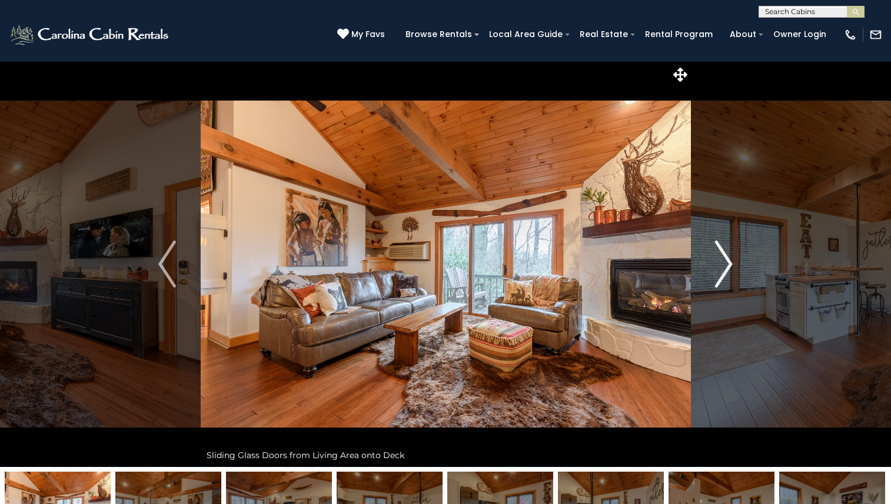
click at [724, 266] on img "Next" at bounding box center [724, 264] width 18 height 47
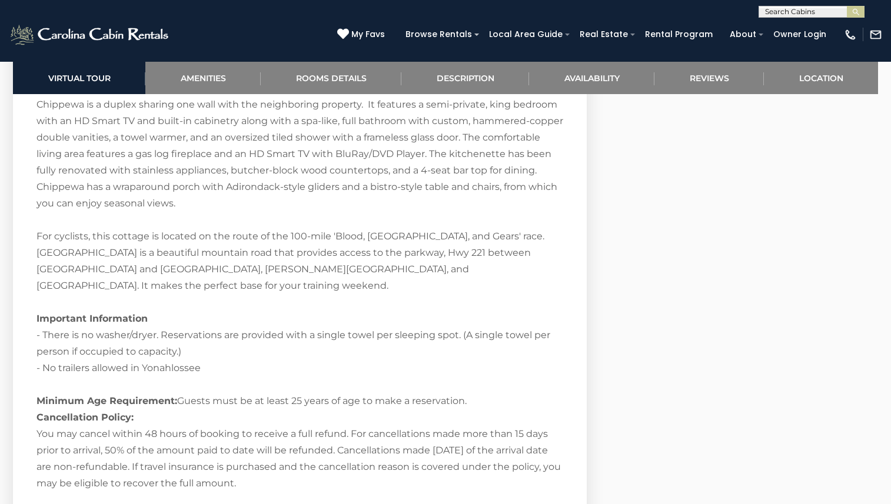
scroll to position [1734, 0]
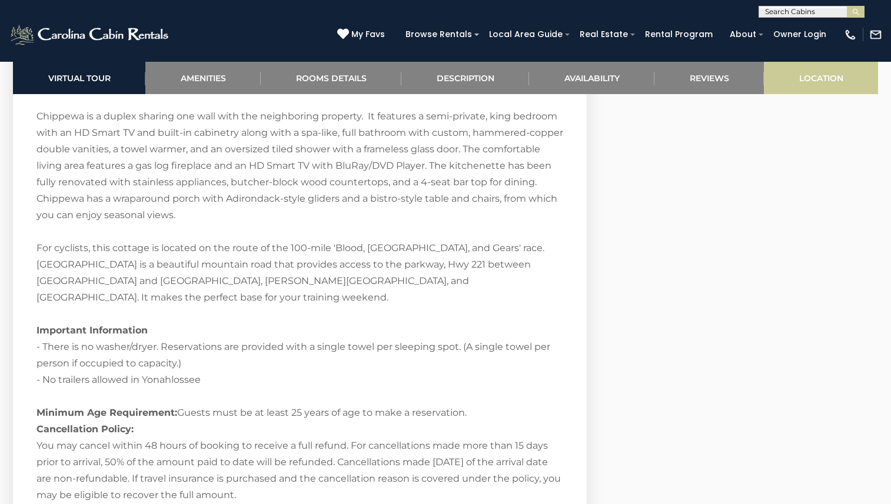
click at [828, 77] on link "Location" at bounding box center [821, 78] width 114 height 32
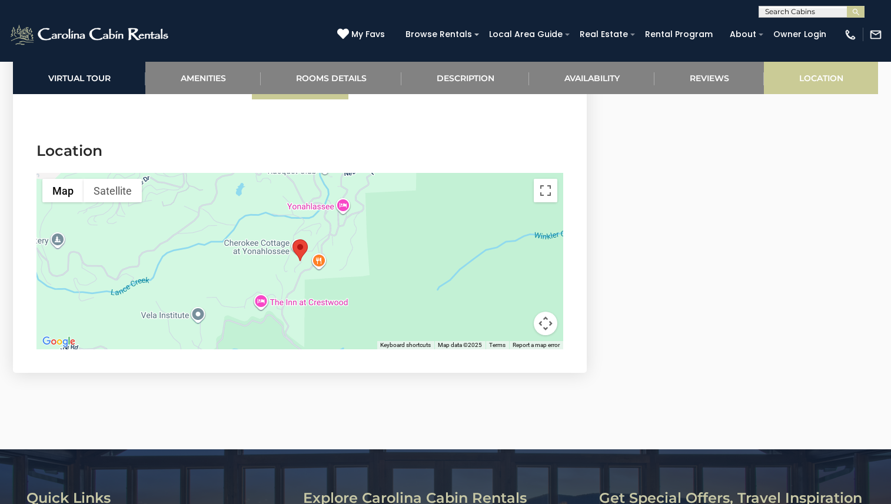
scroll to position [2716, 0]
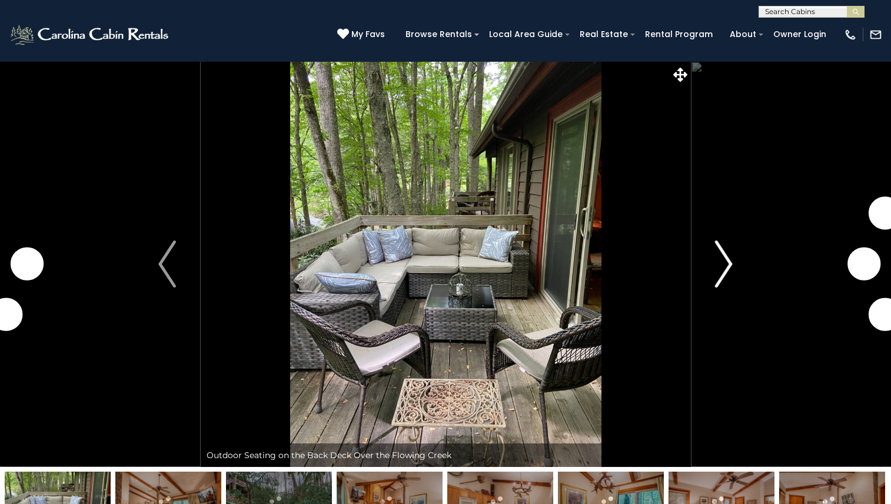
click at [713, 277] on button "Next" at bounding box center [723, 264] width 66 height 406
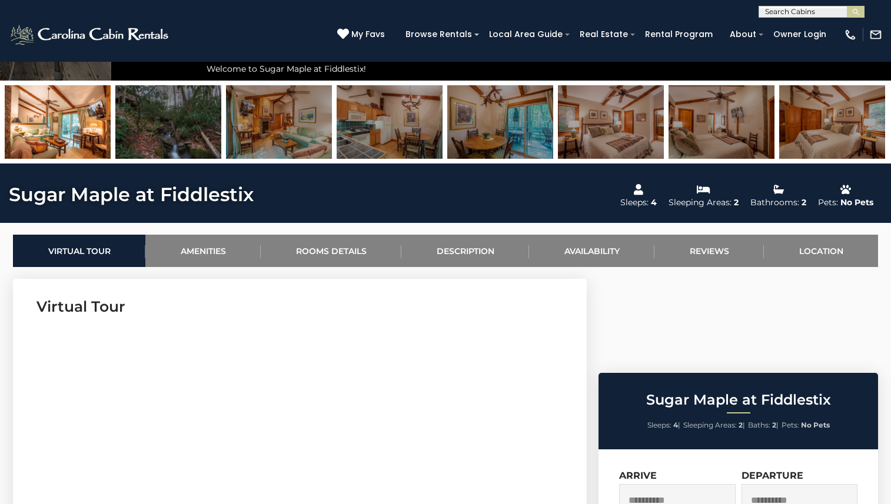
scroll to position [407, 0]
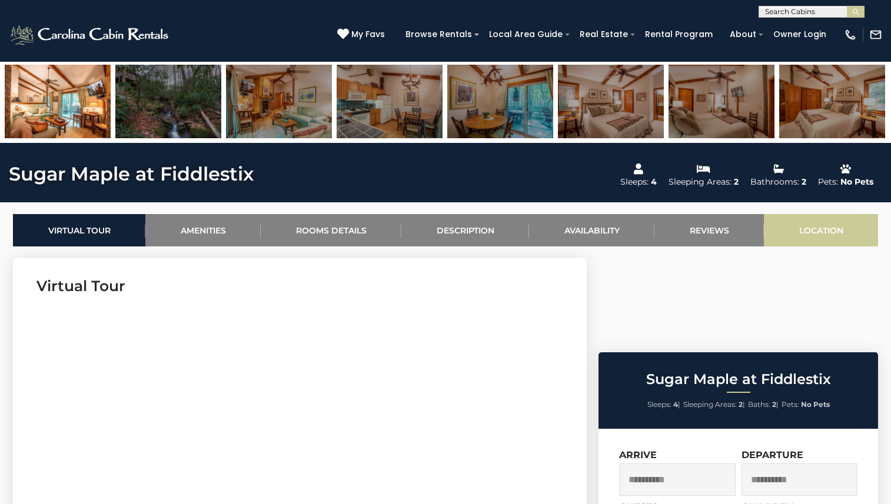
click at [838, 225] on link "Location" at bounding box center [821, 230] width 114 height 32
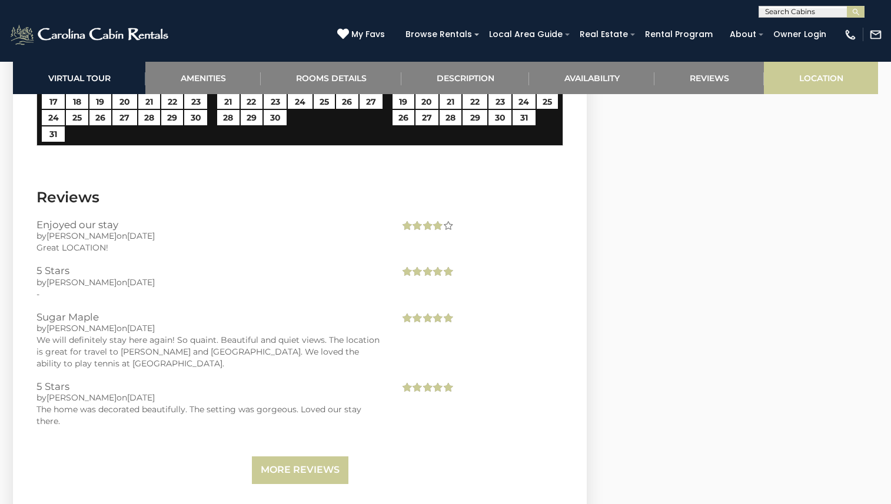
scroll to position [2861, 0]
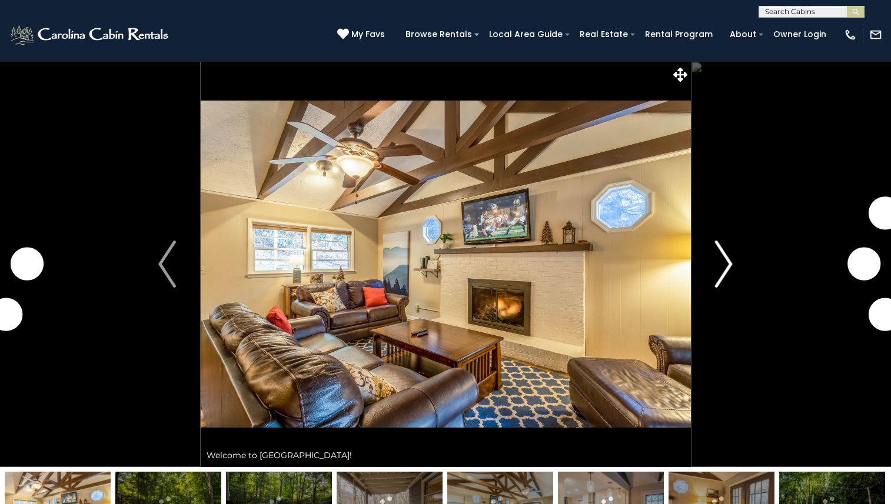
click at [727, 270] on img "Next" at bounding box center [724, 264] width 18 height 47
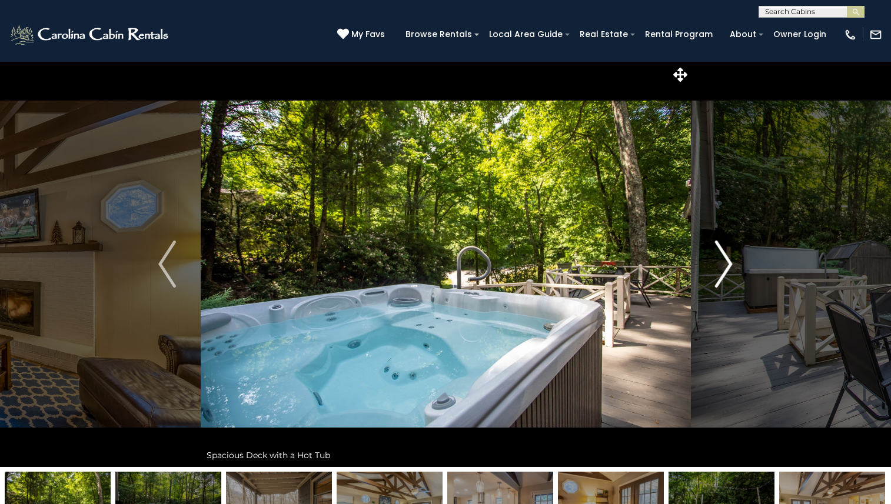
click at [727, 270] on img "Next" at bounding box center [724, 264] width 18 height 47
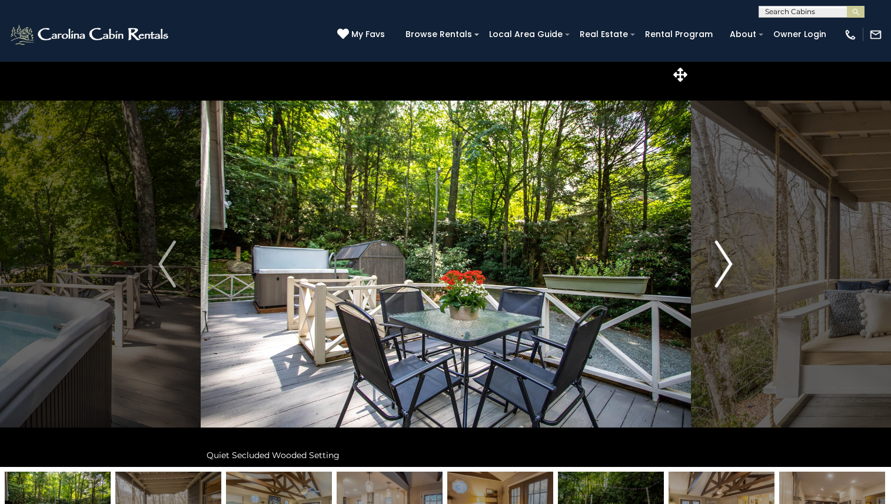
click at [727, 270] on img "Next" at bounding box center [724, 264] width 18 height 47
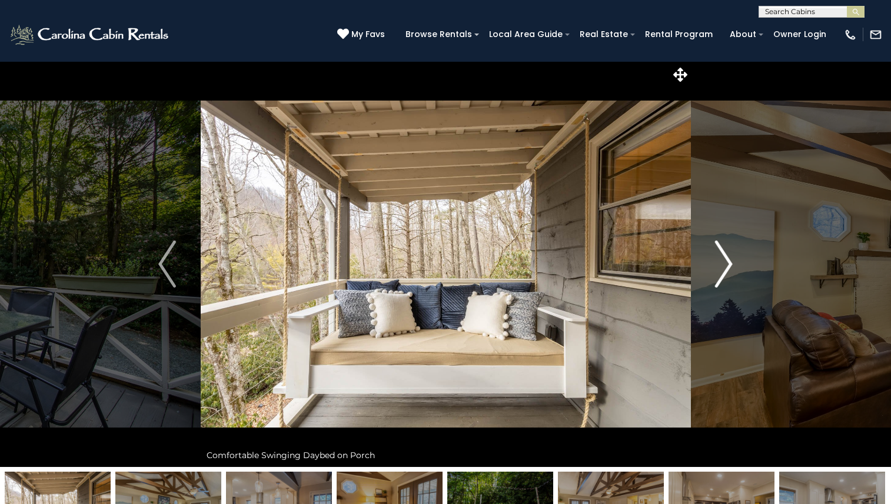
click at [725, 270] on img "Next" at bounding box center [724, 264] width 18 height 47
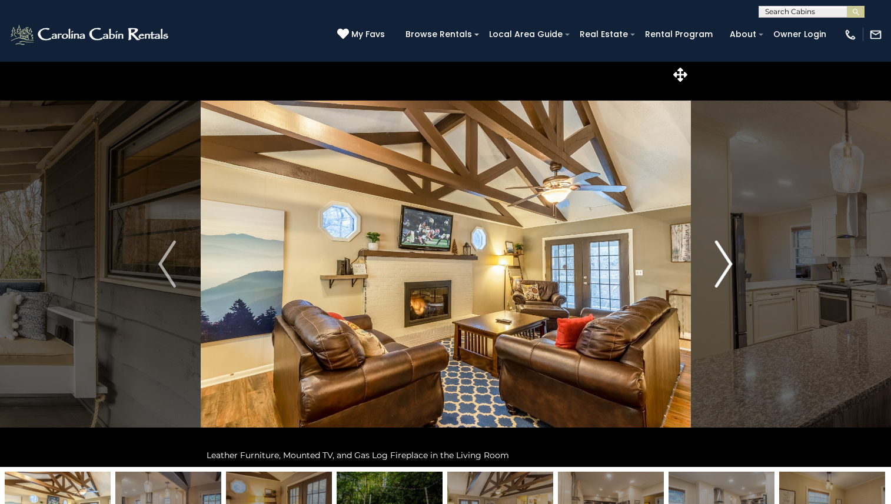
click at [725, 270] on img "Next" at bounding box center [724, 264] width 18 height 47
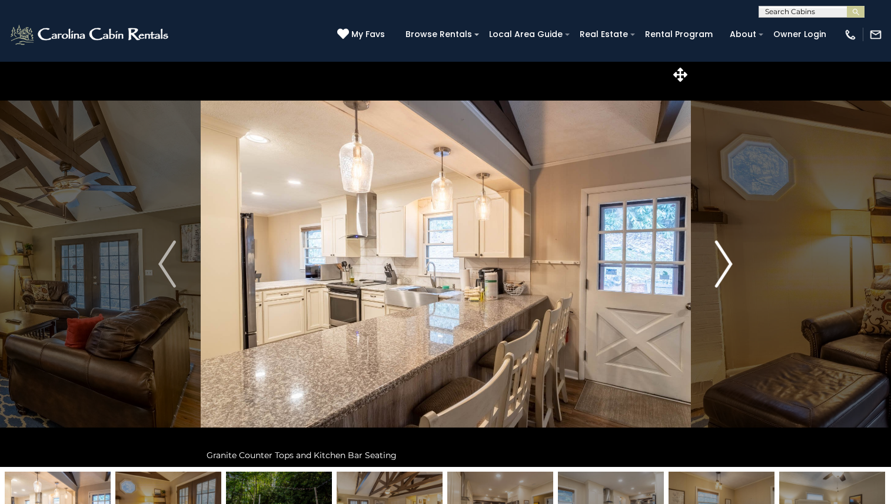
click at [725, 270] on img "Next" at bounding box center [724, 264] width 18 height 47
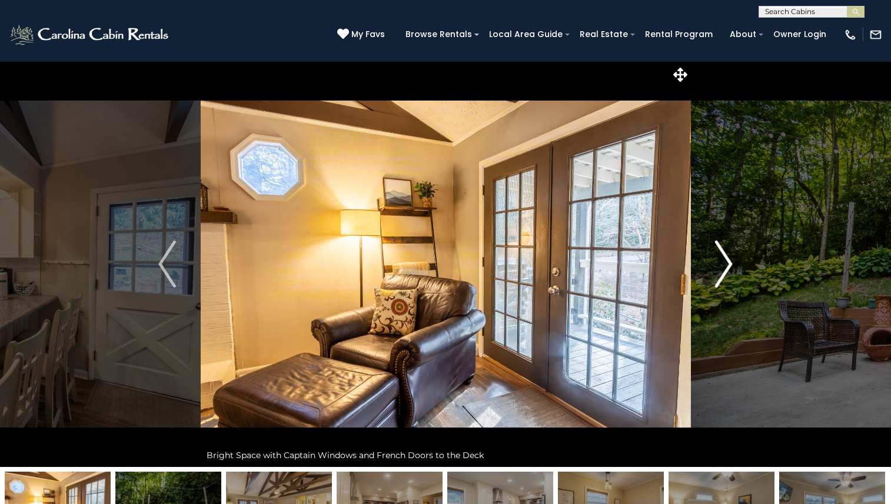
click at [725, 270] on img "Next" at bounding box center [724, 264] width 18 height 47
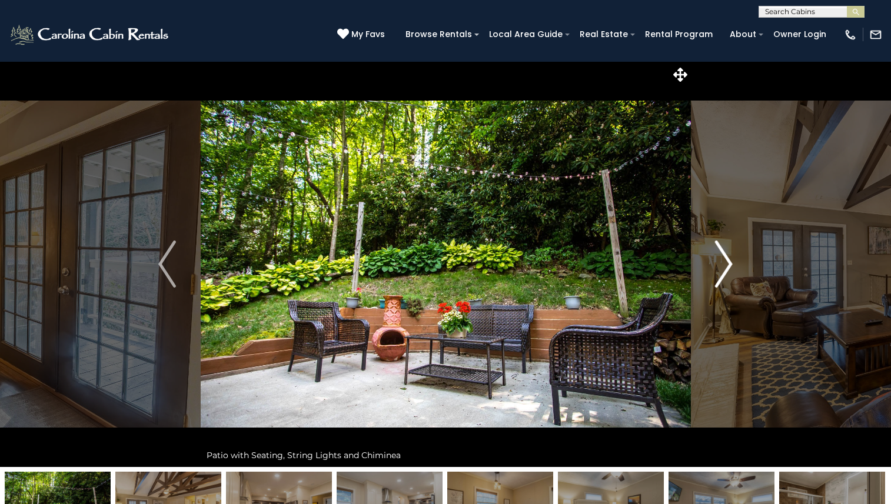
click at [725, 270] on img "Next" at bounding box center [724, 264] width 18 height 47
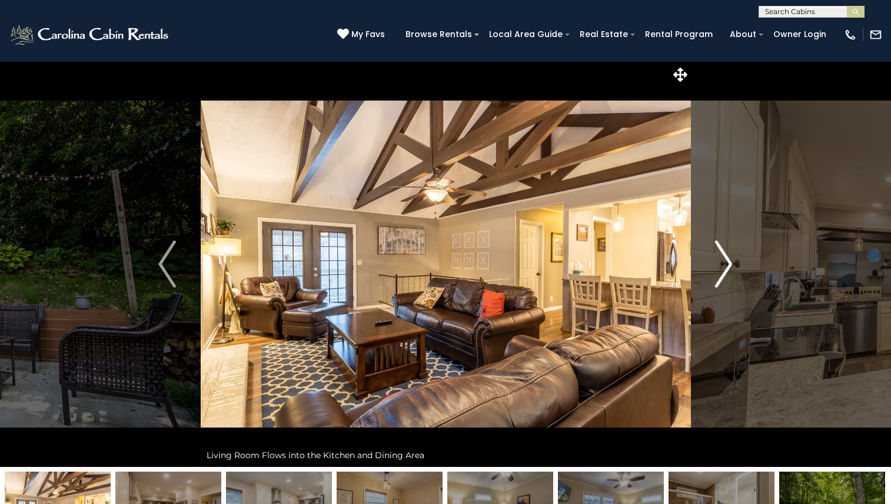
click at [724, 270] on img "Next" at bounding box center [724, 264] width 18 height 47
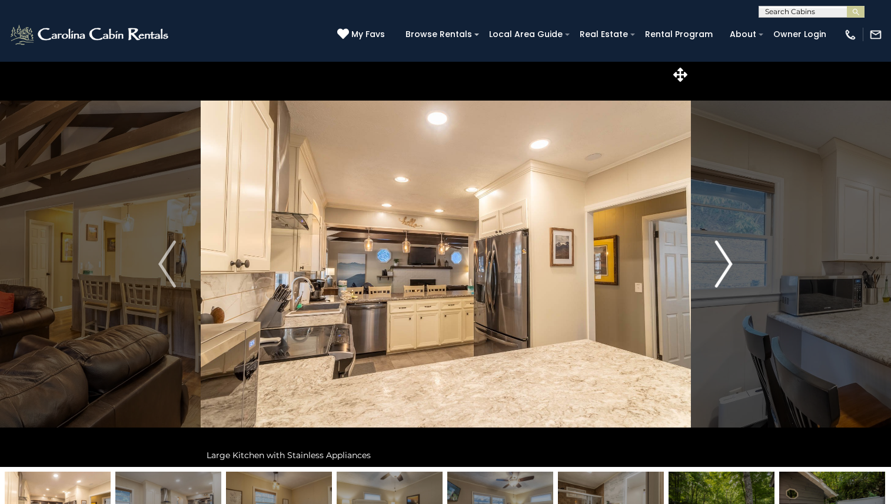
click at [724, 270] on img "Next" at bounding box center [724, 264] width 18 height 47
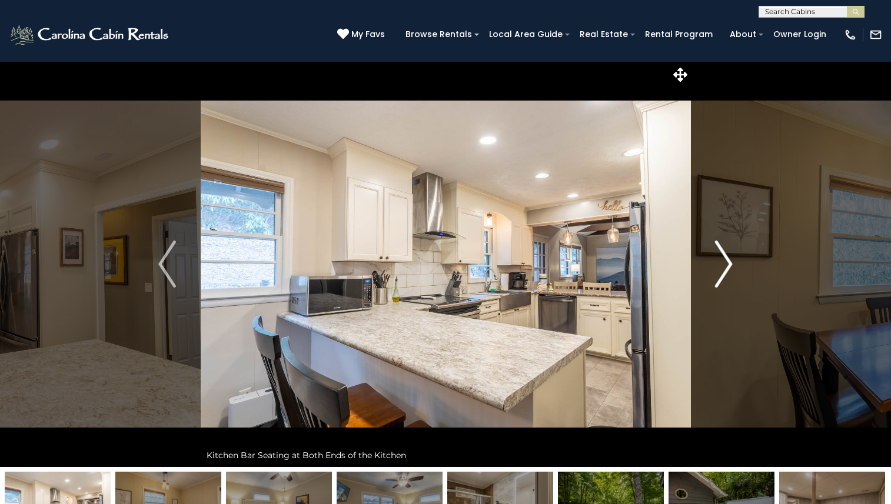
click at [724, 270] on img "Next" at bounding box center [724, 264] width 18 height 47
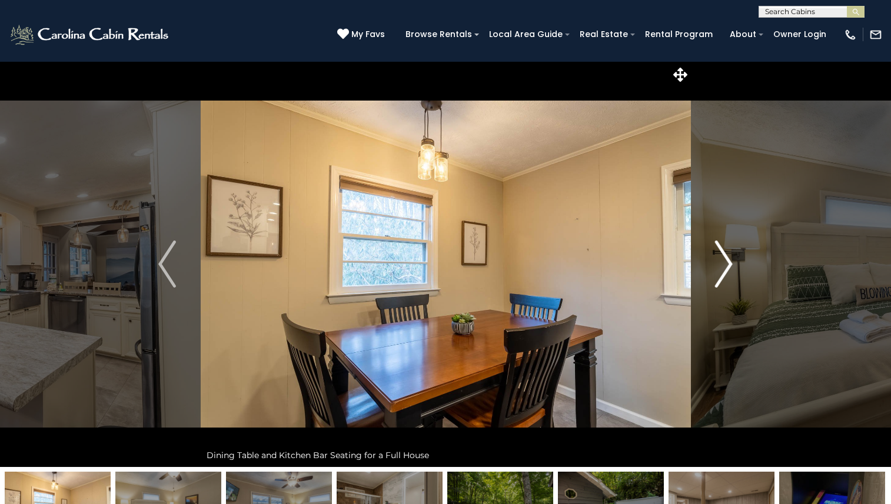
click at [724, 270] on img "Next" at bounding box center [724, 264] width 18 height 47
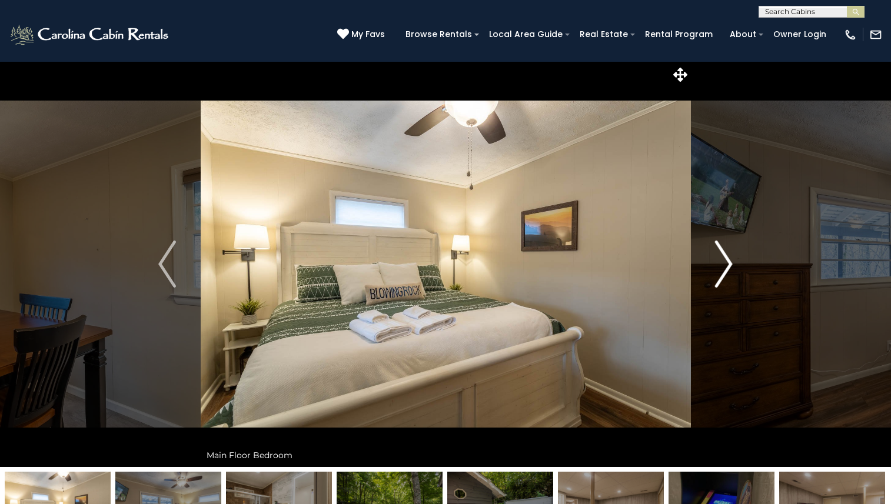
click at [724, 270] on img "Next" at bounding box center [724, 264] width 18 height 47
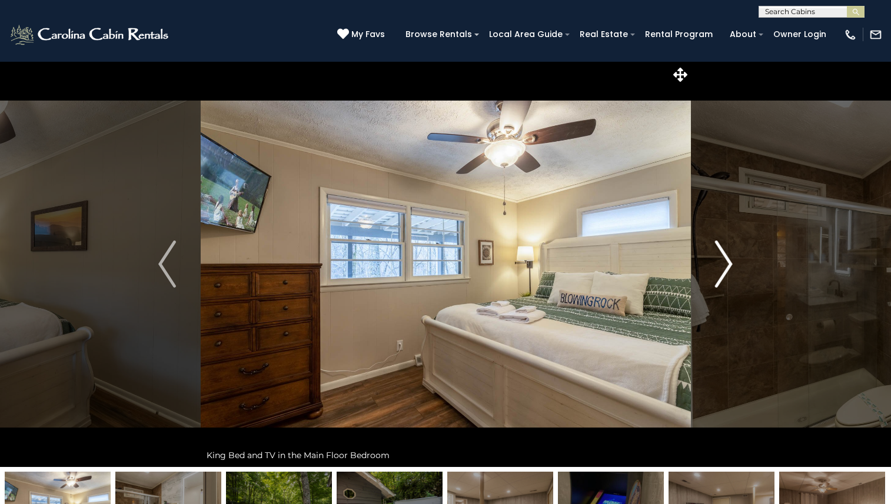
click at [724, 270] on img "Next" at bounding box center [724, 264] width 18 height 47
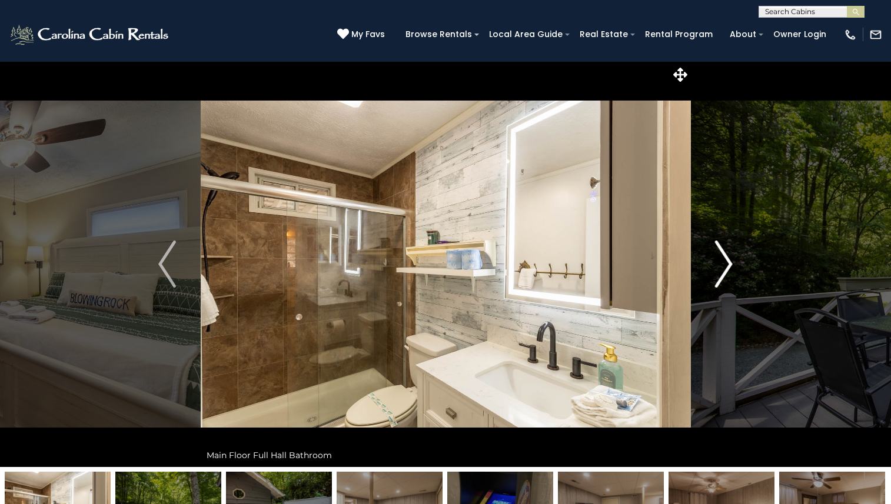
click at [724, 270] on img "Next" at bounding box center [724, 264] width 18 height 47
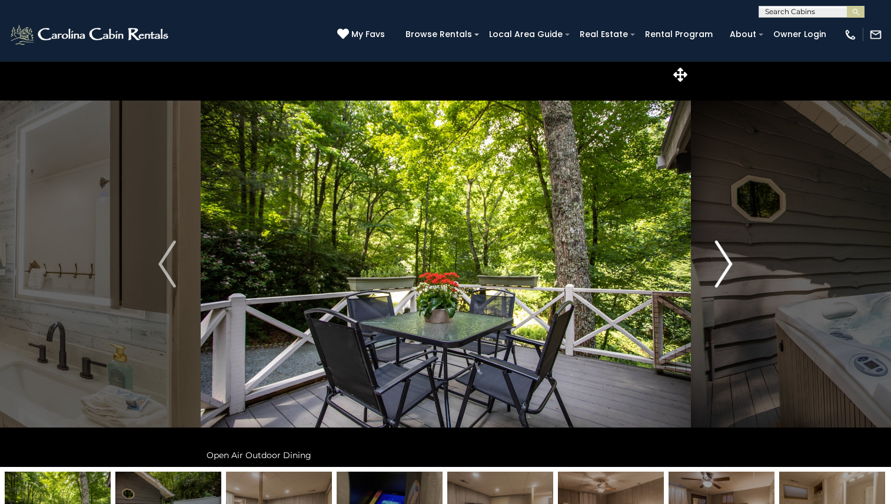
click at [724, 270] on img "Next" at bounding box center [724, 264] width 18 height 47
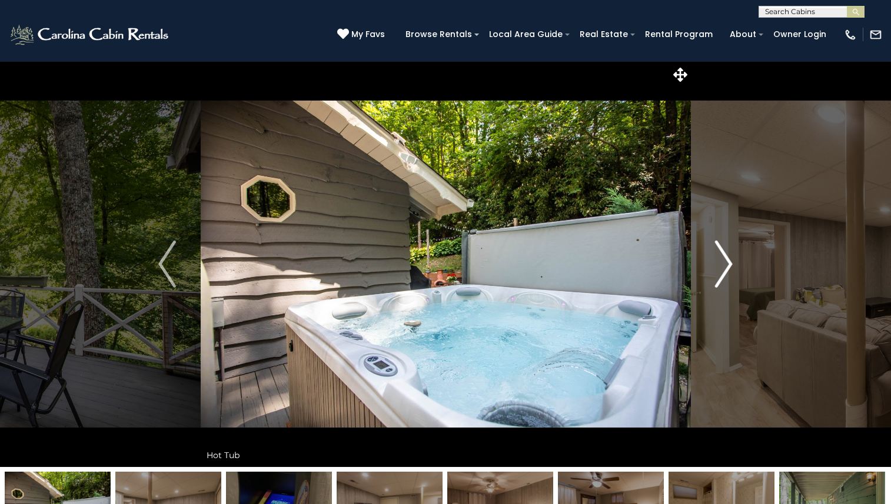
click at [724, 270] on img "Next" at bounding box center [724, 264] width 18 height 47
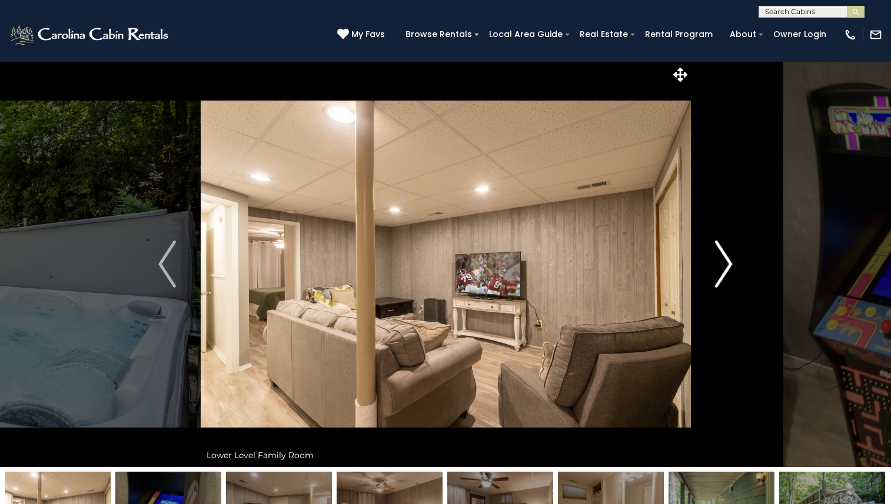
click at [724, 270] on img "Next" at bounding box center [724, 264] width 18 height 47
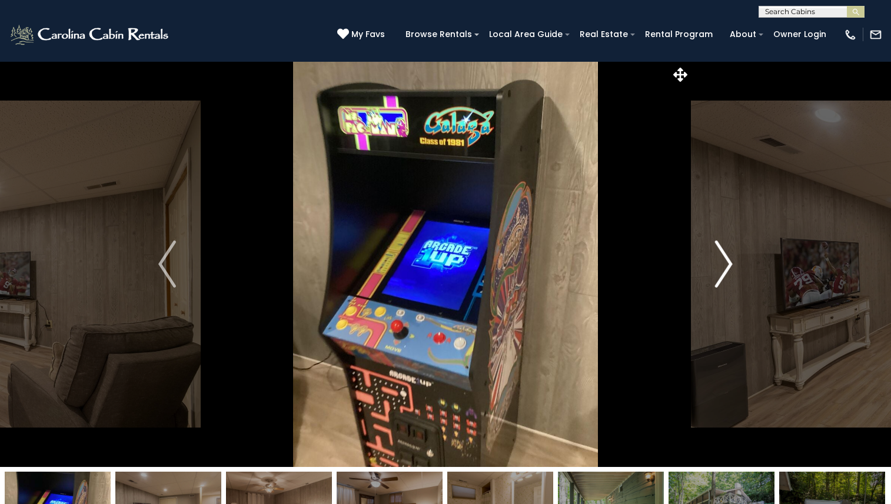
click at [724, 270] on img "Next" at bounding box center [724, 264] width 18 height 47
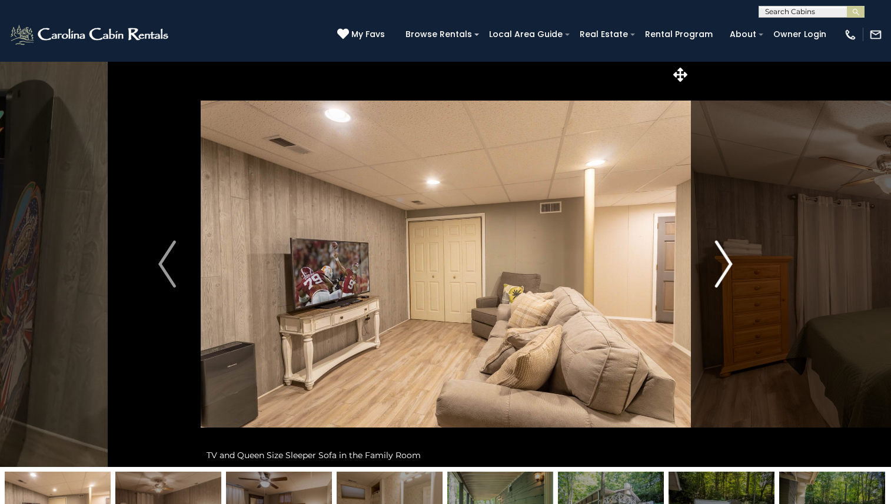
click at [724, 270] on img "Next" at bounding box center [724, 264] width 18 height 47
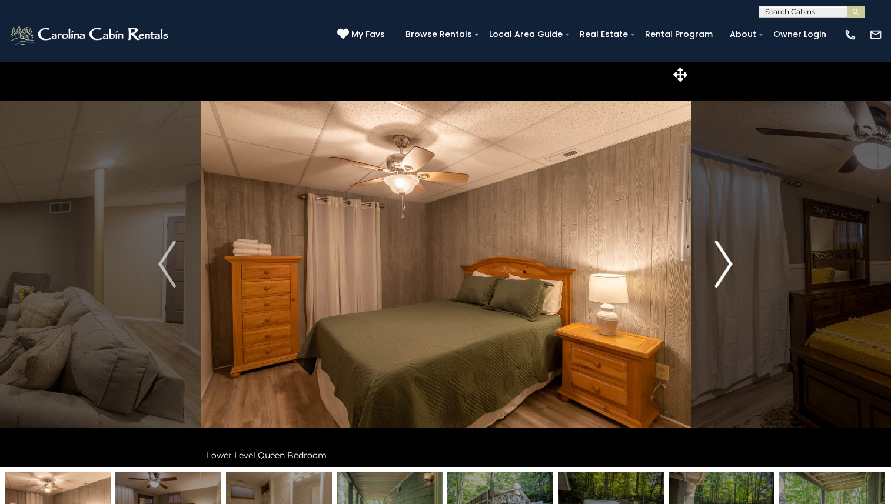
click at [724, 270] on img "Next" at bounding box center [724, 264] width 18 height 47
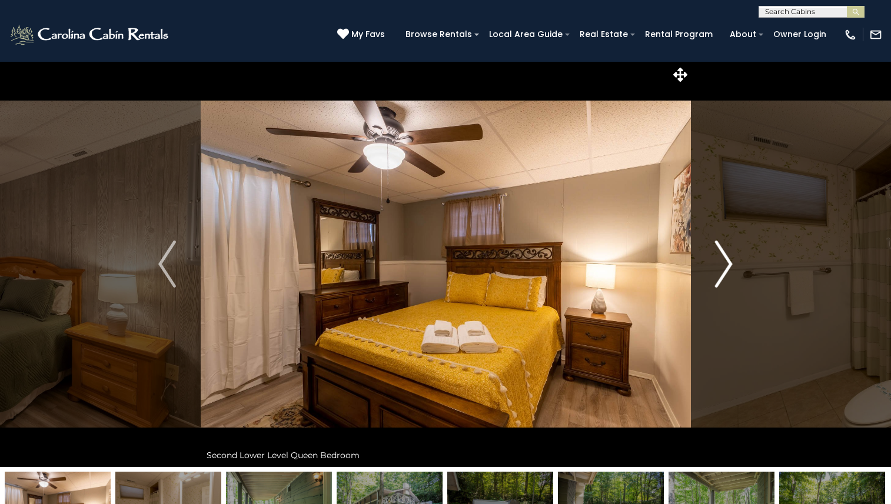
click at [724, 270] on img "Next" at bounding box center [724, 264] width 18 height 47
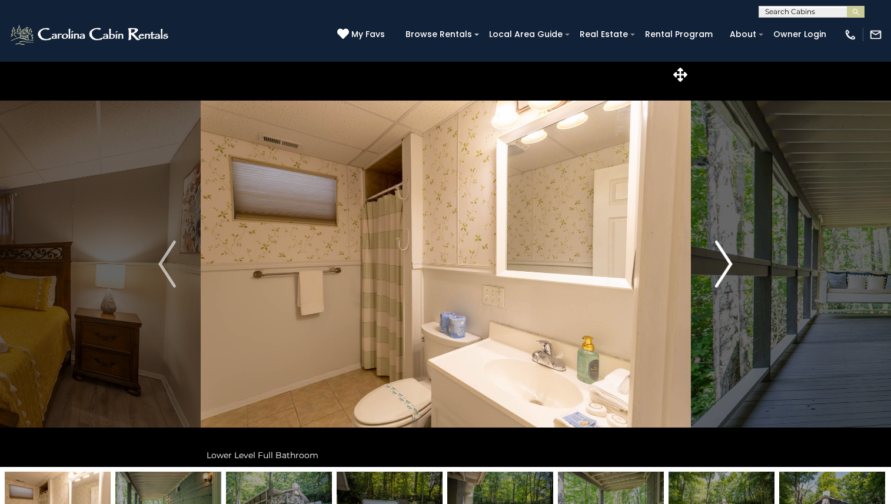
click at [724, 270] on img "Next" at bounding box center [724, 264] width 18 height 47
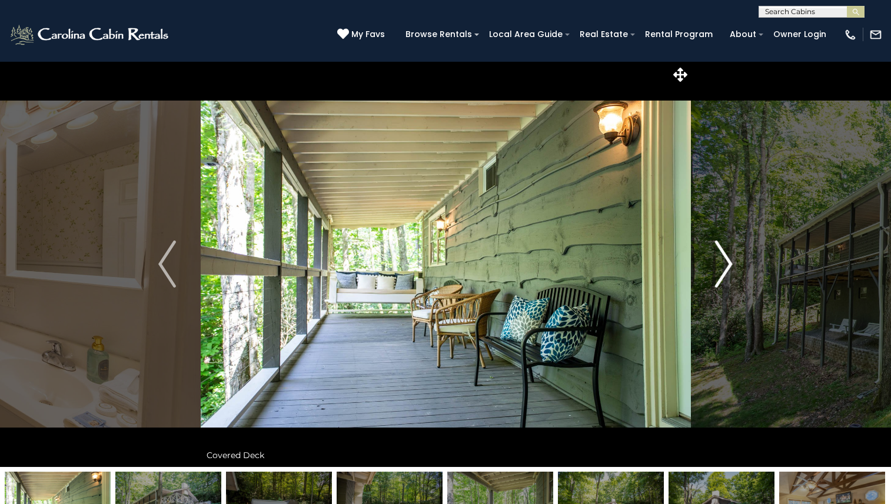
click at [724, 270] on img "Next" at bounding box center [724, 264] width 18 height 47
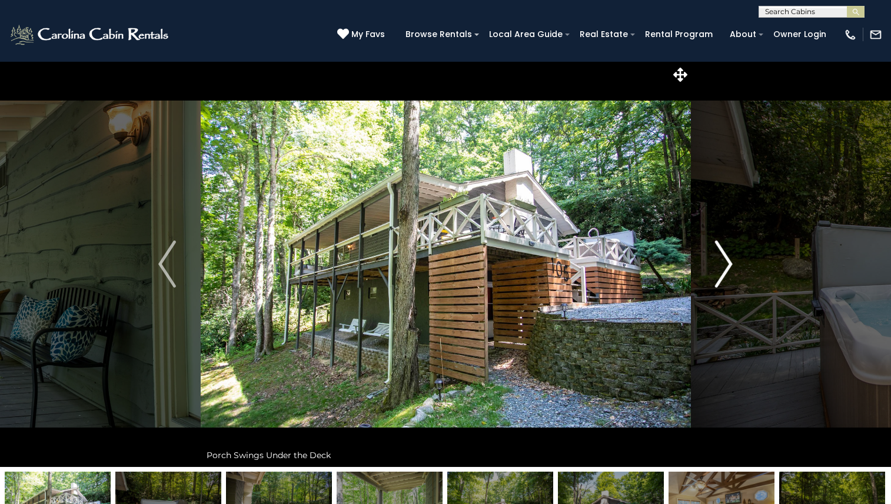
click at [724, 270] on img "Next" at bounding box center [724, 264] width 18 height 47
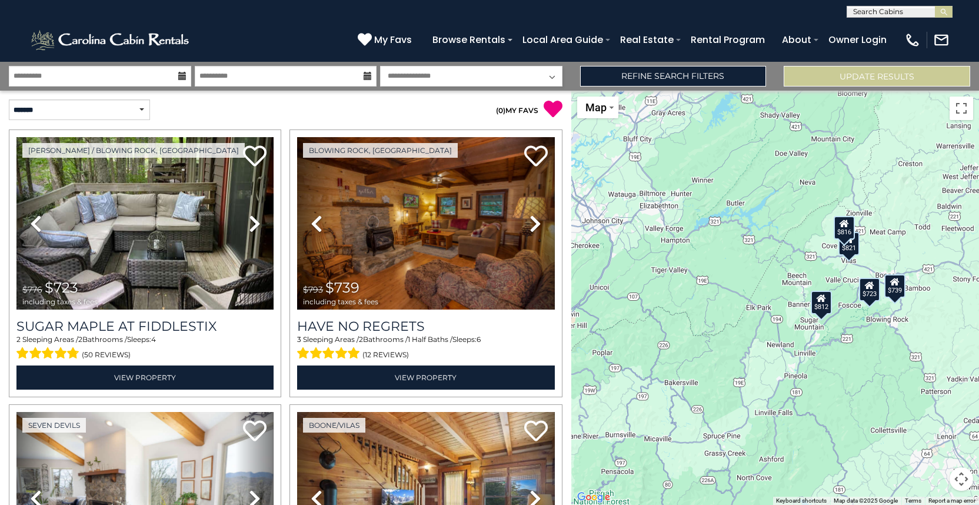
click at [899, 479] on button "Map camera controls" at bounding box center [962, 479] width 24 height 24
click at [899, 418] on button "Zoom in" at bounding box center [932, 420] width 24 height 24
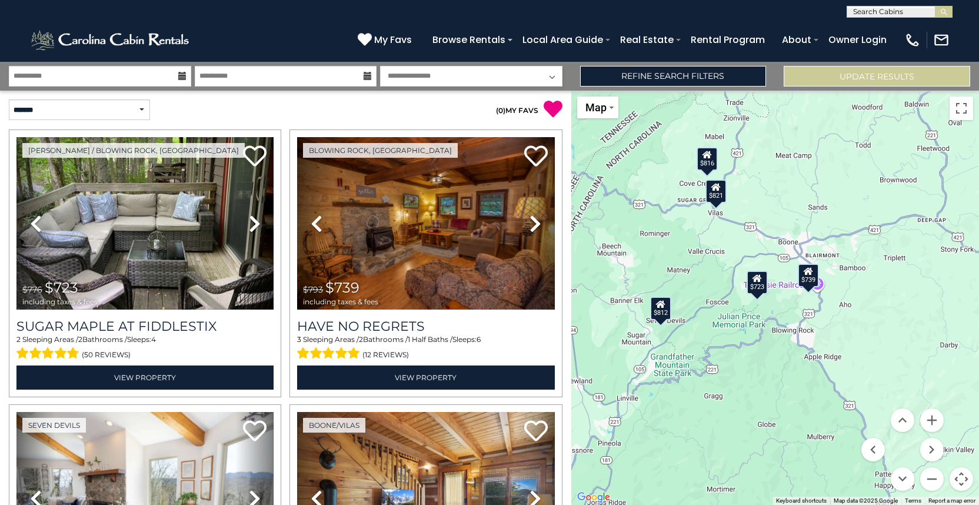
drag, startPoint x: 906, startPoint y: 319, endPoint x: 697, endPoint y: 309, distance: 209.1
click at [697, 309] on div "$723 $739 $812 $821 $816" at bounding box center [775, 298] width 408 height 414
click at [755, 272] on div "$723" at bounding box center [757, 283] width 21 height 24
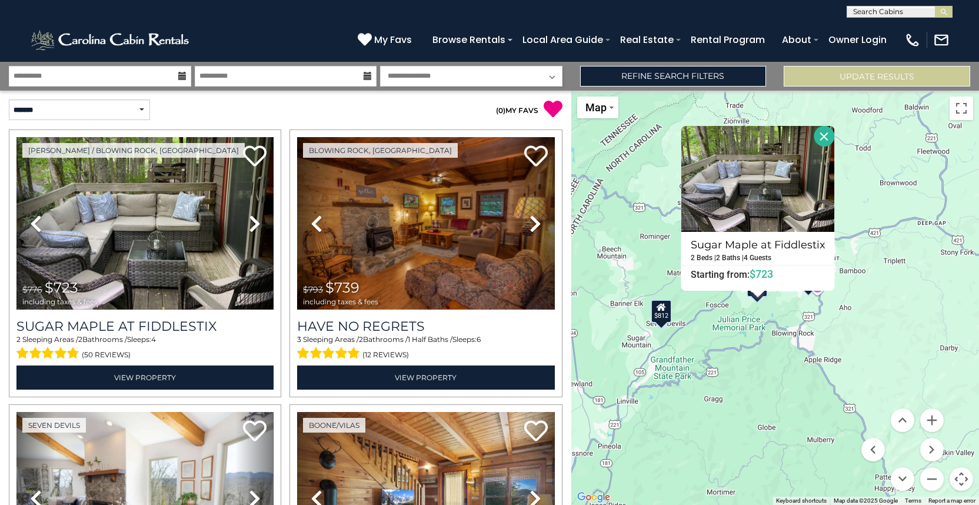
click at [779, 315] on div "$723 $739 $812 $821 $816 Sugar Maple at [GEOGRAPHIC_DATA] 2 Beds | 2 Baths | 4 …" at bounding box center [775, 298] width 408 height 414
